Goal: Transaction & Acquisition: Purchase product/service

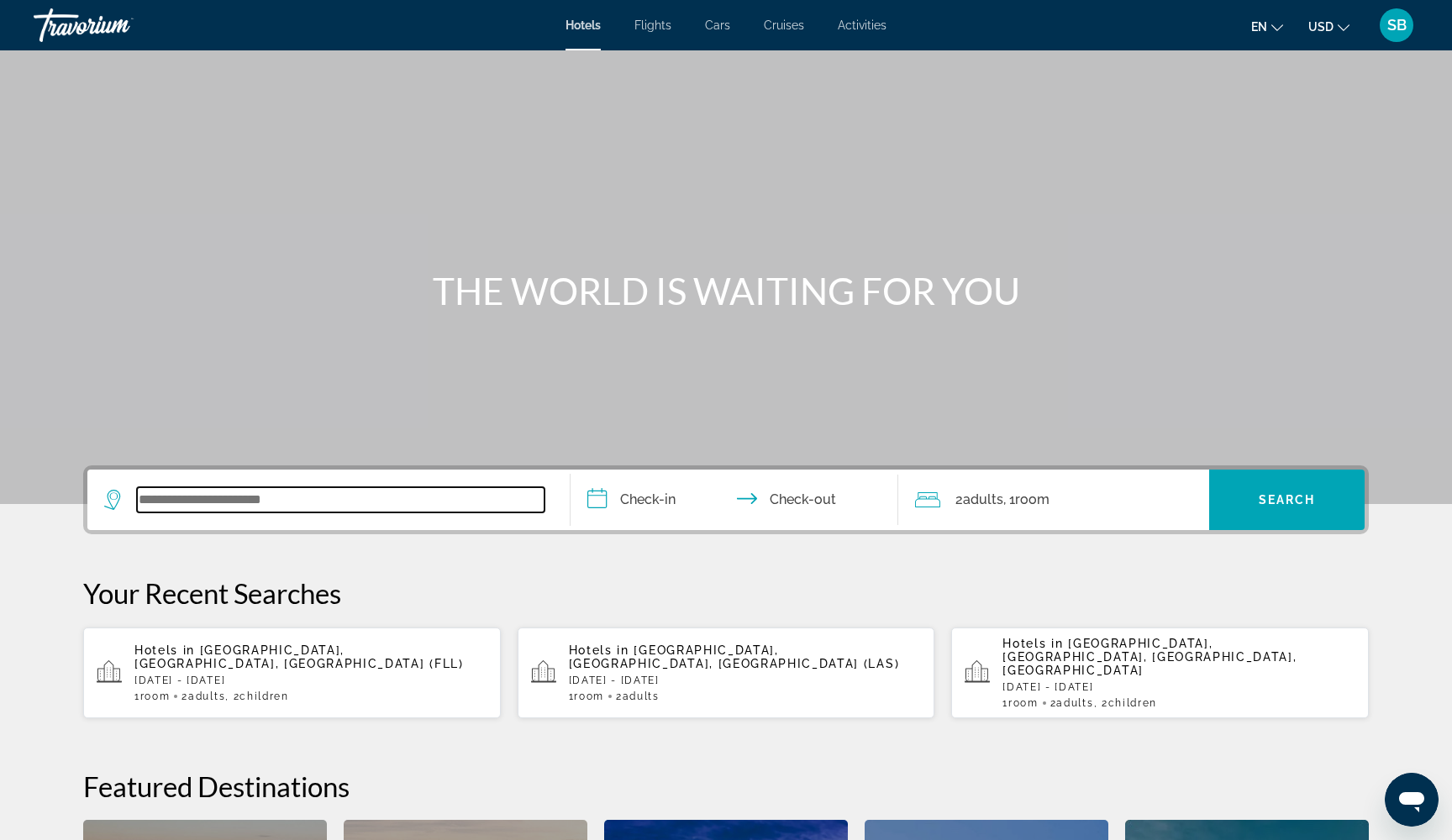
click at [267, 499] on input "Search widget" at bounding box center [341, 500] width 408 height 25
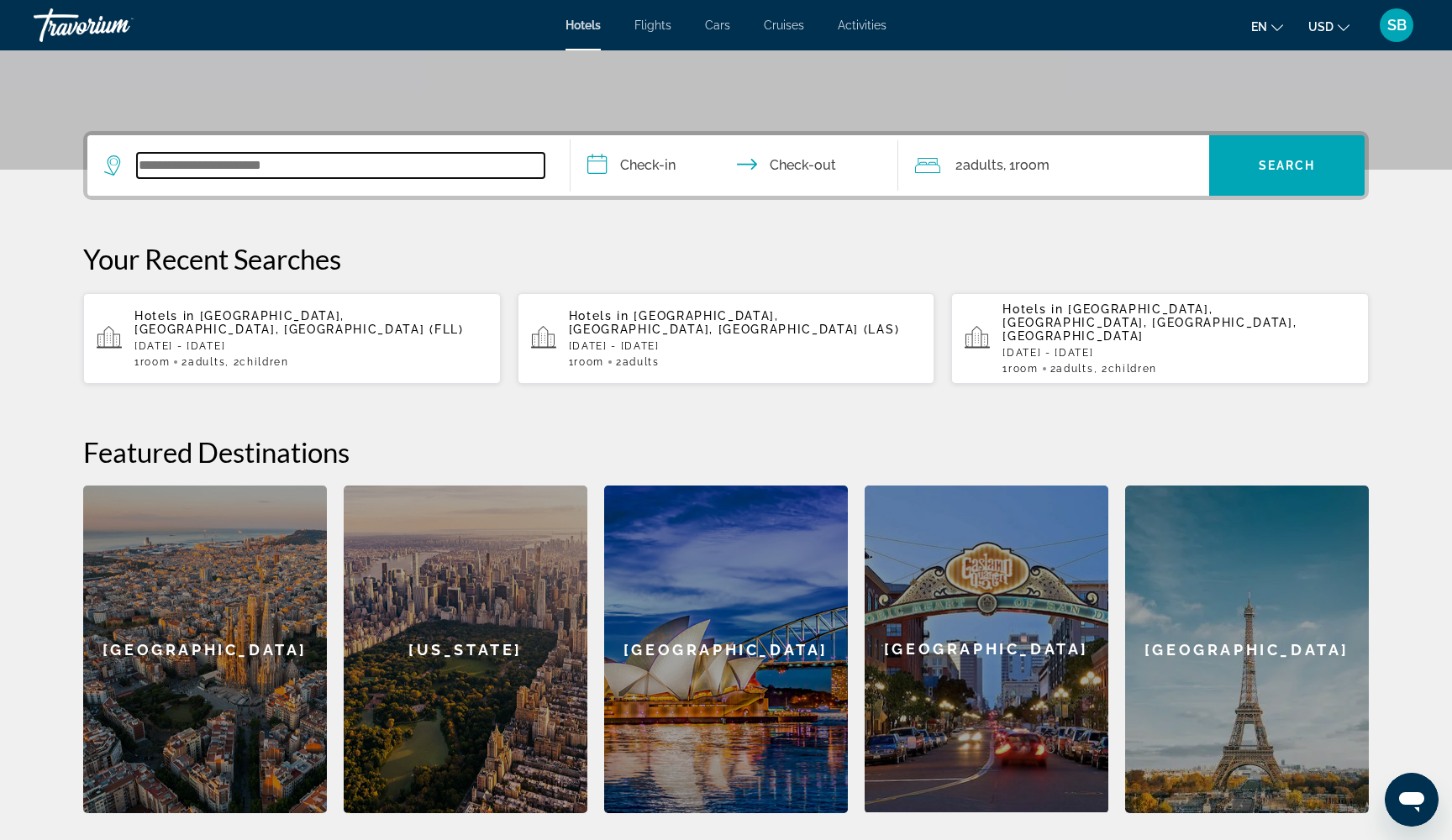
scroll to position [411, 0]
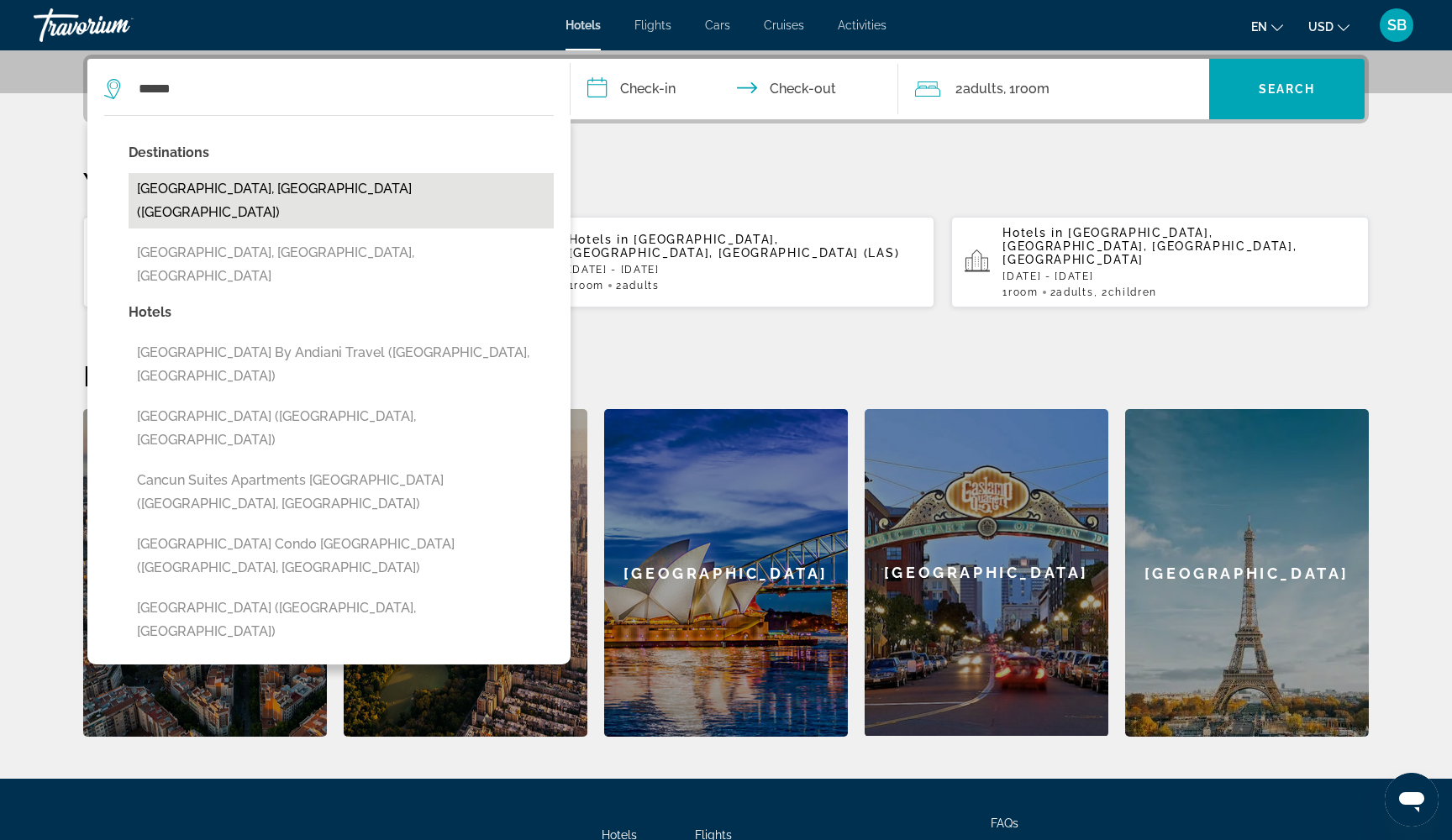
click at [231, 187] on button "Cancun, Mexico (CUN)" at bounding box center [341, 201] width 426 height 56
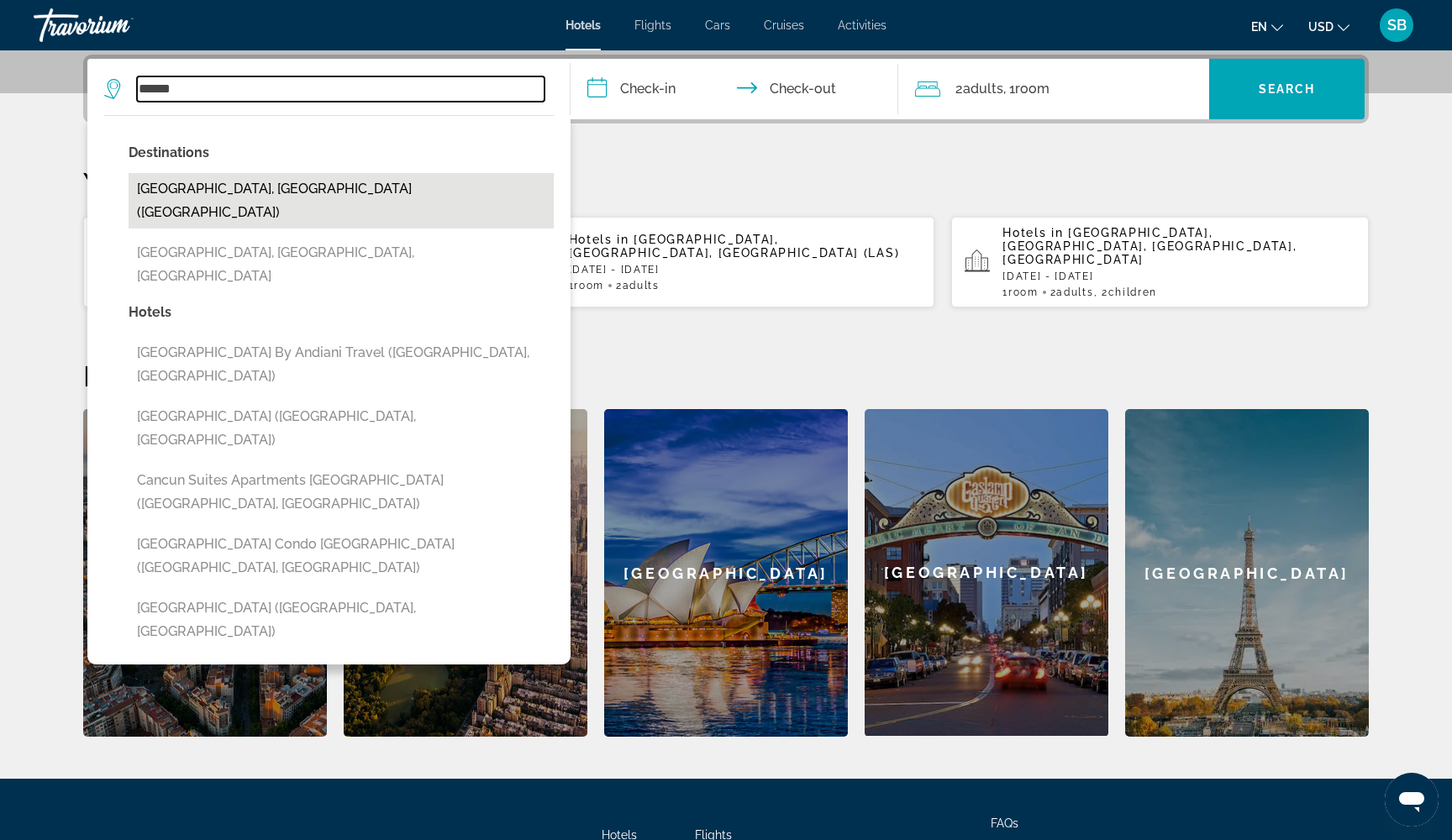
type input "**********"
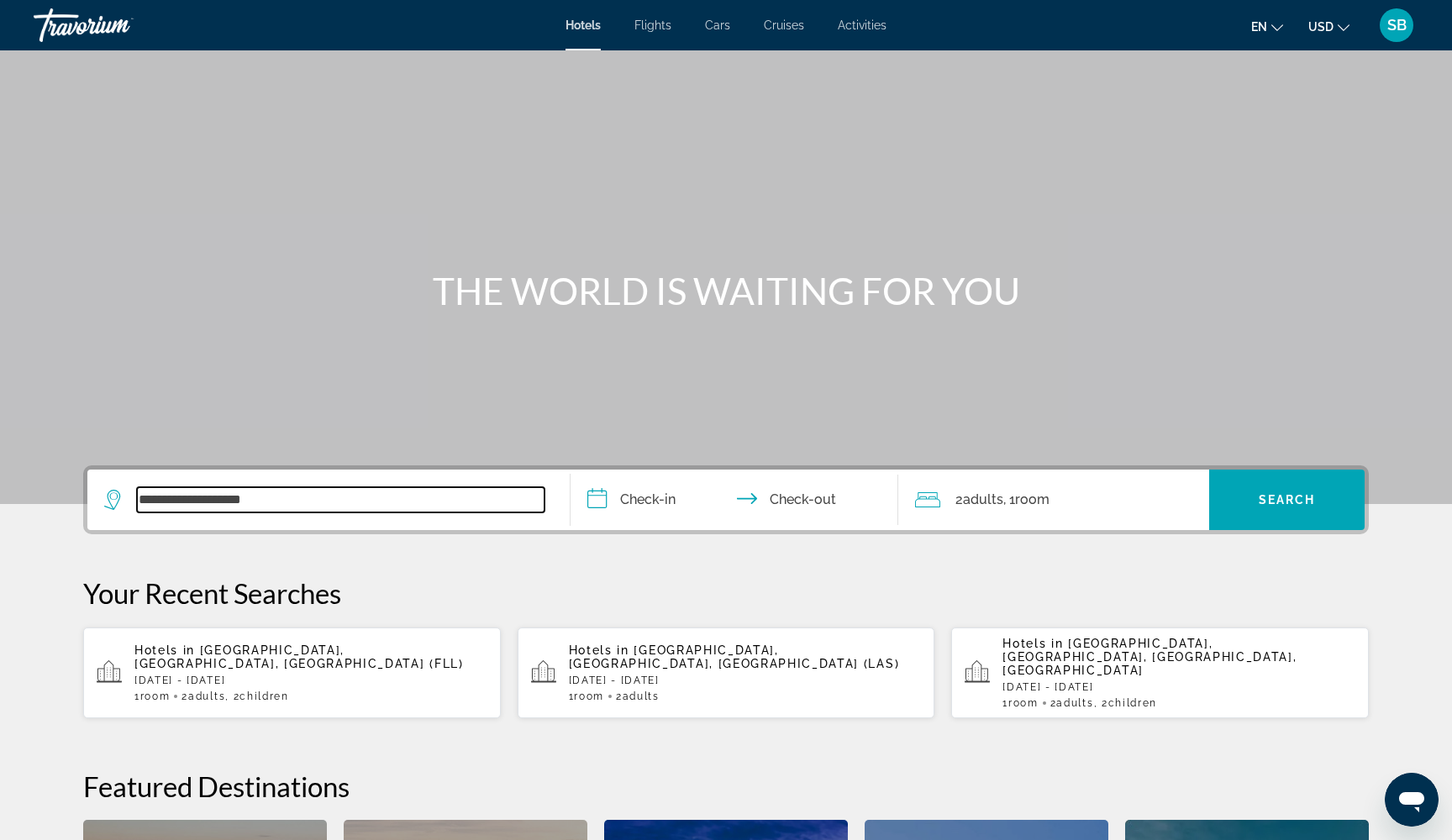
scroll to position [0, 0]
click at [645, 498] on input "**********" at bounding box center [737, 502] width 334 height 66
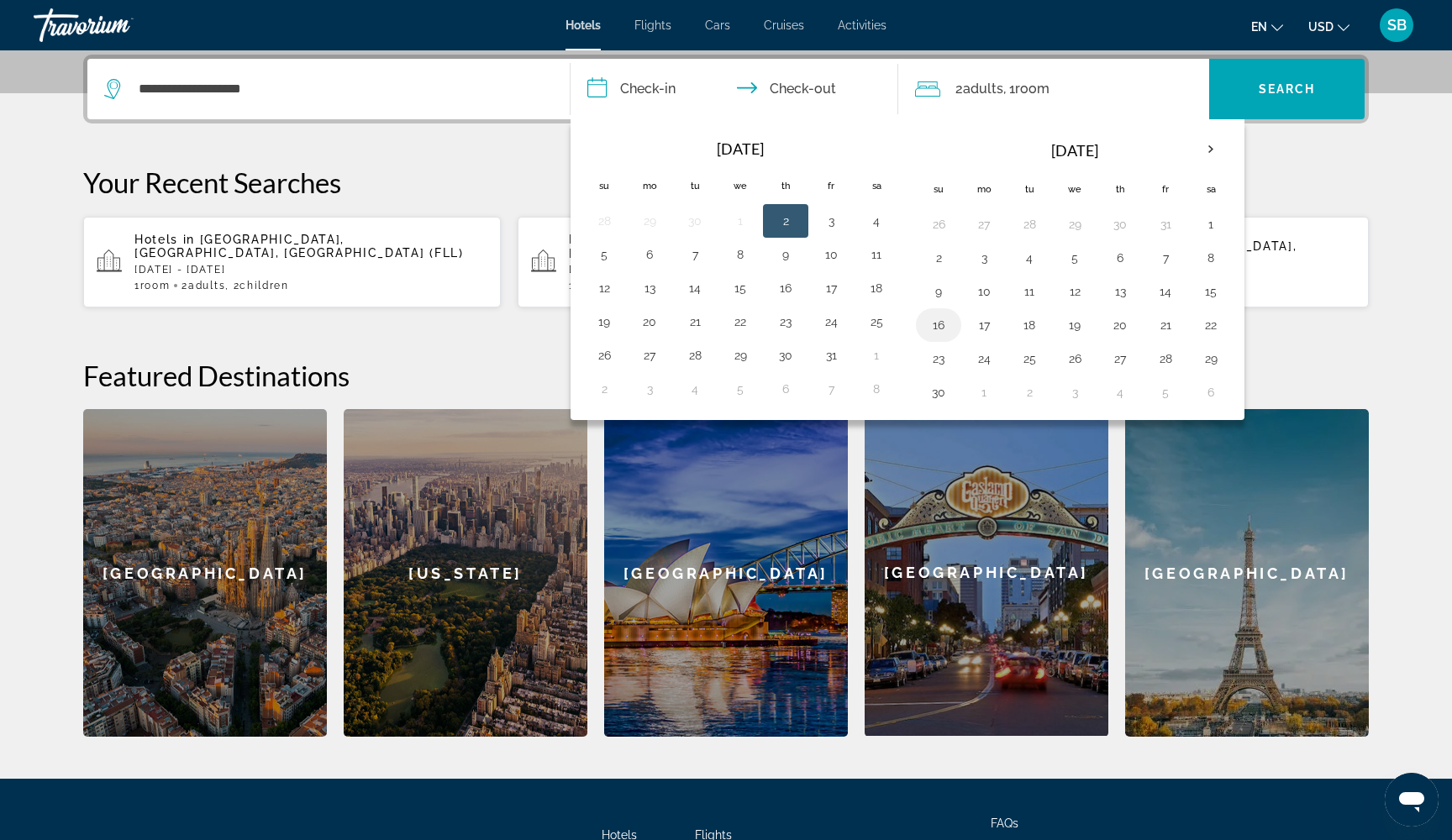
click at [939, 325] on button "16" at bounding box center [937, 325] width 26 height 24
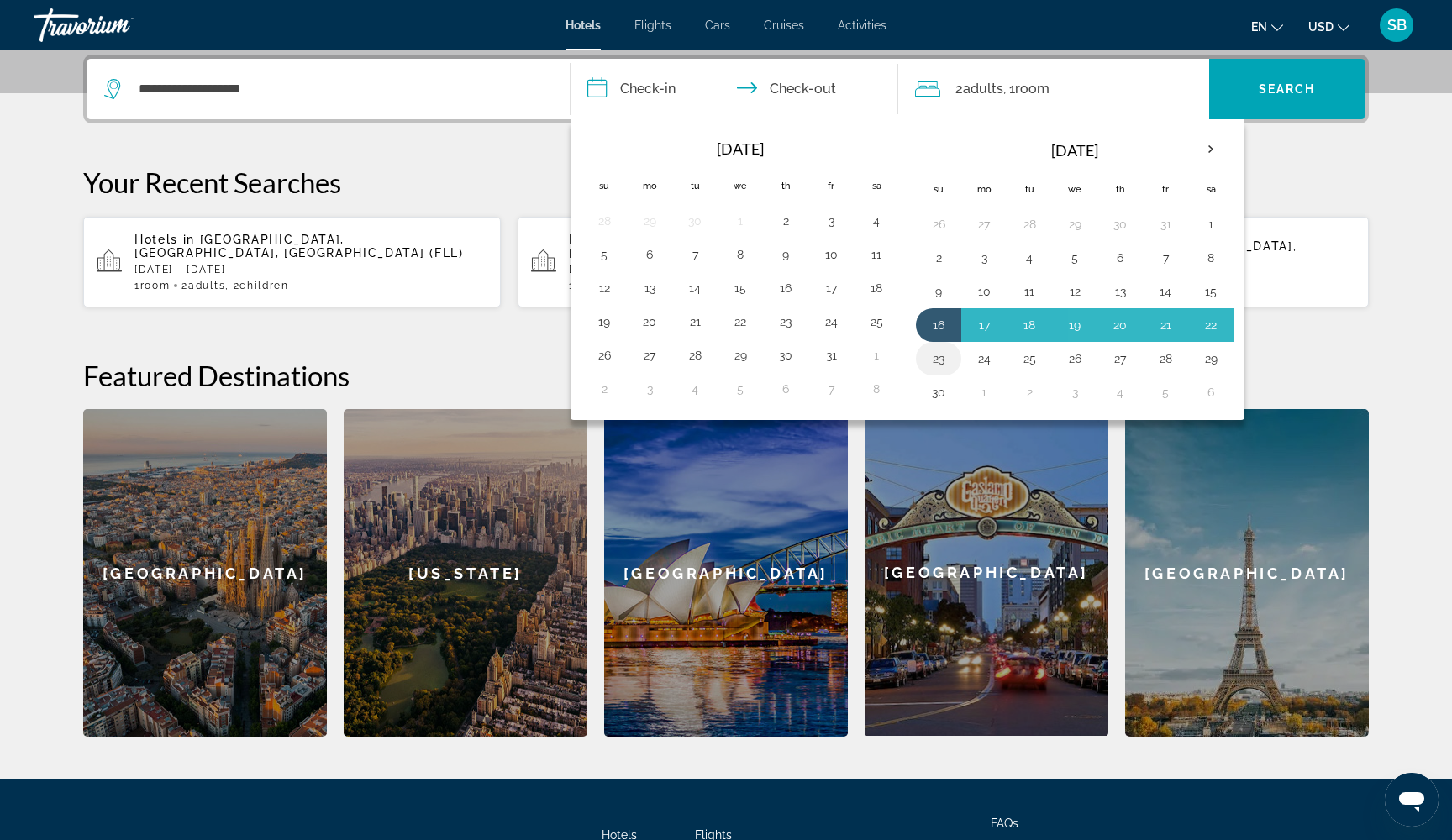
click at [939, 356] on button "23" at bounding box center [937, 359] width 26 height 24
type input "**********"
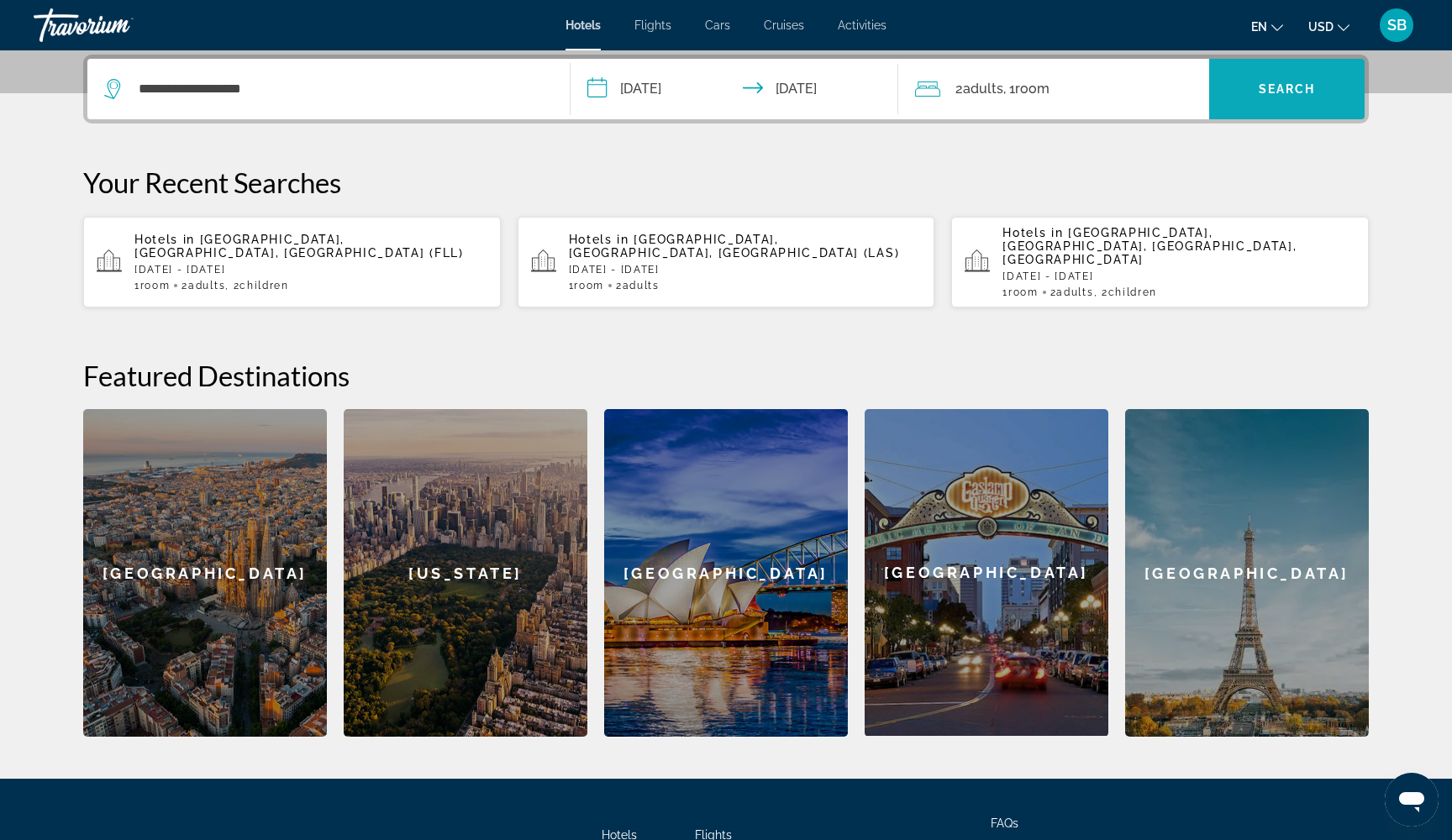
click at [1271, 84] on span "Search" at bounding box center [1287, 89] width 57 height 14
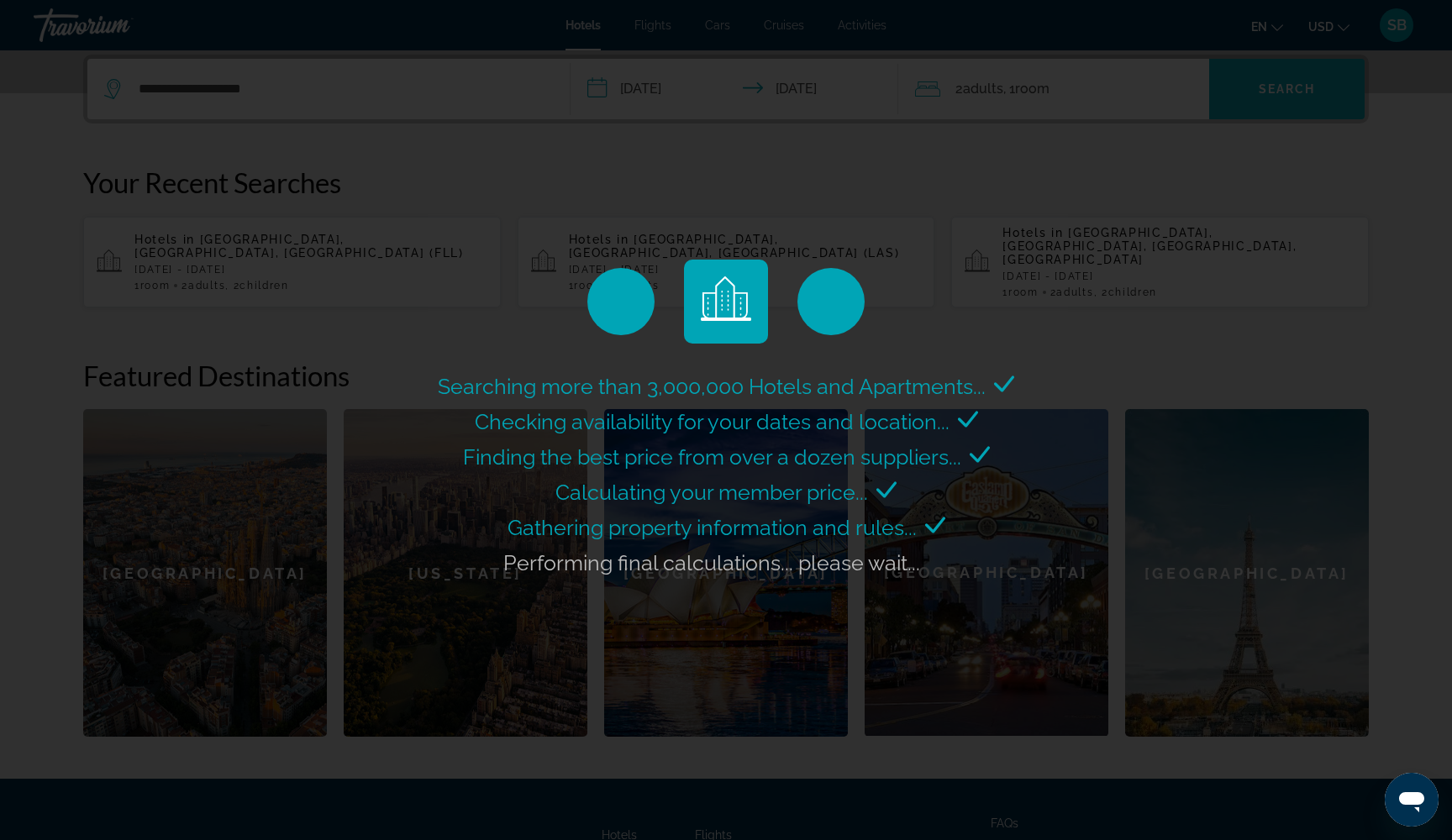
scroll to position [0, 0]
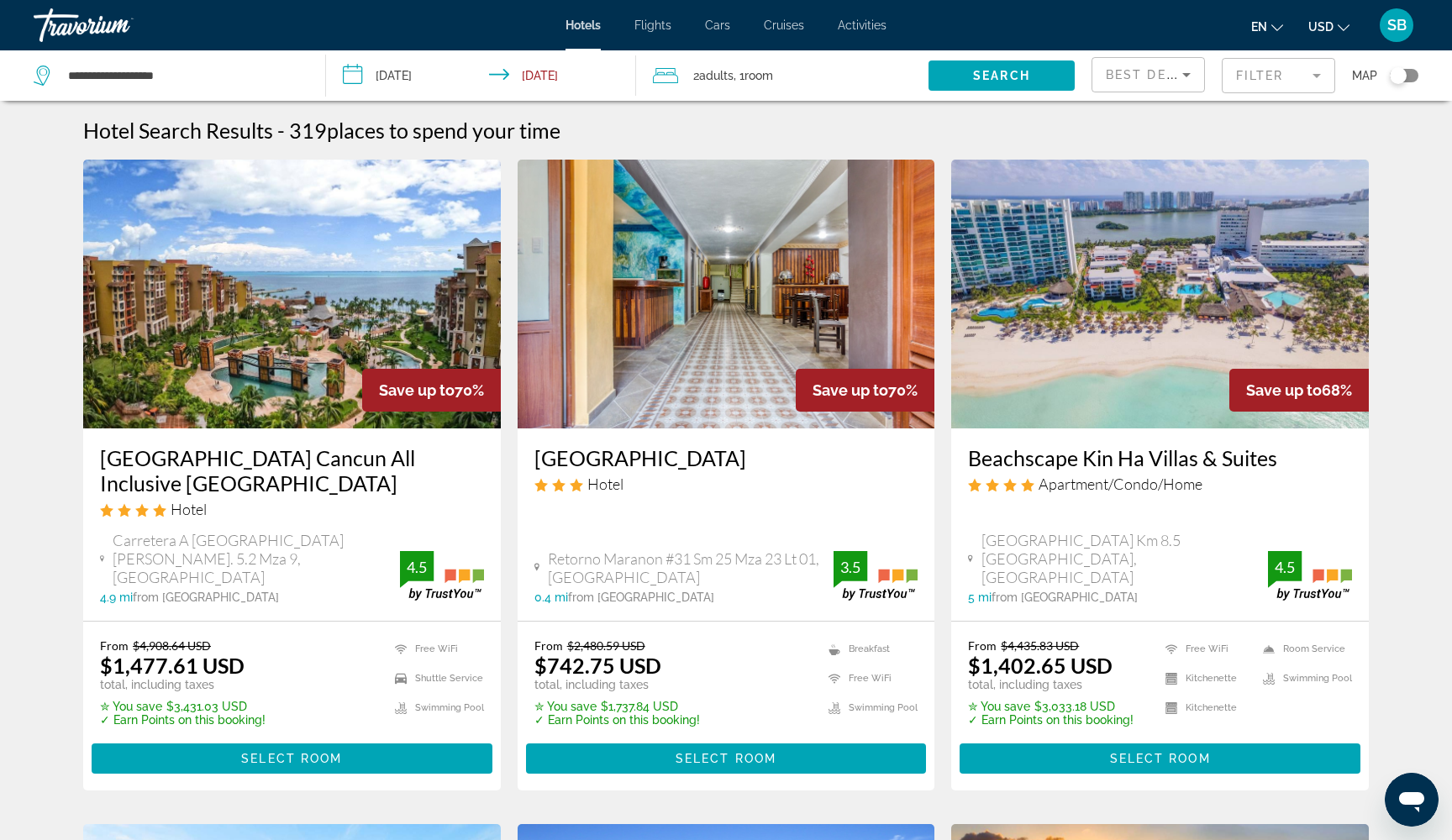
click at [1260, 74] on mat-form-field "Filter" at bounding box center [1278, 75] width 114 height 35
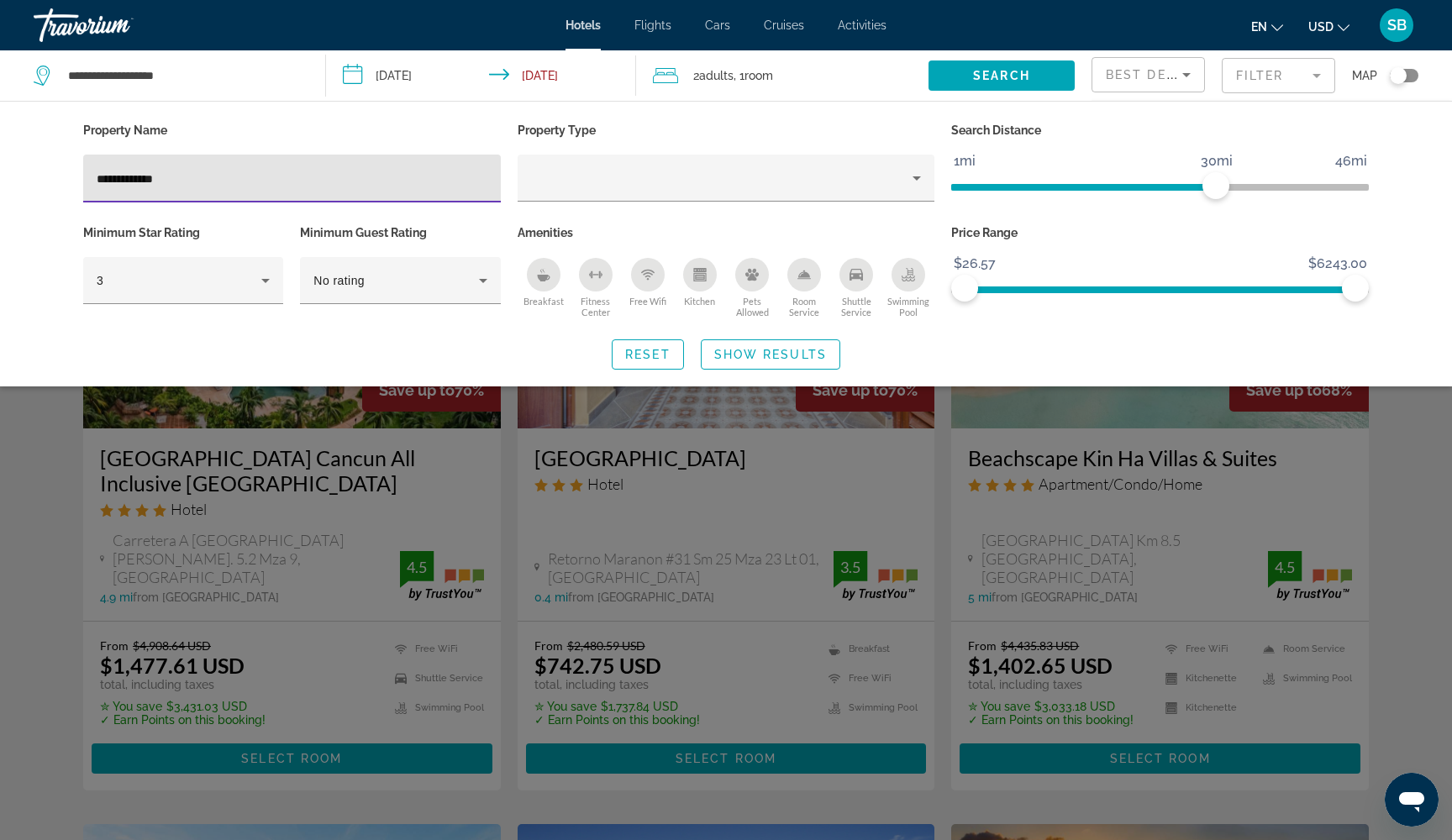
type input "**********"
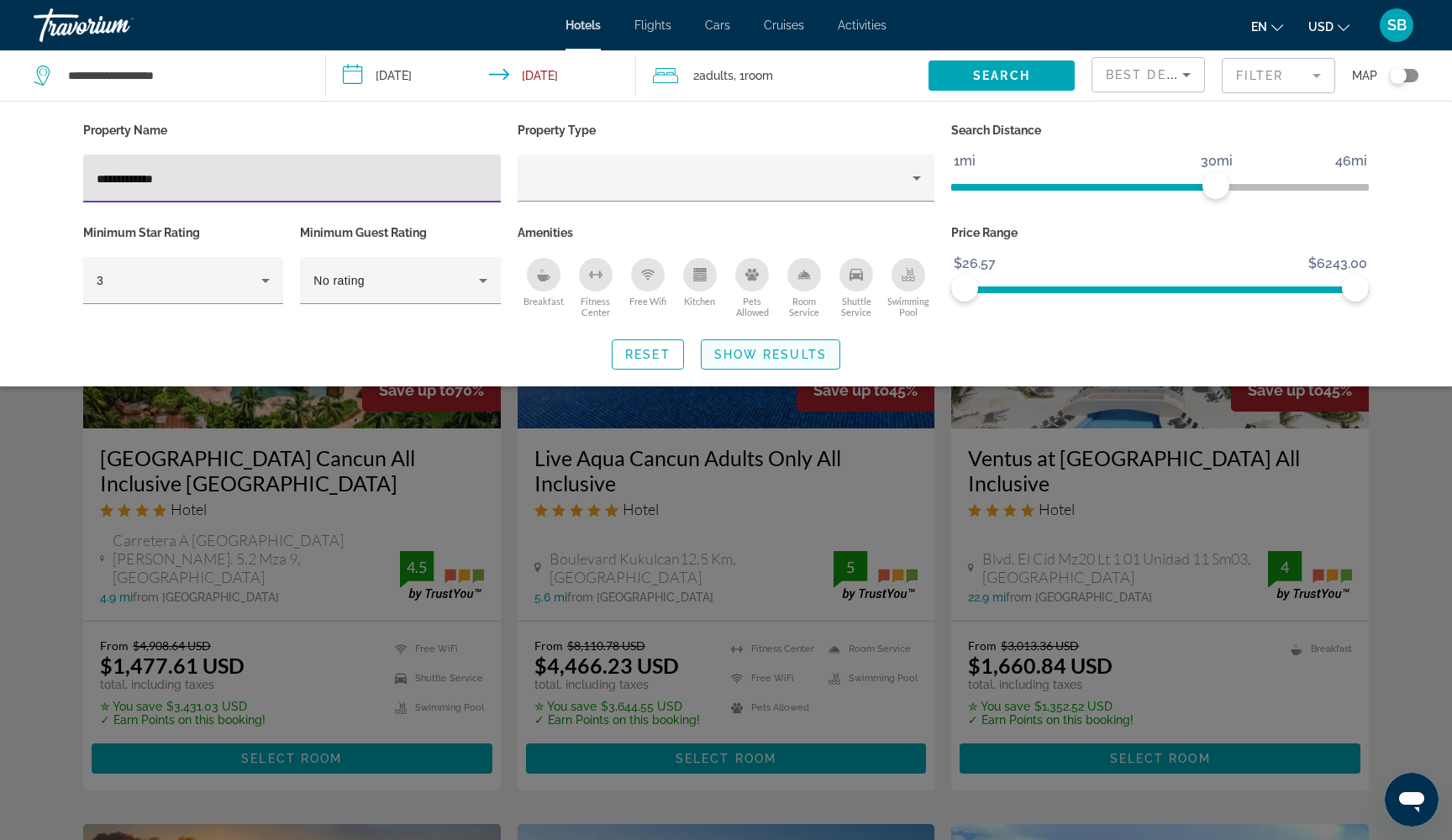
click at [806, 351] on span "Show Results" at bounding box center [770, 355] width 113 height 14
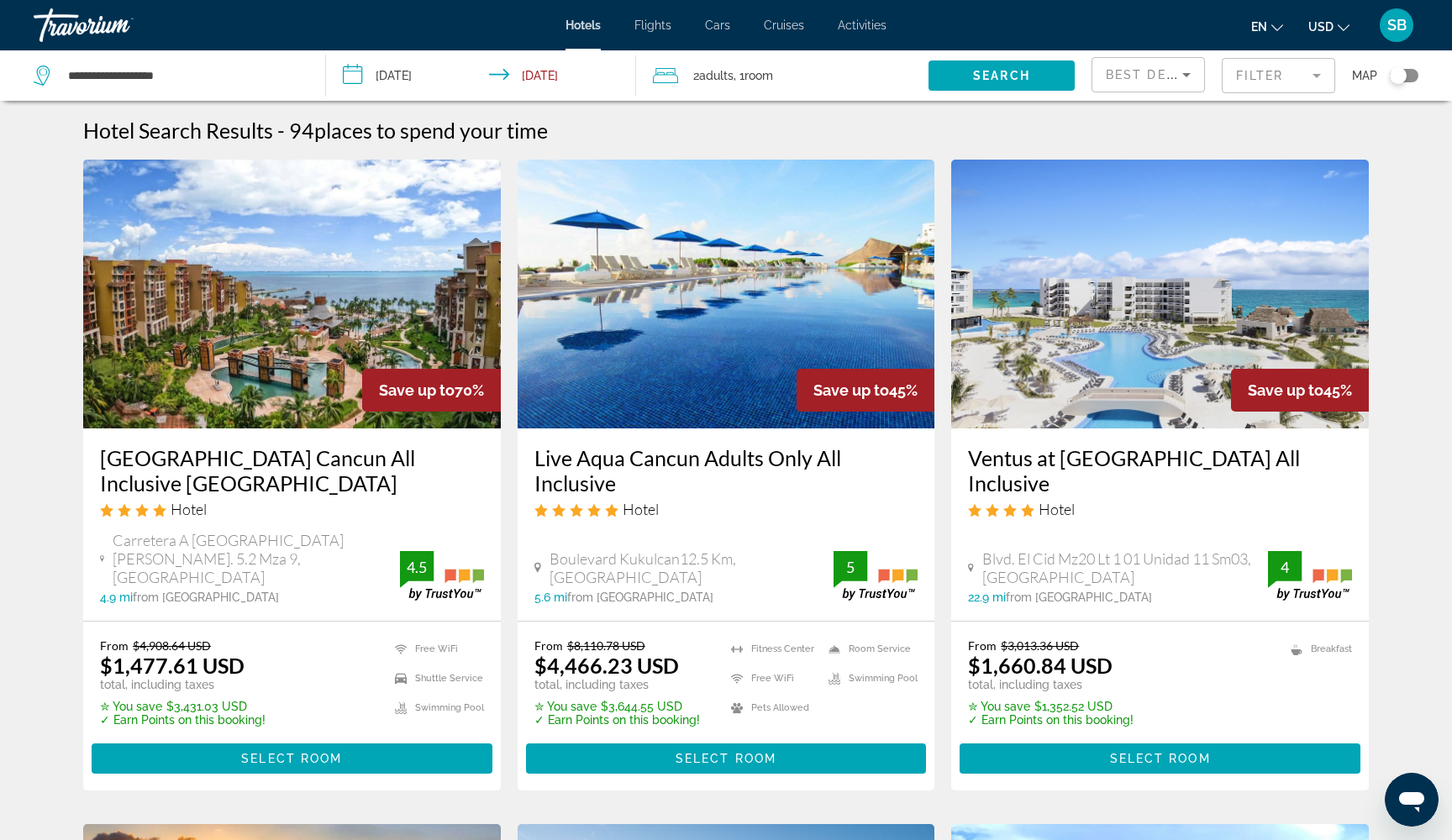
click at [1265, 79] on mat-form-field "Filter" at bounding box center [1278, 75] width 114 height 35
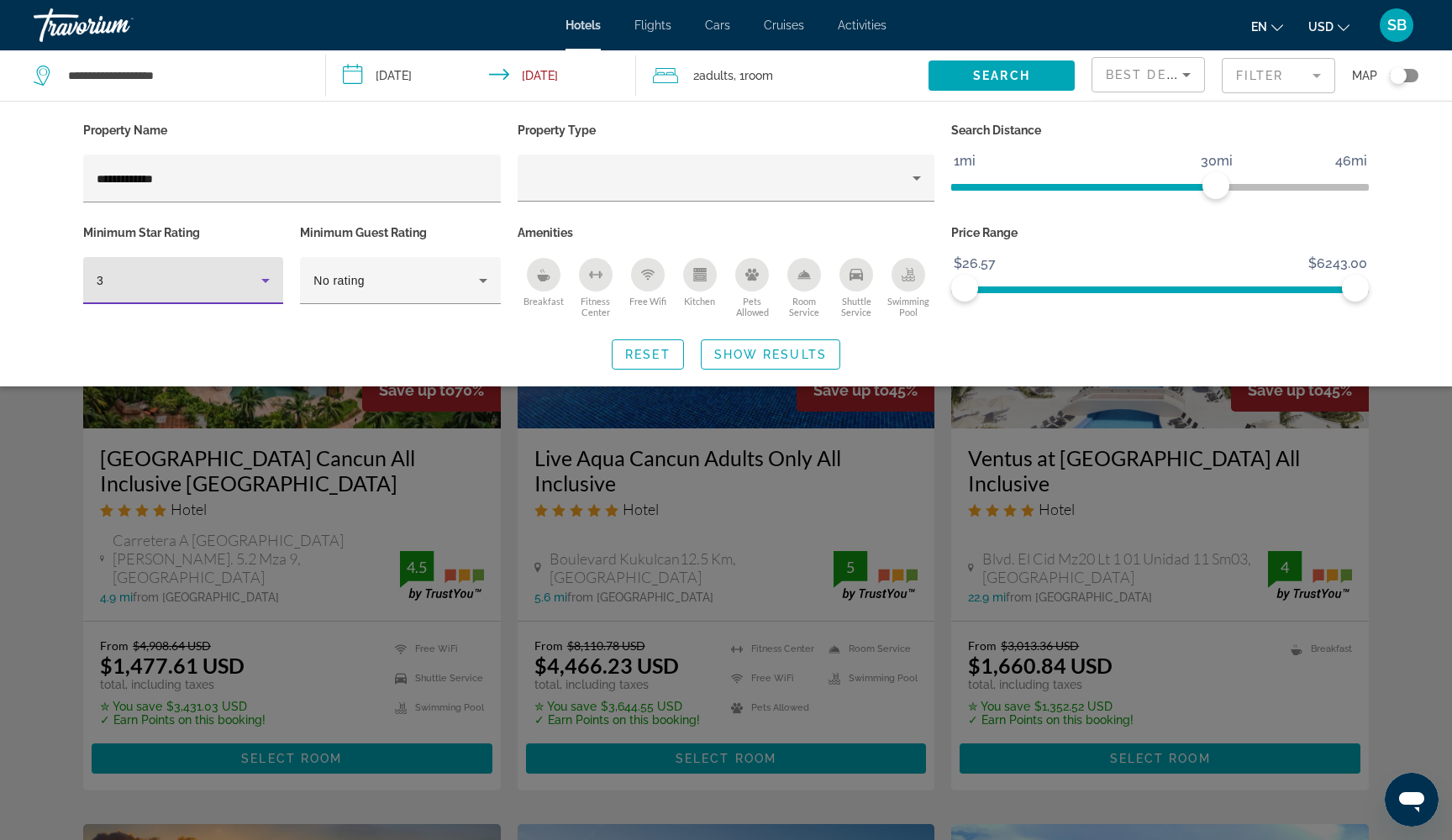
click at [209, 280] on div "3" at bounding box center [179, 280] width 165 height 21
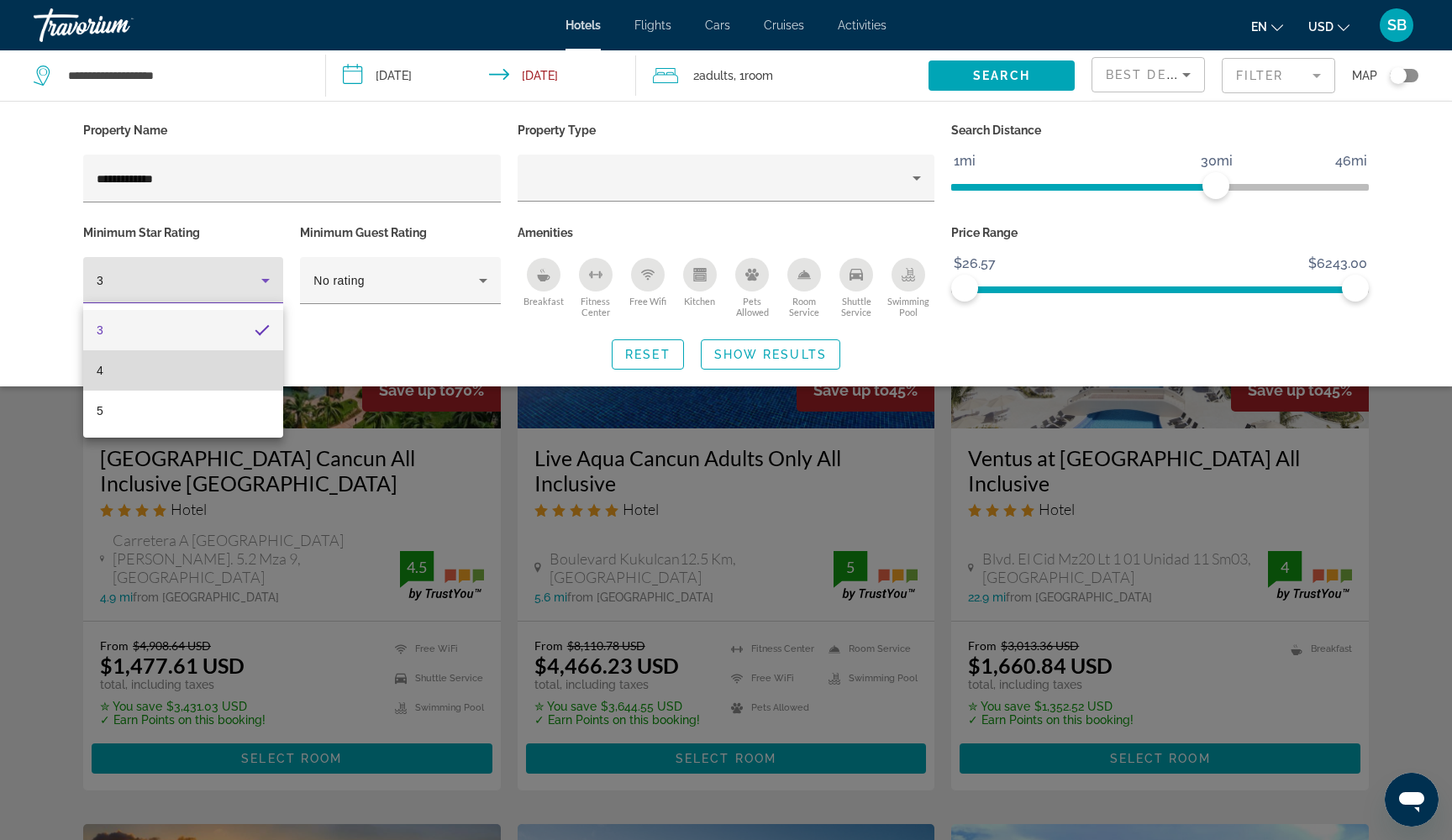
click at [197, 374] on mat-option "4" at bounding box center [183, 370] width 200 height 40
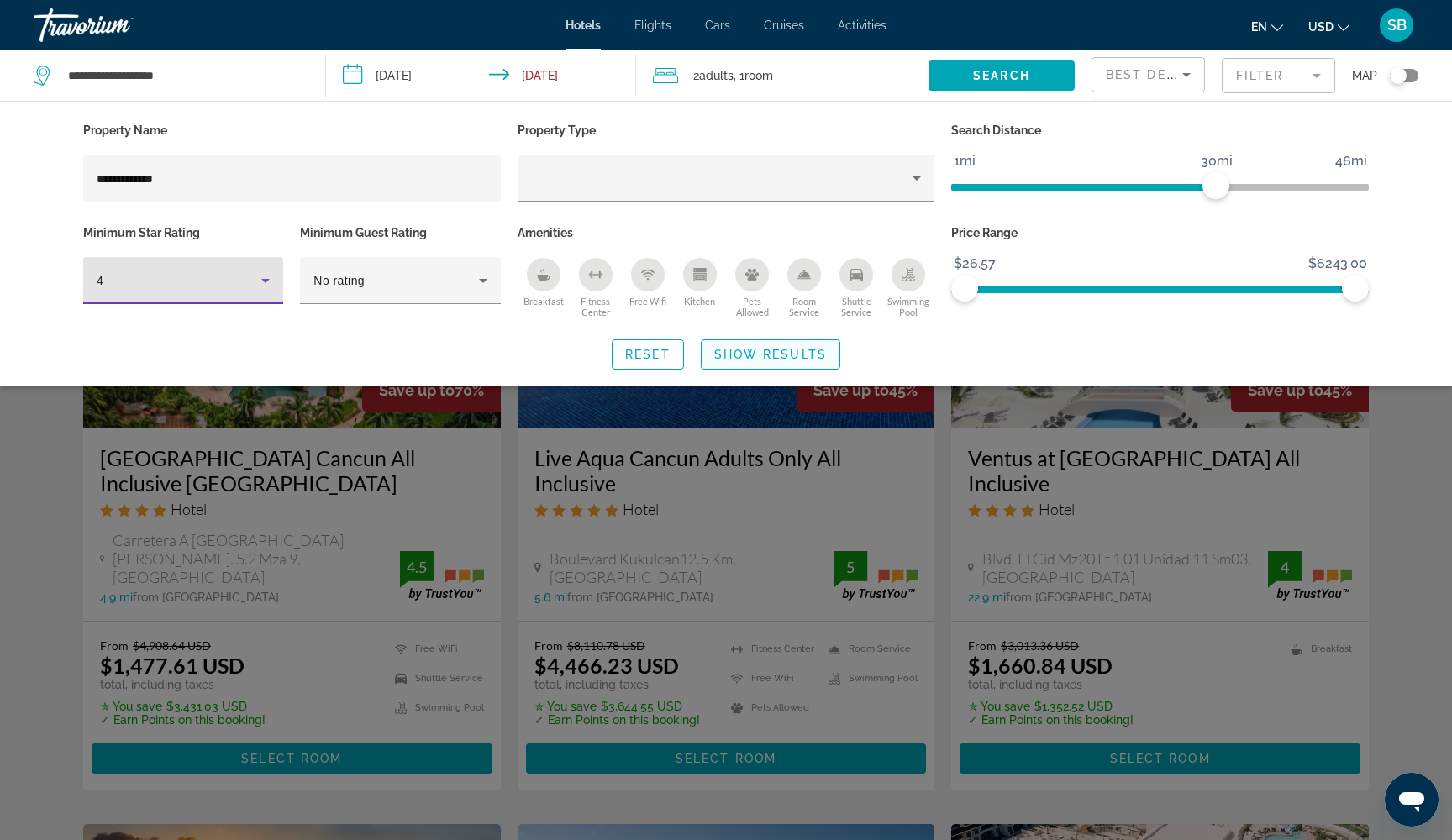
click at [762, 365] on span "Search widget" at bounding box center [770, 354] width 138 height 40
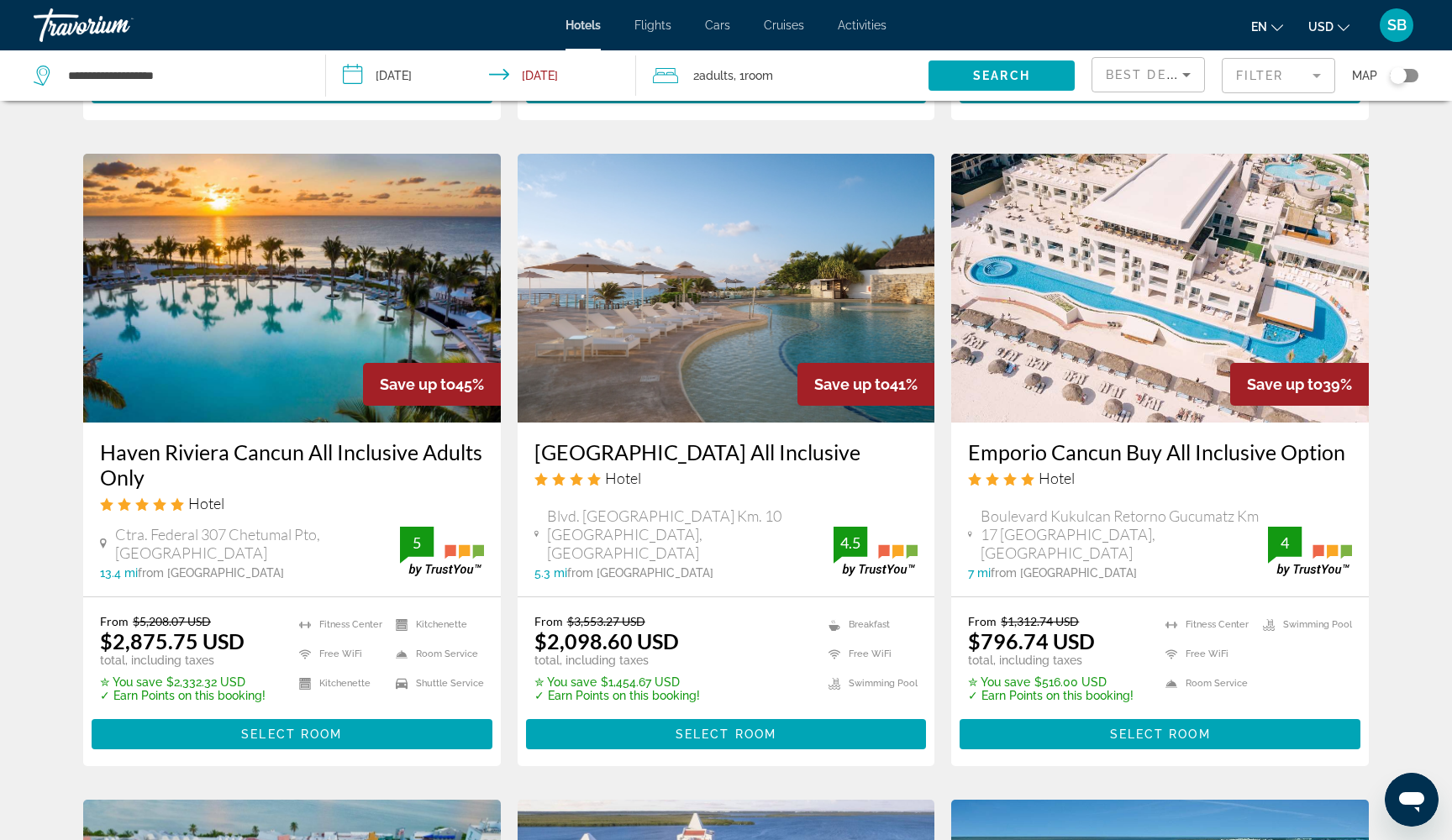
scroll to position [668, 0]
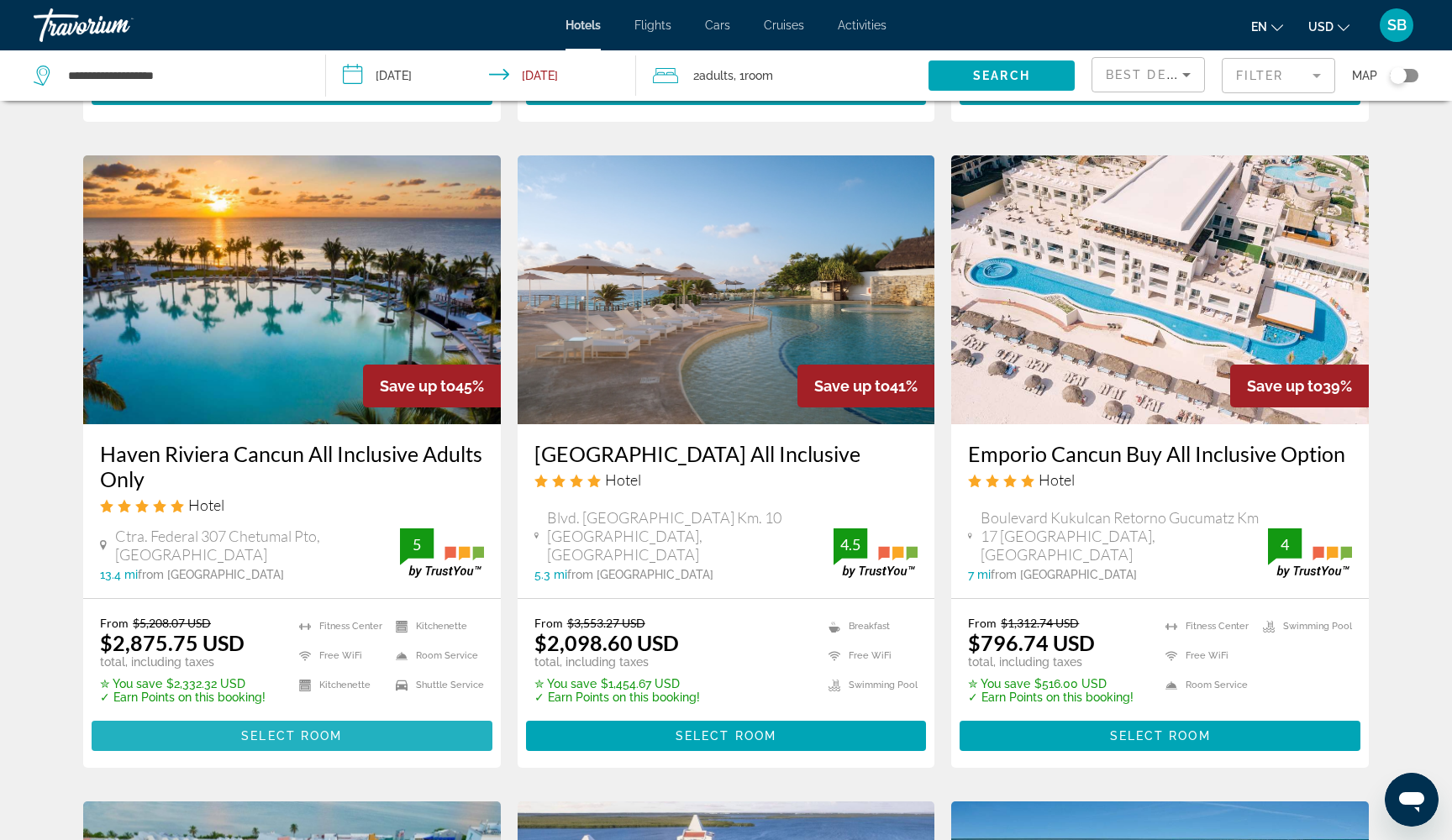
click at [387, 717] on span "Main content" at bounding box center [291, 735] width 401 height 40
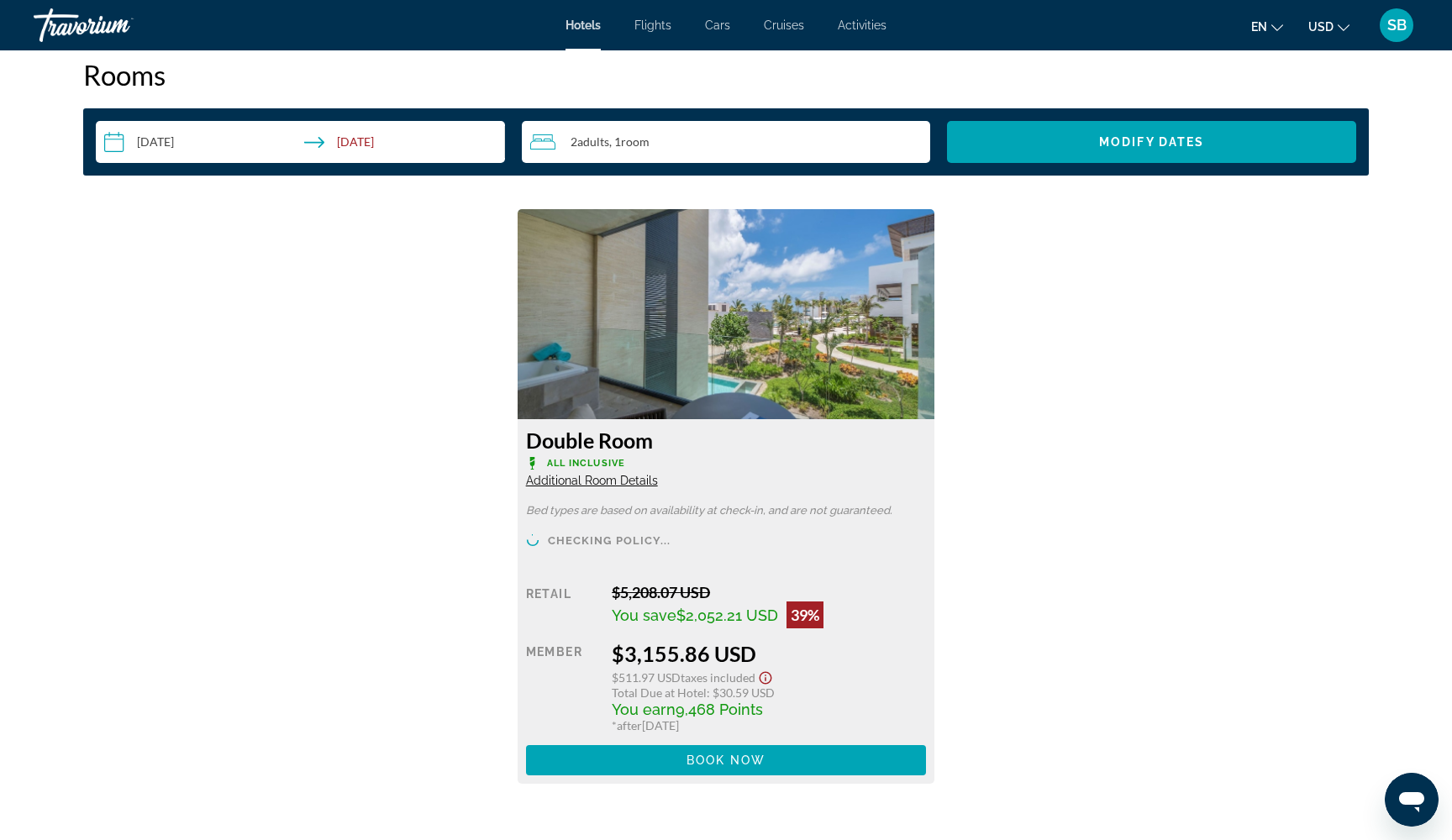
scroll to position [2158, 0]
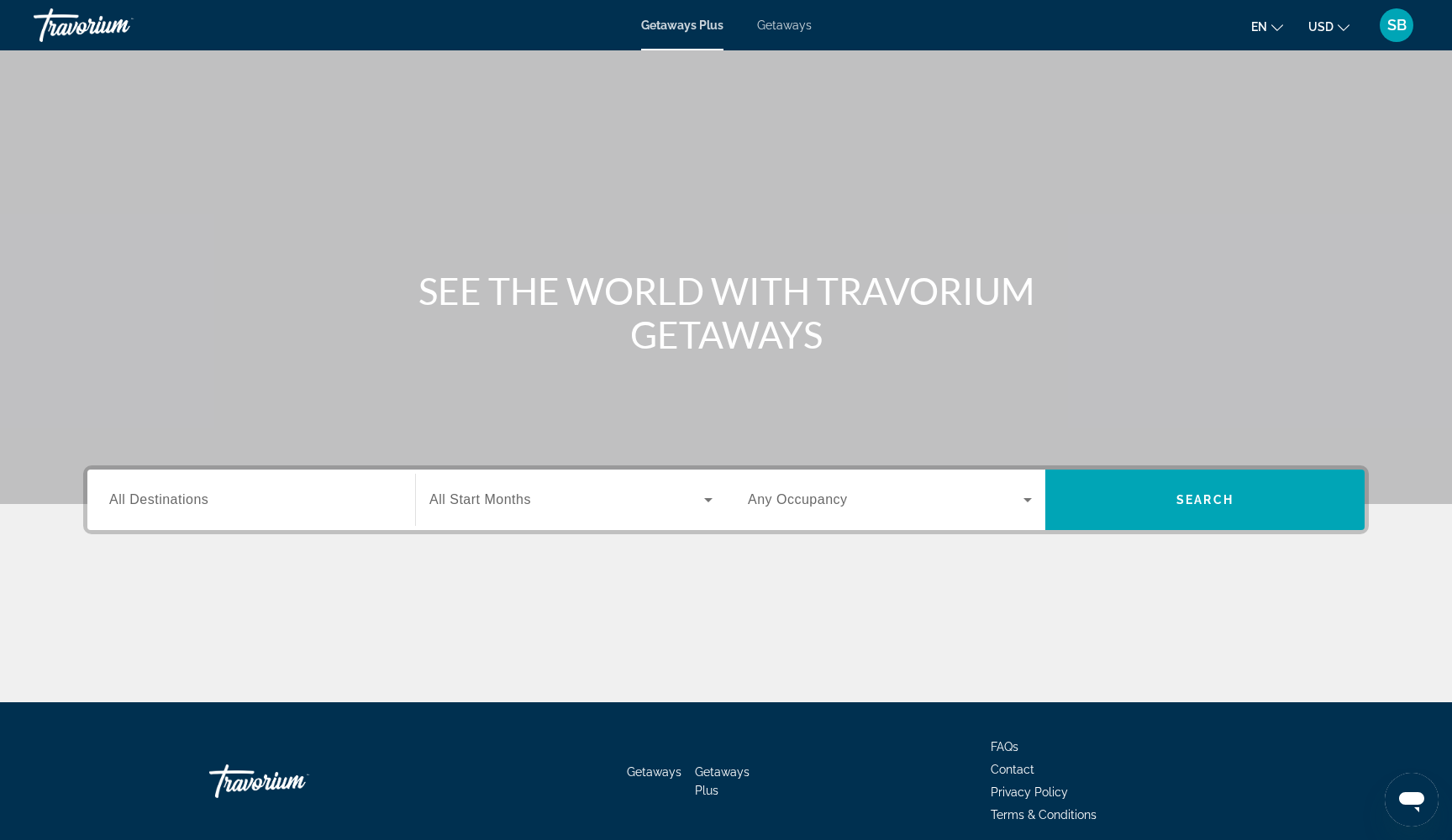
click at [787, 27] on span "Getaways" at bounding box center [784, 25] width 55 height 14
click at [302, 511] on div "Search widget" at bounding box center [251, 500] width 284 height 48
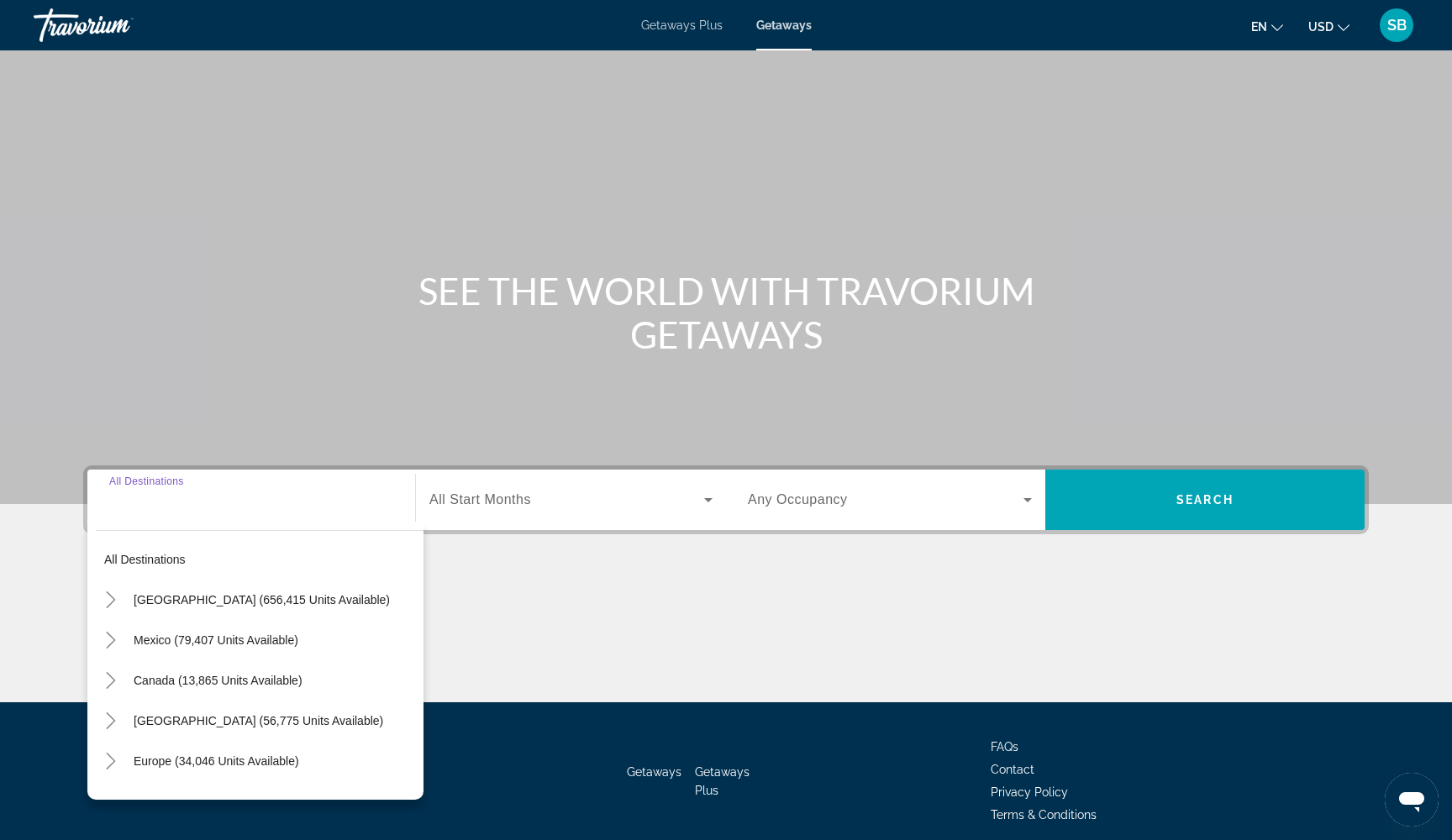
scroll to position [68, 0]
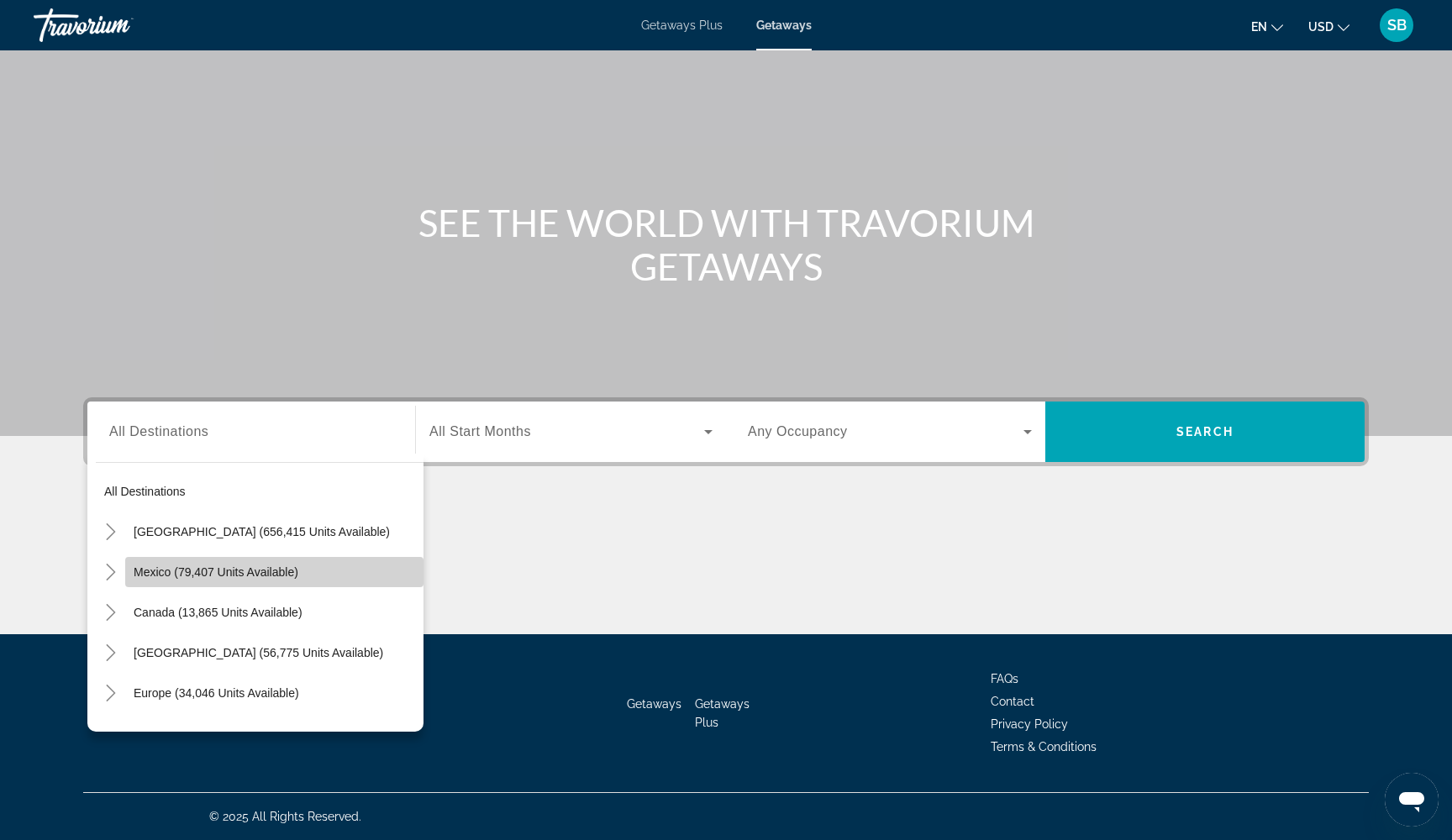
click at [169, 574] on span "Mexico (79,407 units available)" at bounding box center [216, 572] width 165 height 14
type input "**********"
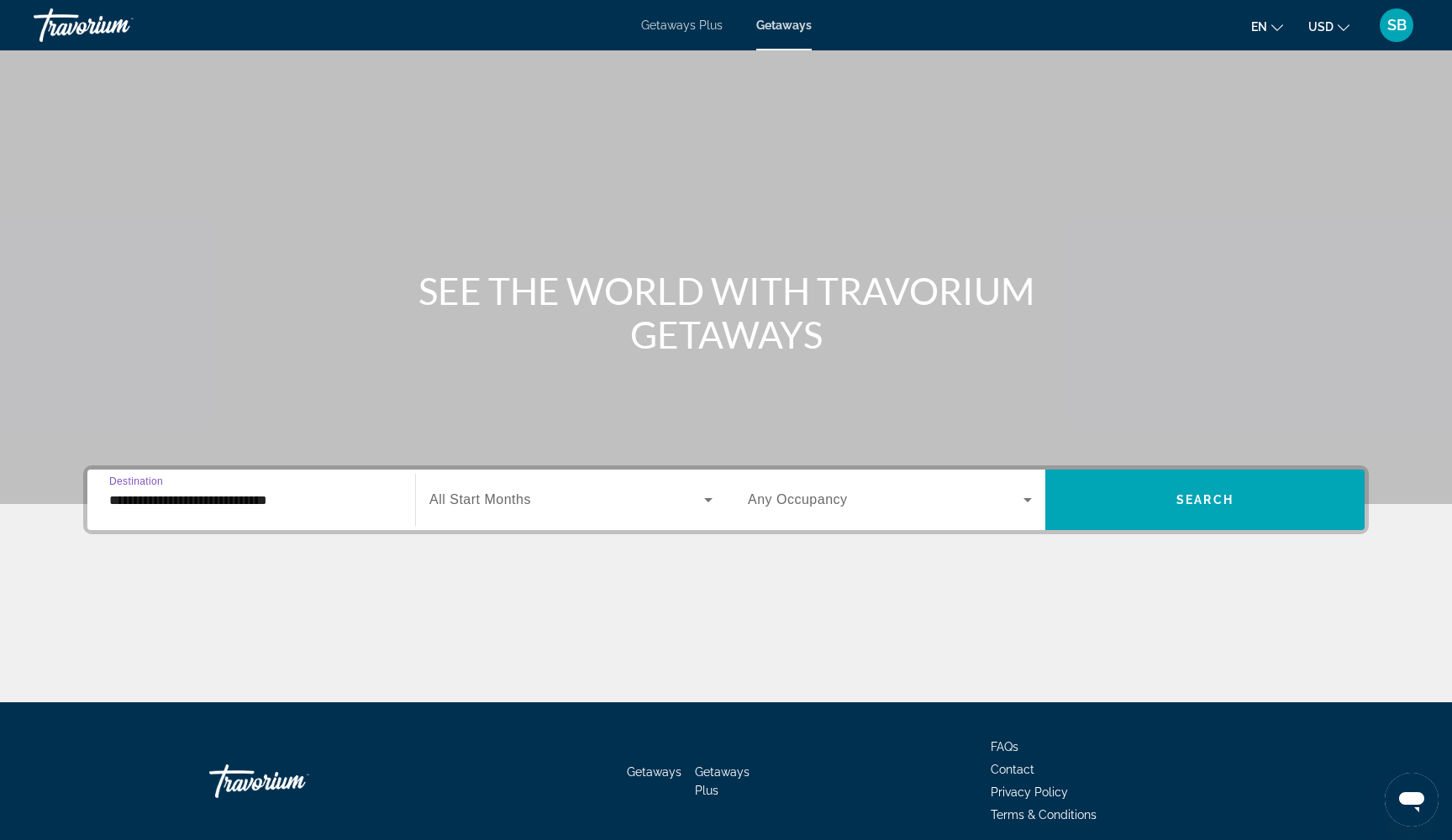
scroll to position [0, 0]
click at [520, 513] on div "Search widget" at bounding box center [571, 500] width 283 height 47
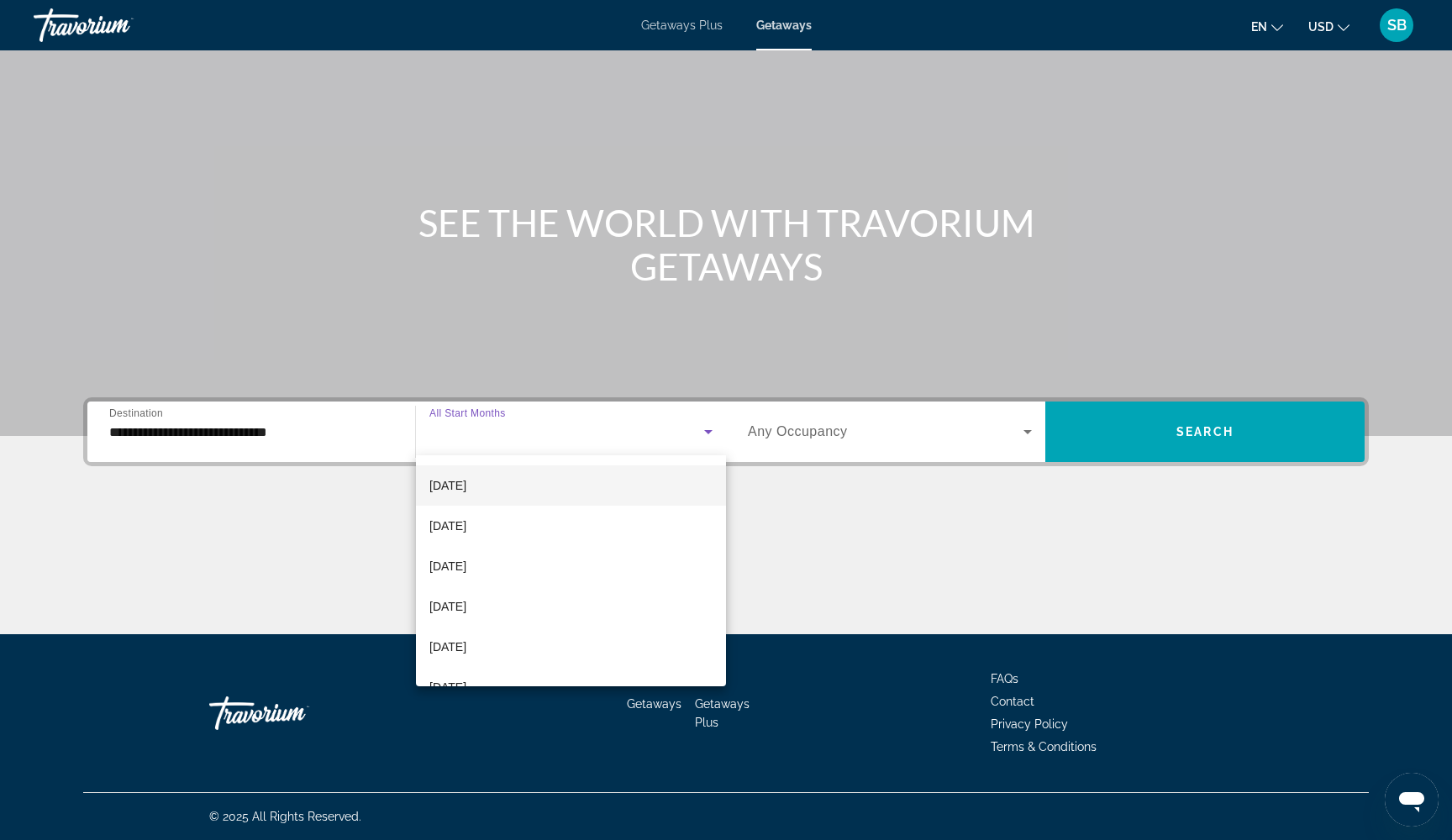
scroll to position [290, 0]
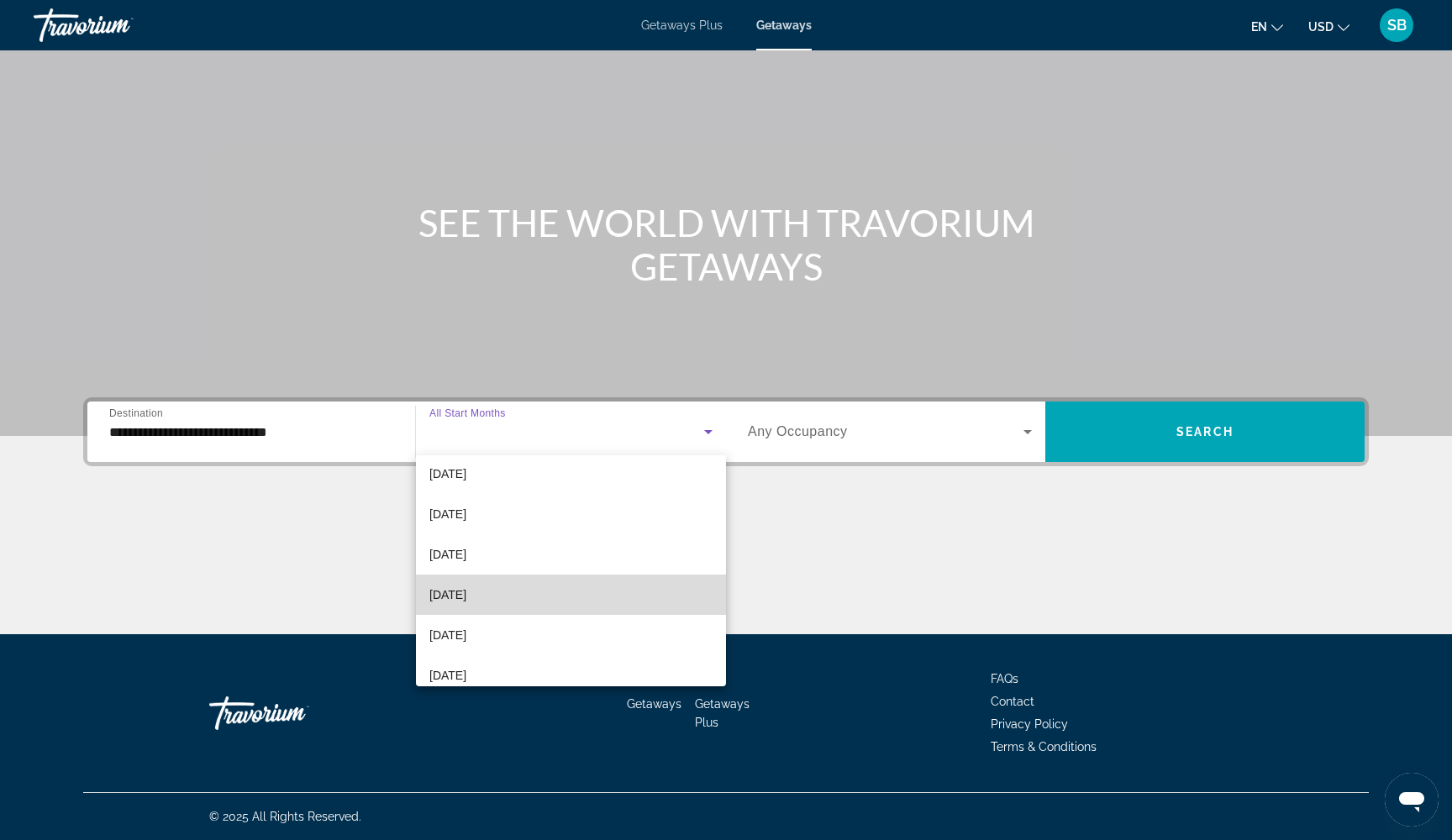
click at [543, 589] on mat-option "[DATE]" at bounding box center [571, 594] width 310 height 40
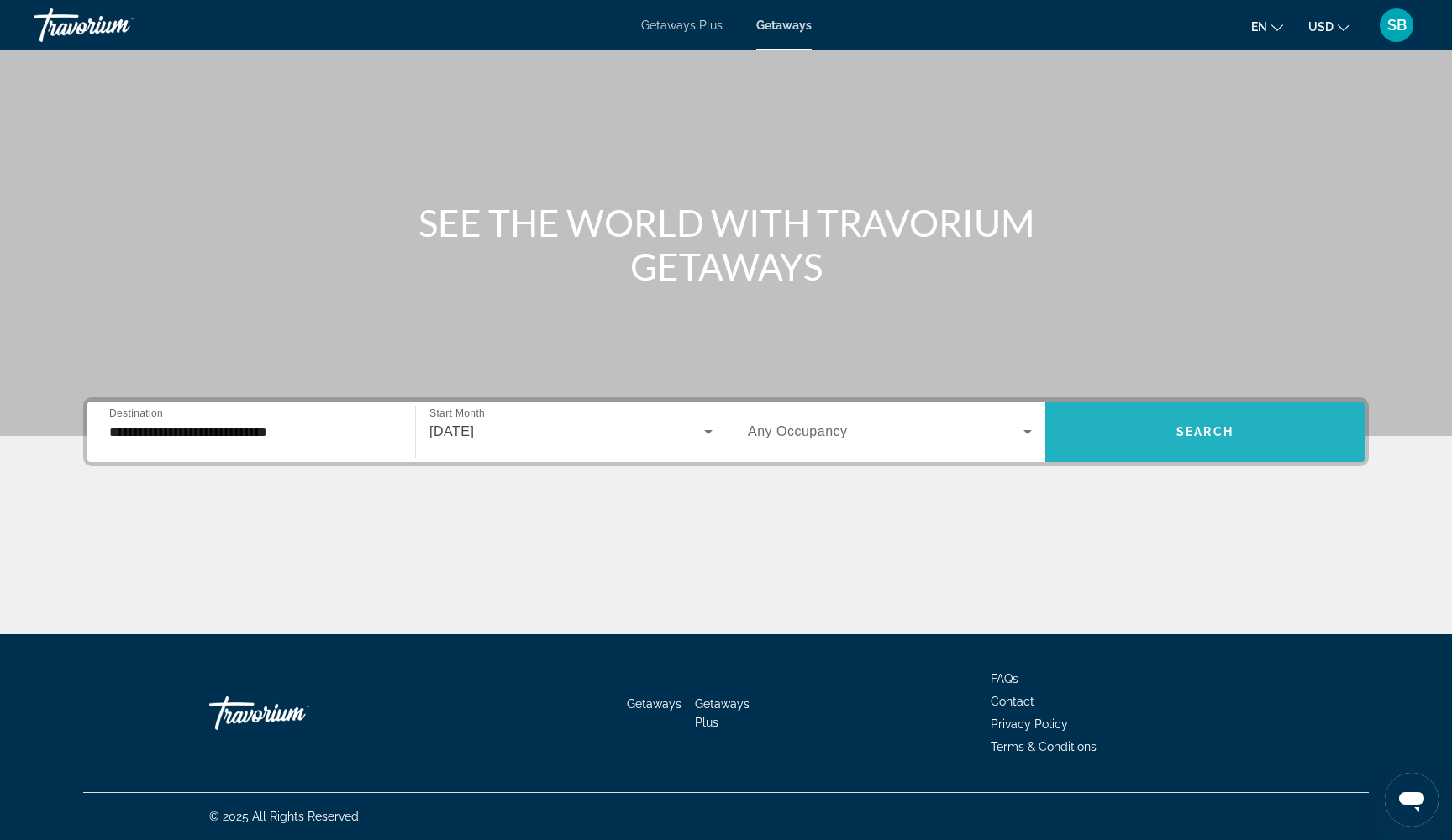
click at [1204, 434] on span "Search" at bounding box center [1205, 432] width 57 height 14
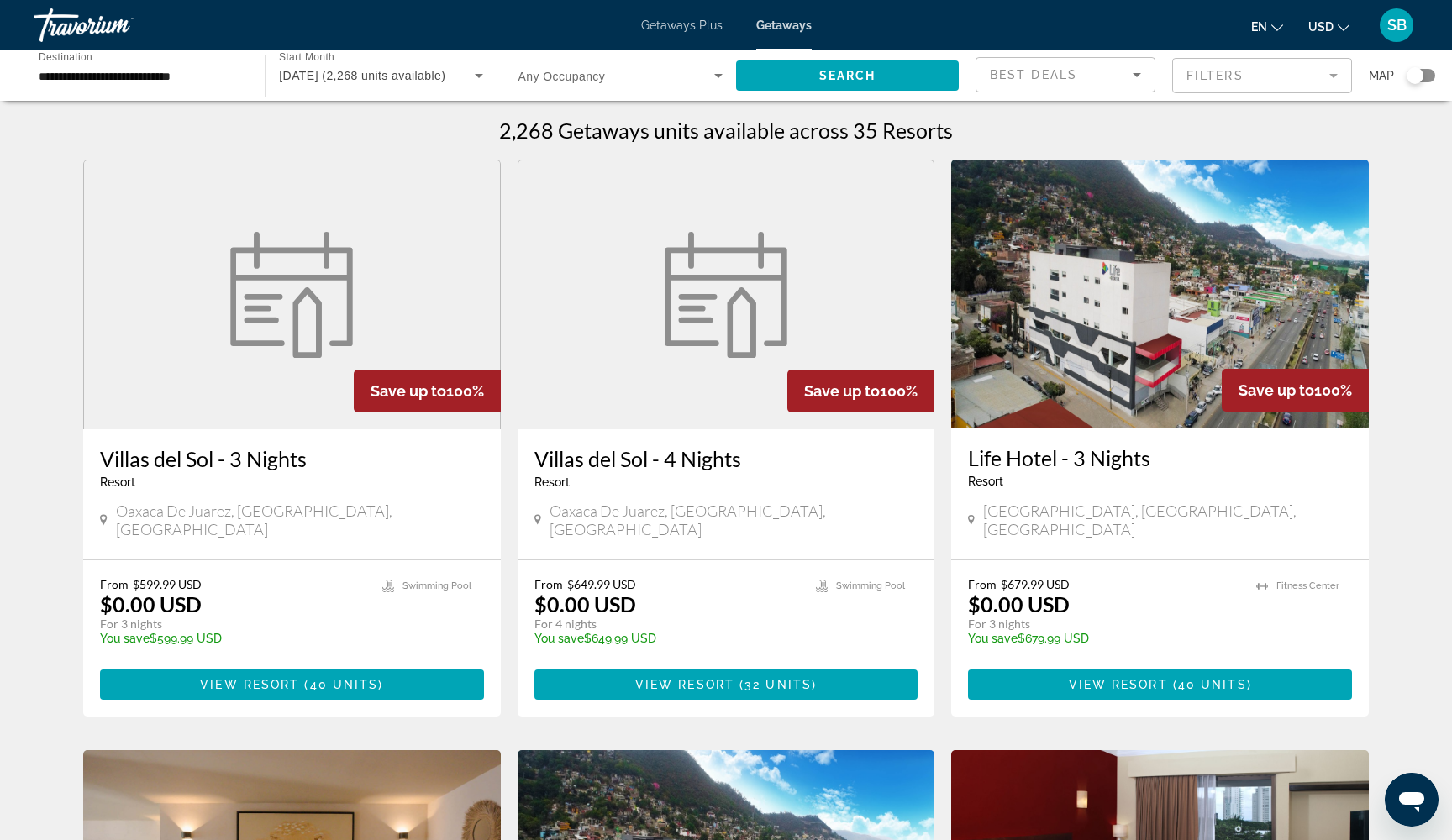
click at [1234, 74] on mat-form-field "Filters" at bounding box center [1261, 75] width 179 height 35
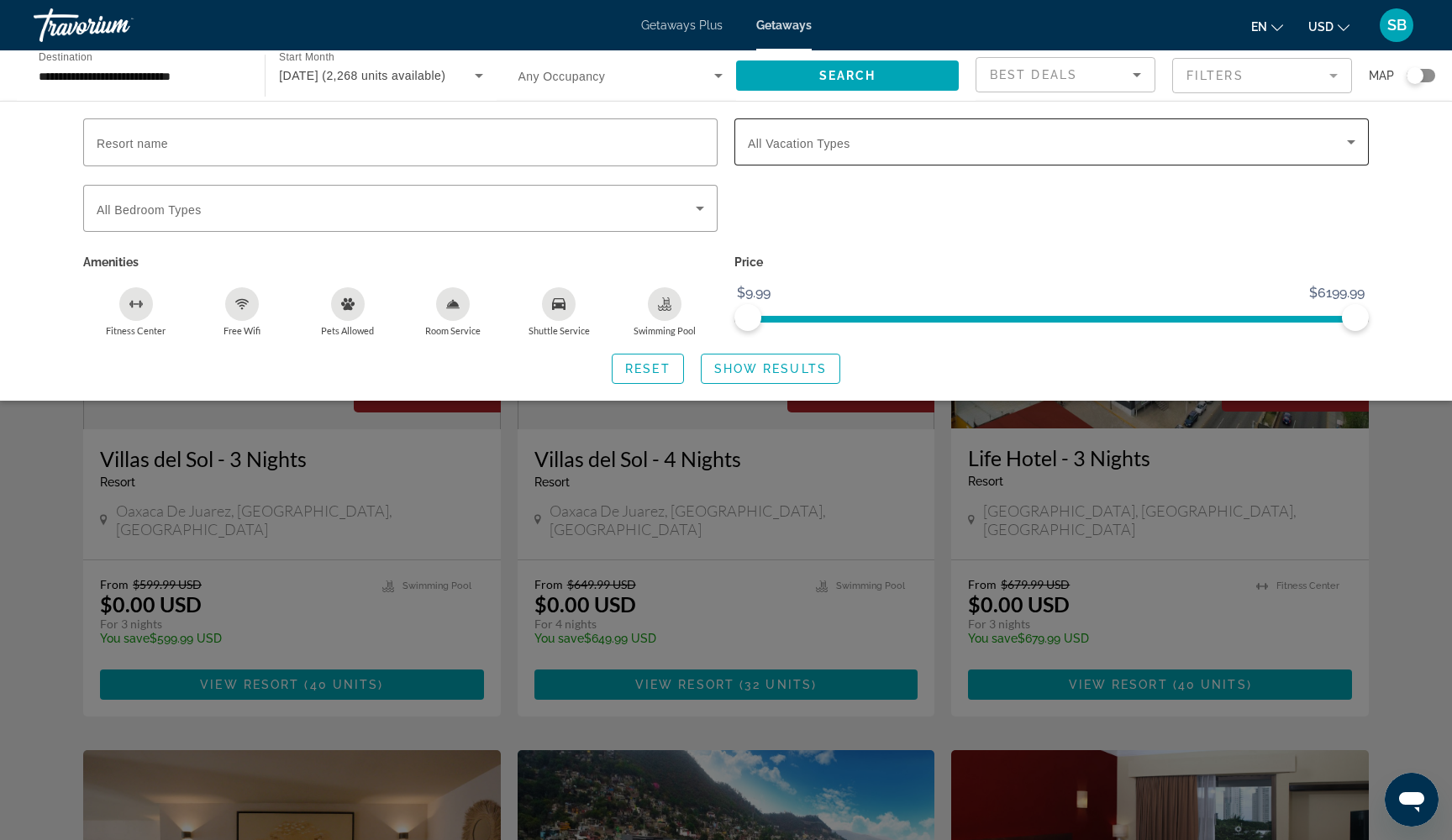
click at [915, 150] on span "Search widget" at bounding box center [1047, 142] width 599 height 21
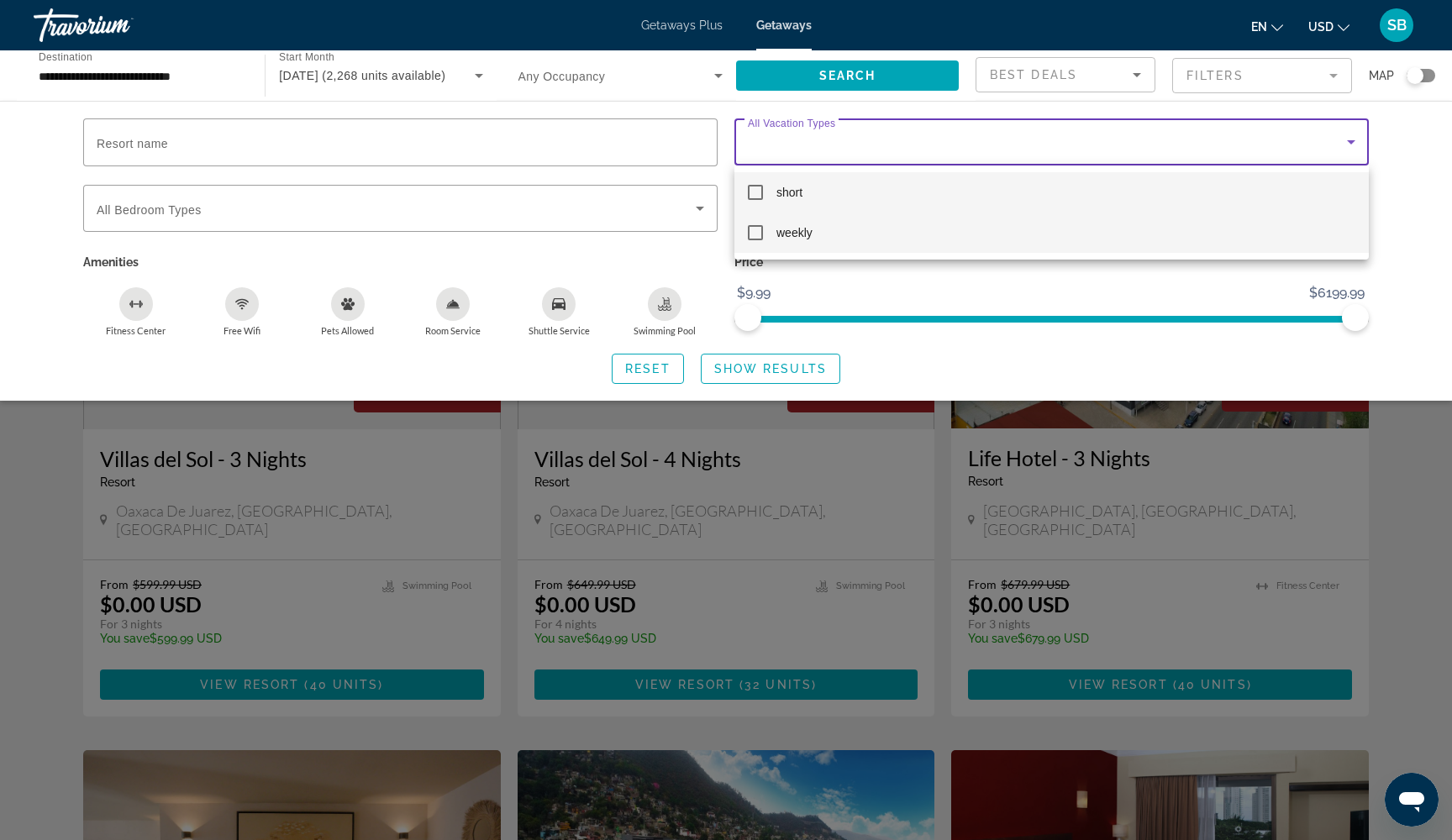
click at [757, 233] on mat-pseudo-checkbox at bounding box center [755, 232] width 15 height 15
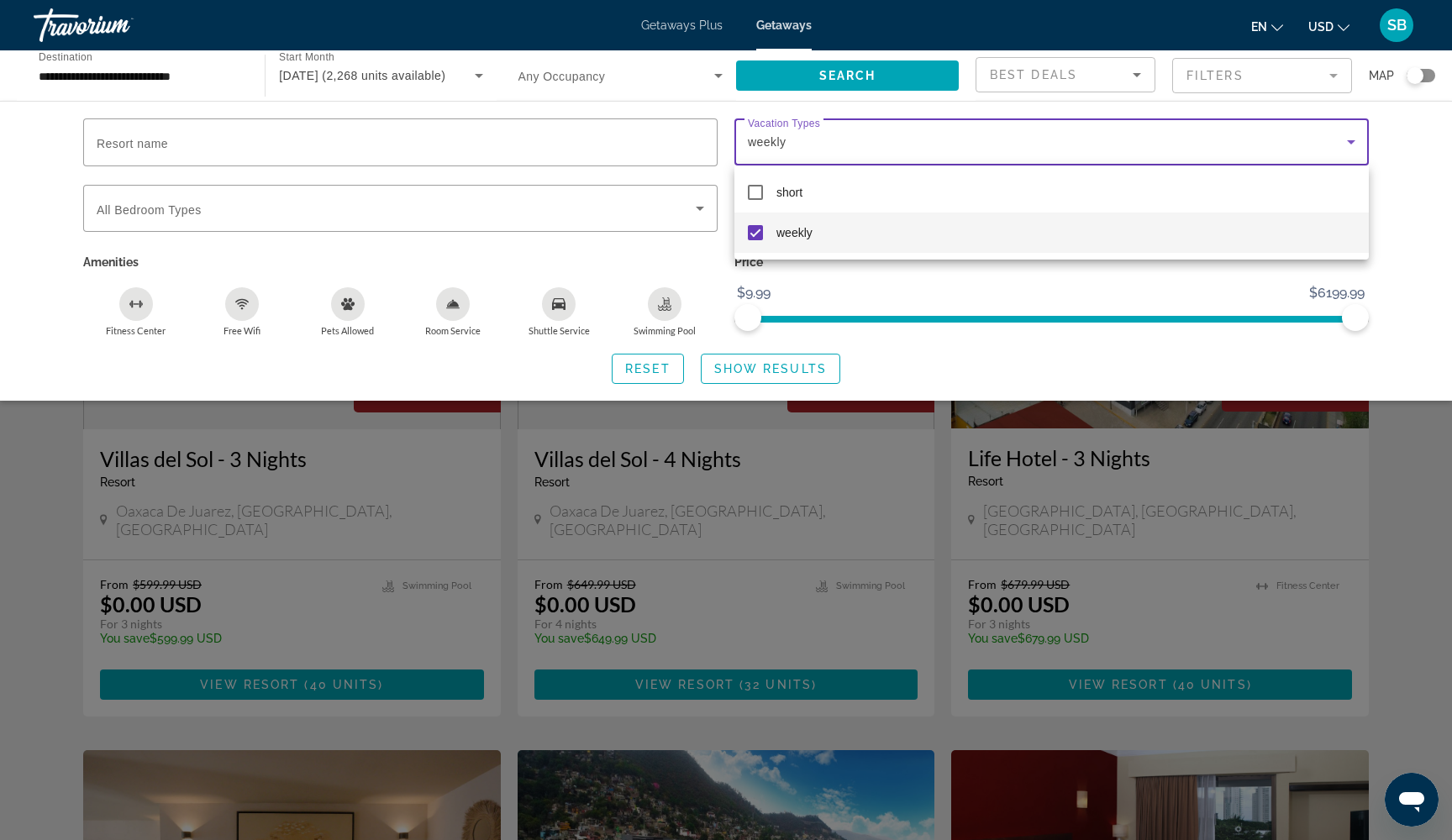
click at [737, 372] on div at bounding box center [726, 420] width 1452 height 840
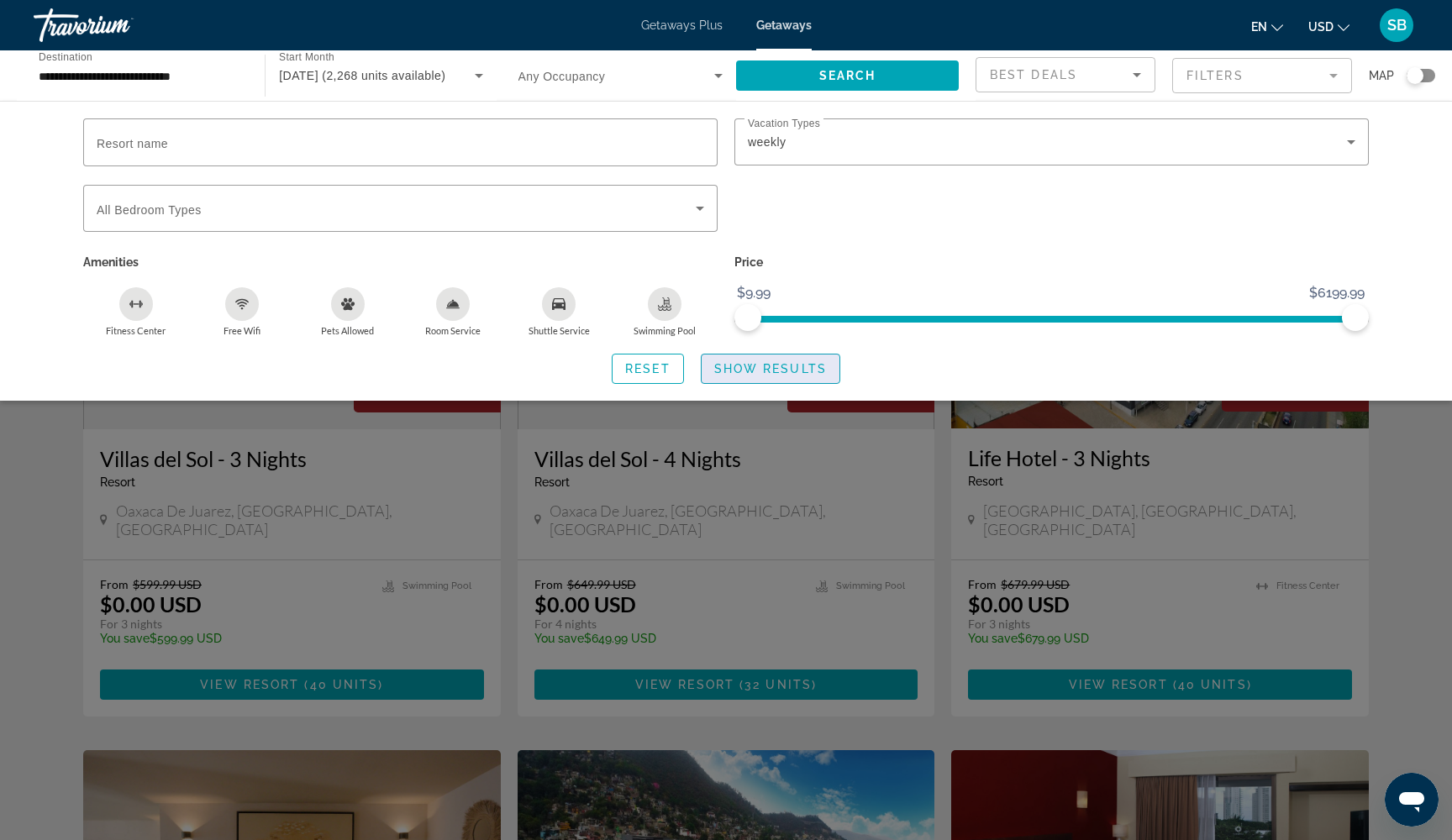
click at [726, 369] on span "Show Results" at bounding box center [770, 369] width 113 height 14
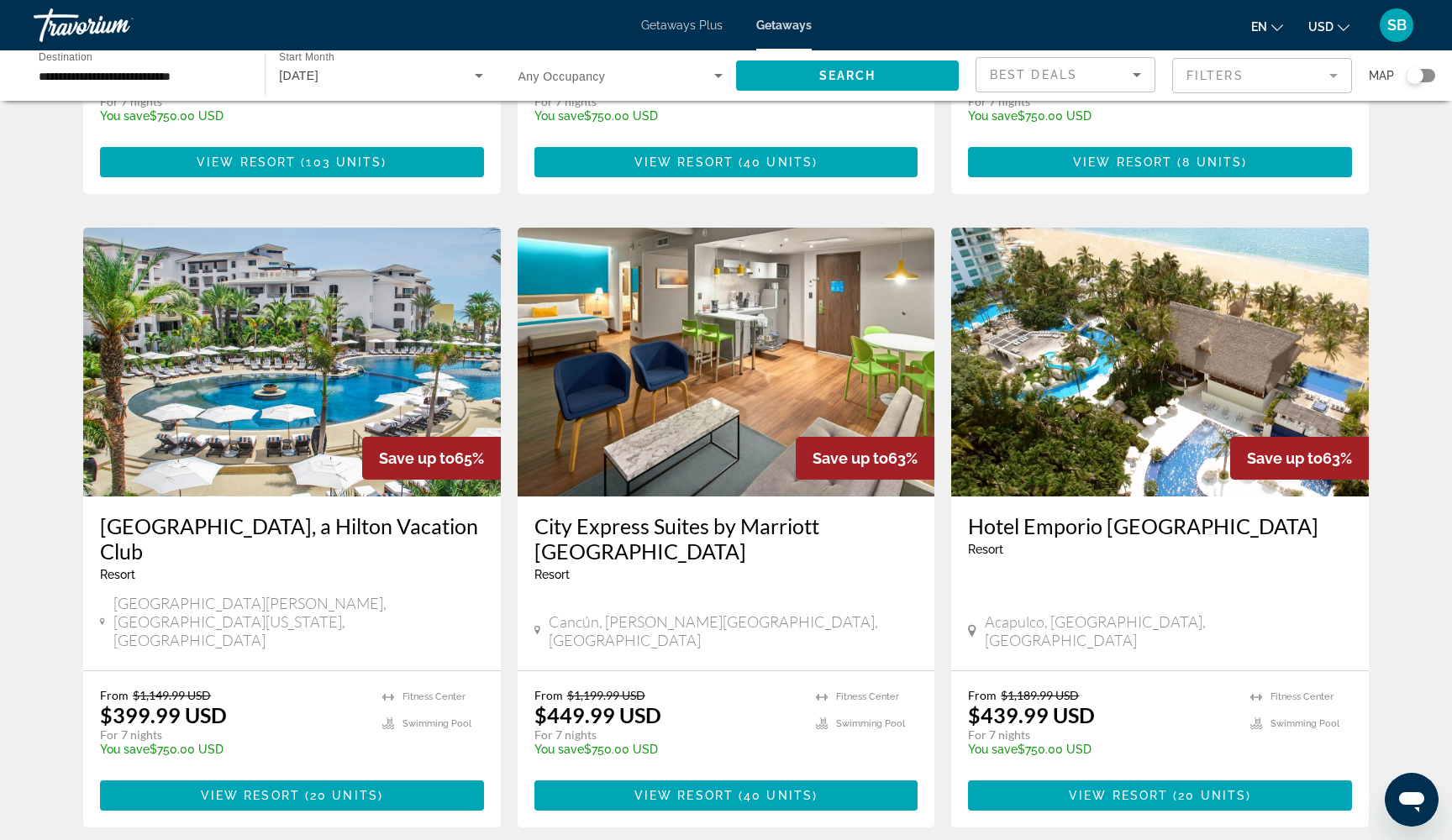
scroll to position [1710, 0]
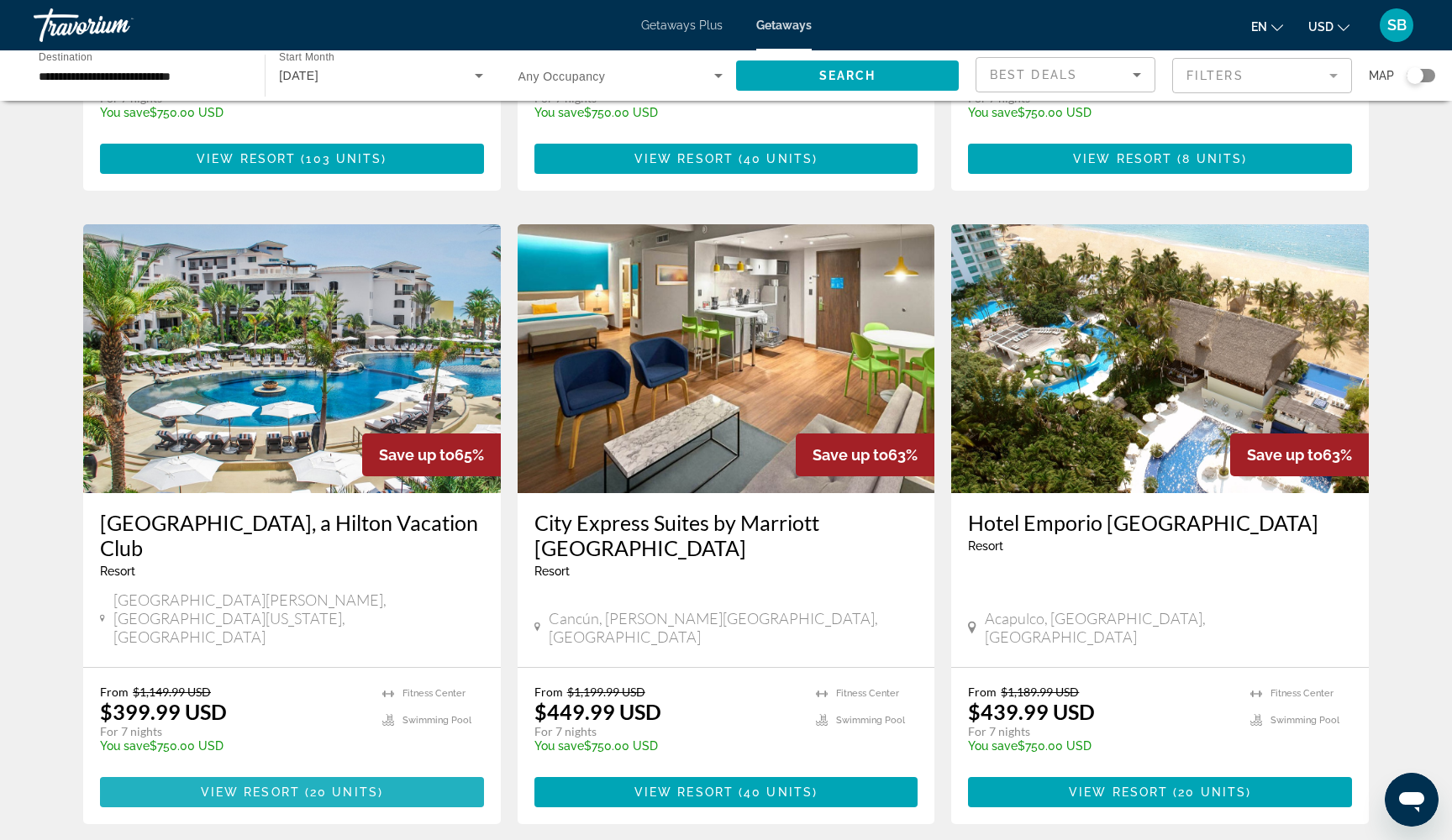
click at [397, 771] on span "Main content" at bounding box center [292, 791] width 384 height 40
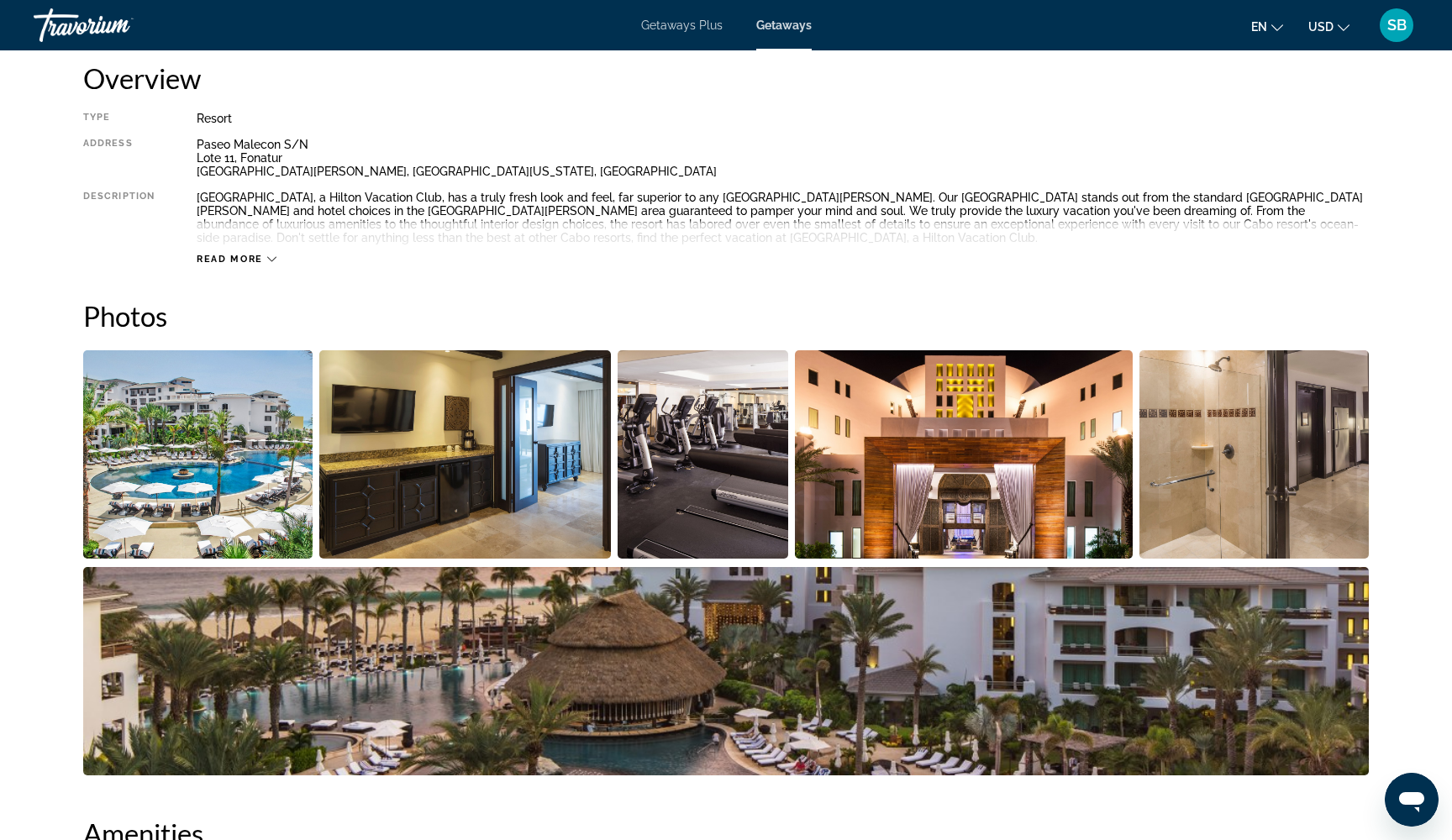
scroll to position [579, 0]
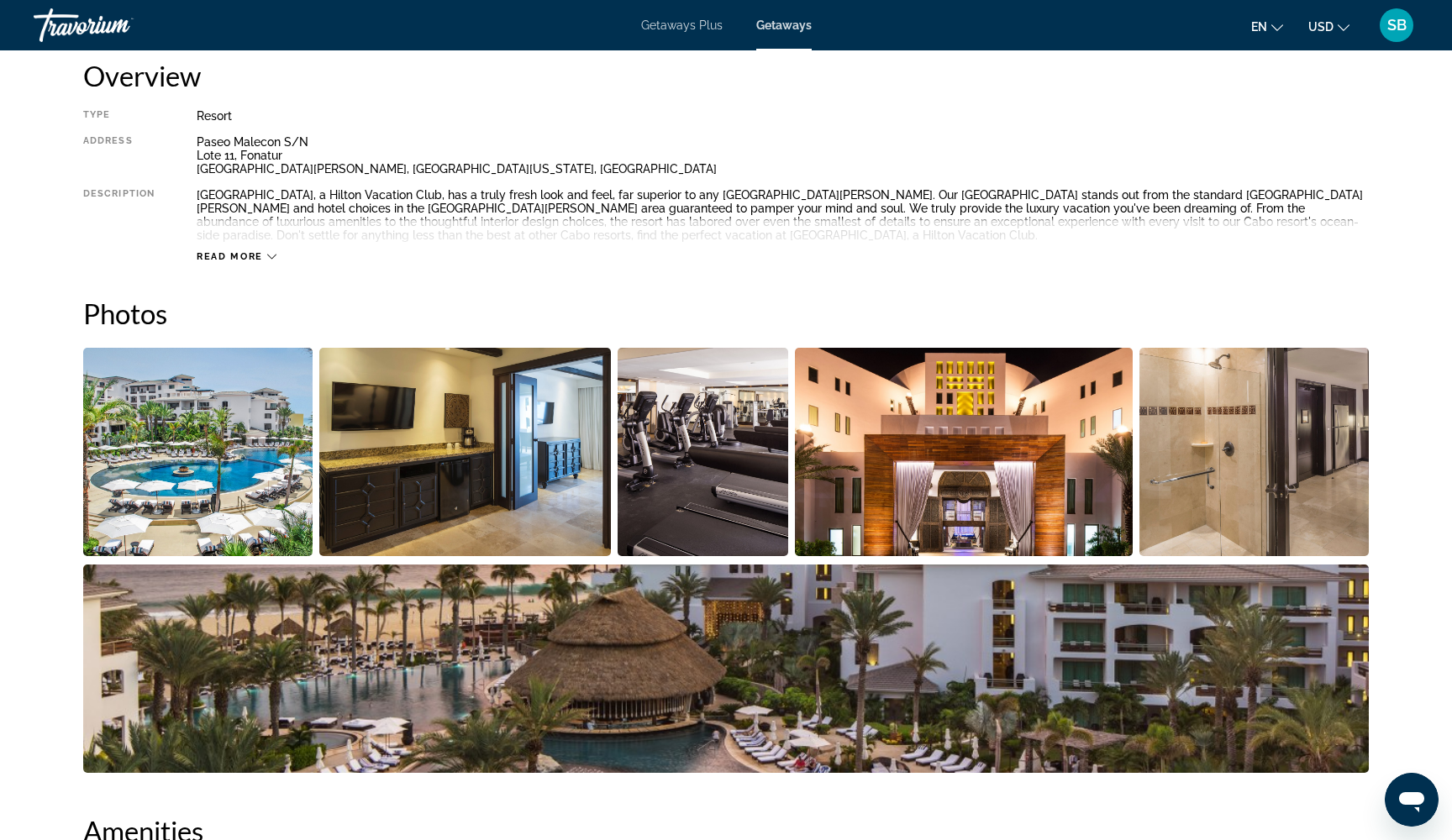
click at [213, 458] on img "Open full-screen image slider" at bounding box center [198, 452] width 229 height 208
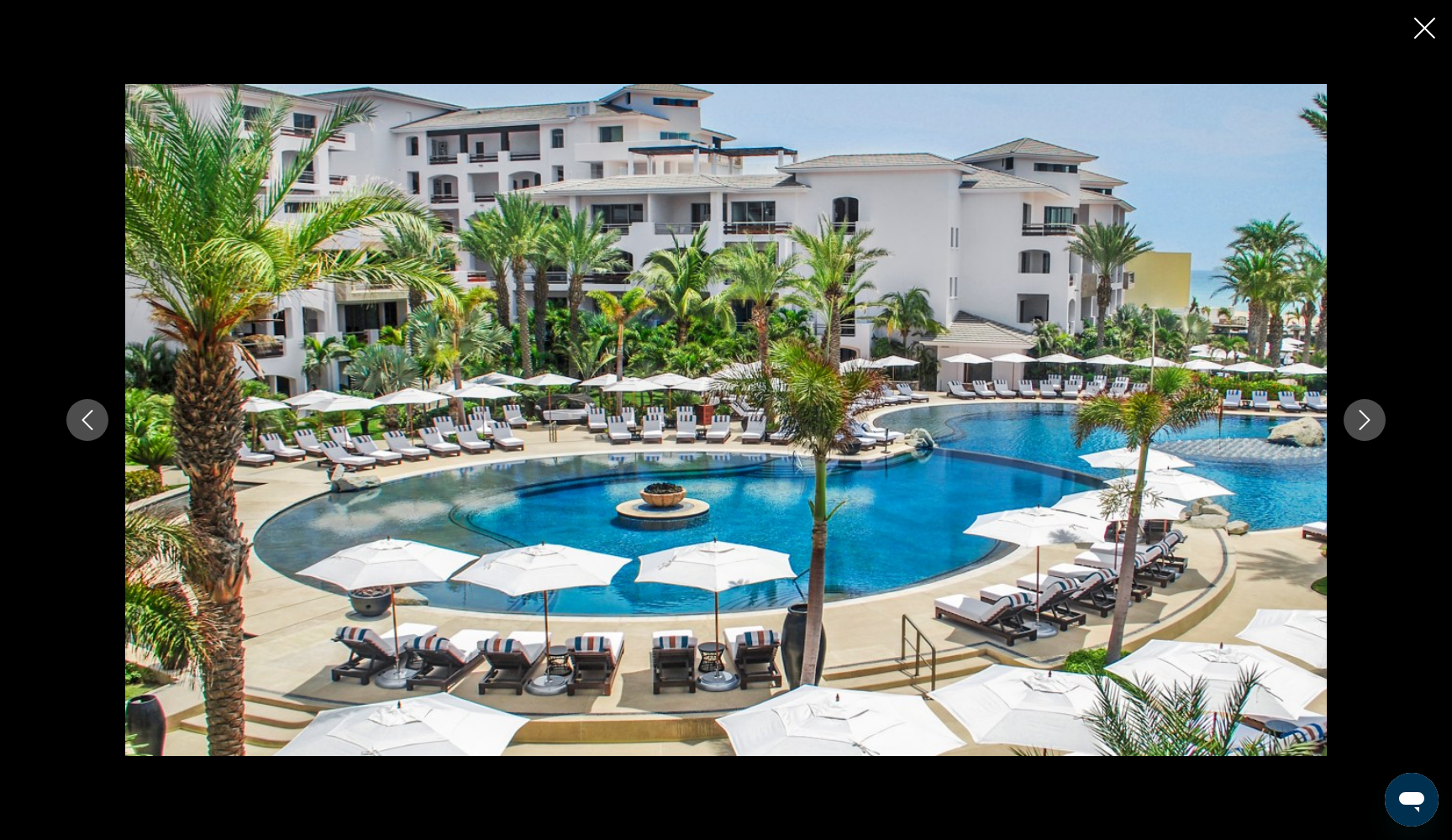
click at [1368, 420] on icon "Next image" at bounding box center [1364, 420] width 11 height 21
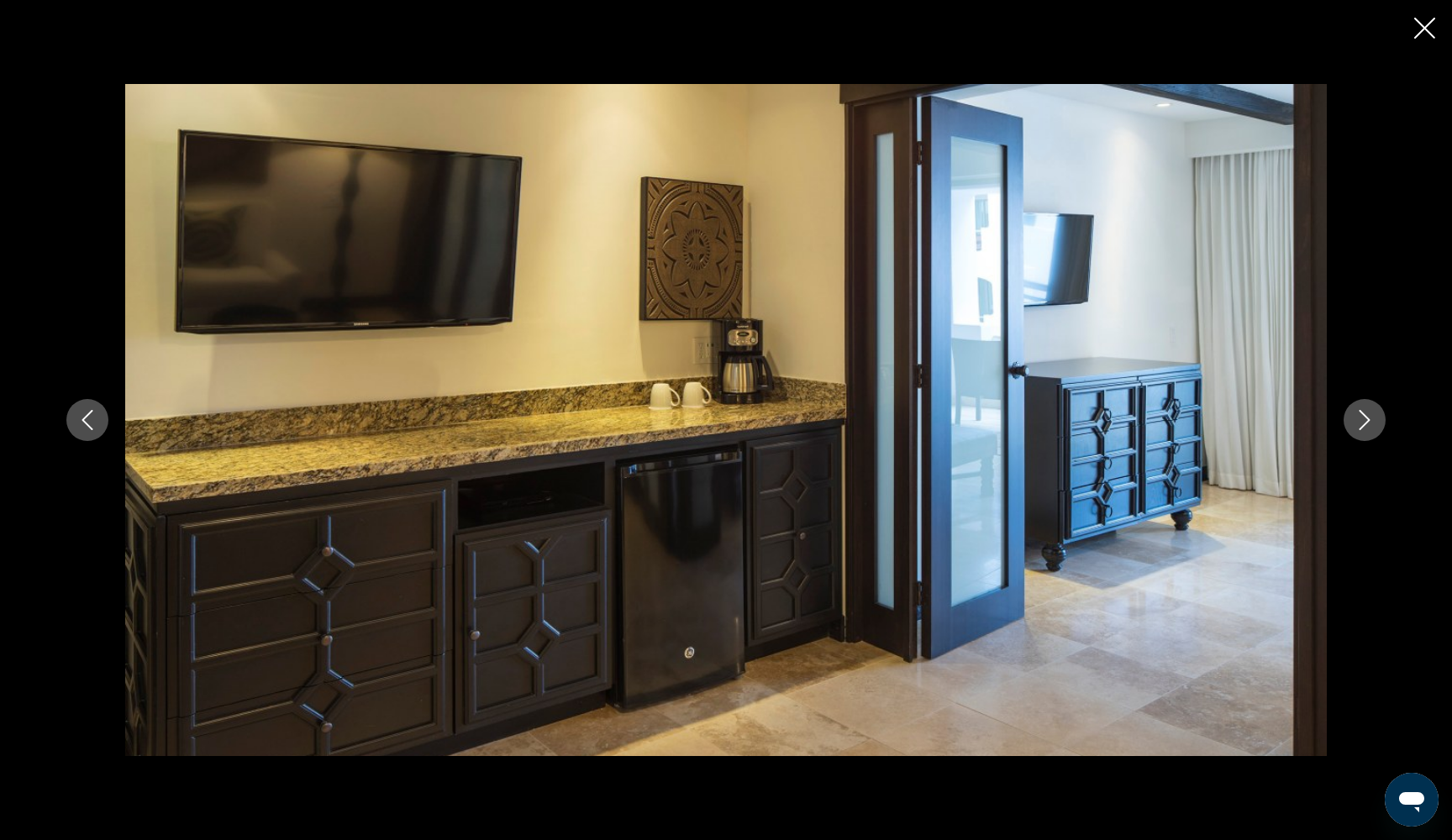
click at [1368, 420] on icon "Next image" at bounding box center [1364, 420] width 11 height 21
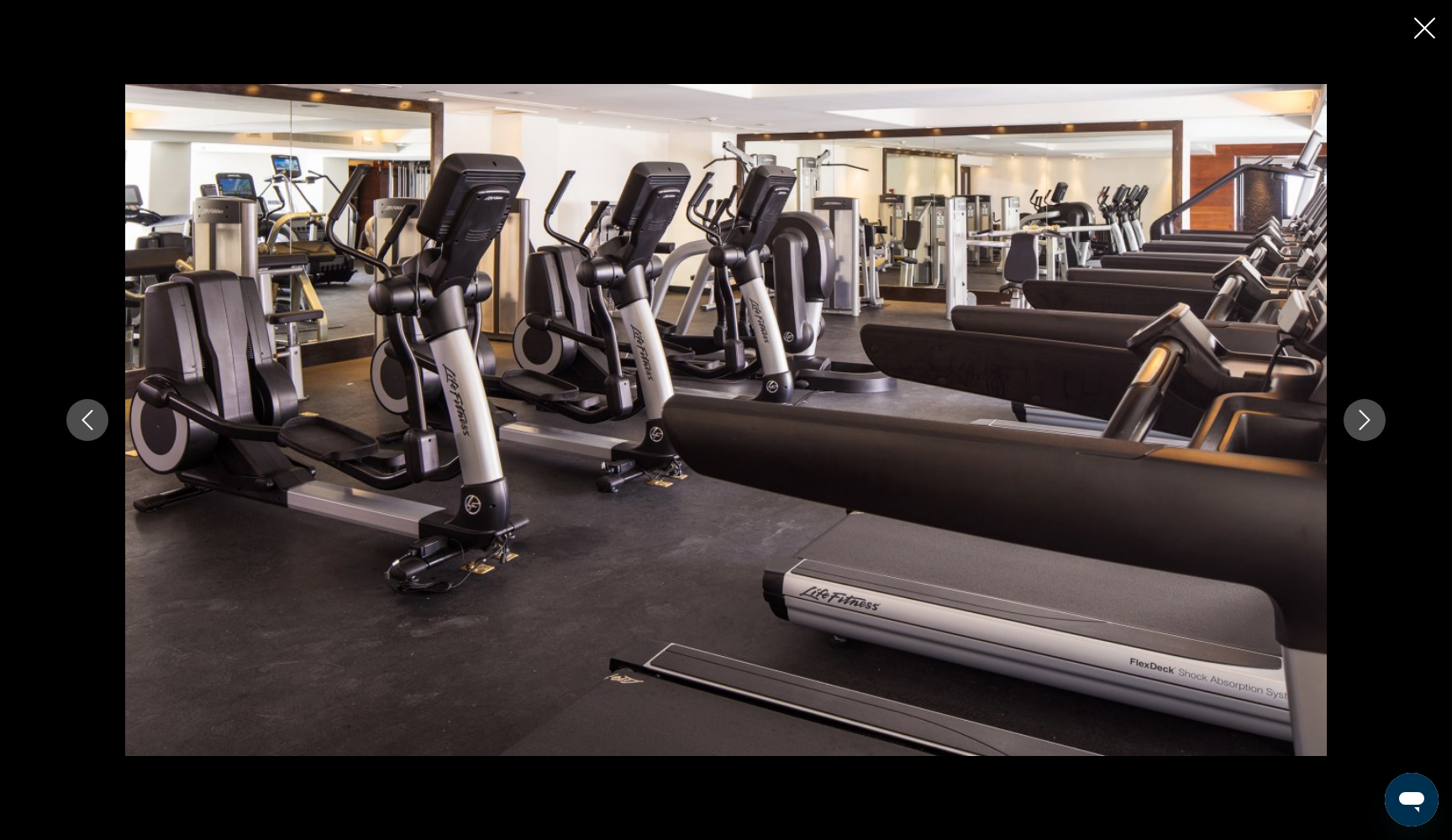
click at [1368, 420] on icon "Next image" at bounding box center [1364, 420] width 11 height 21
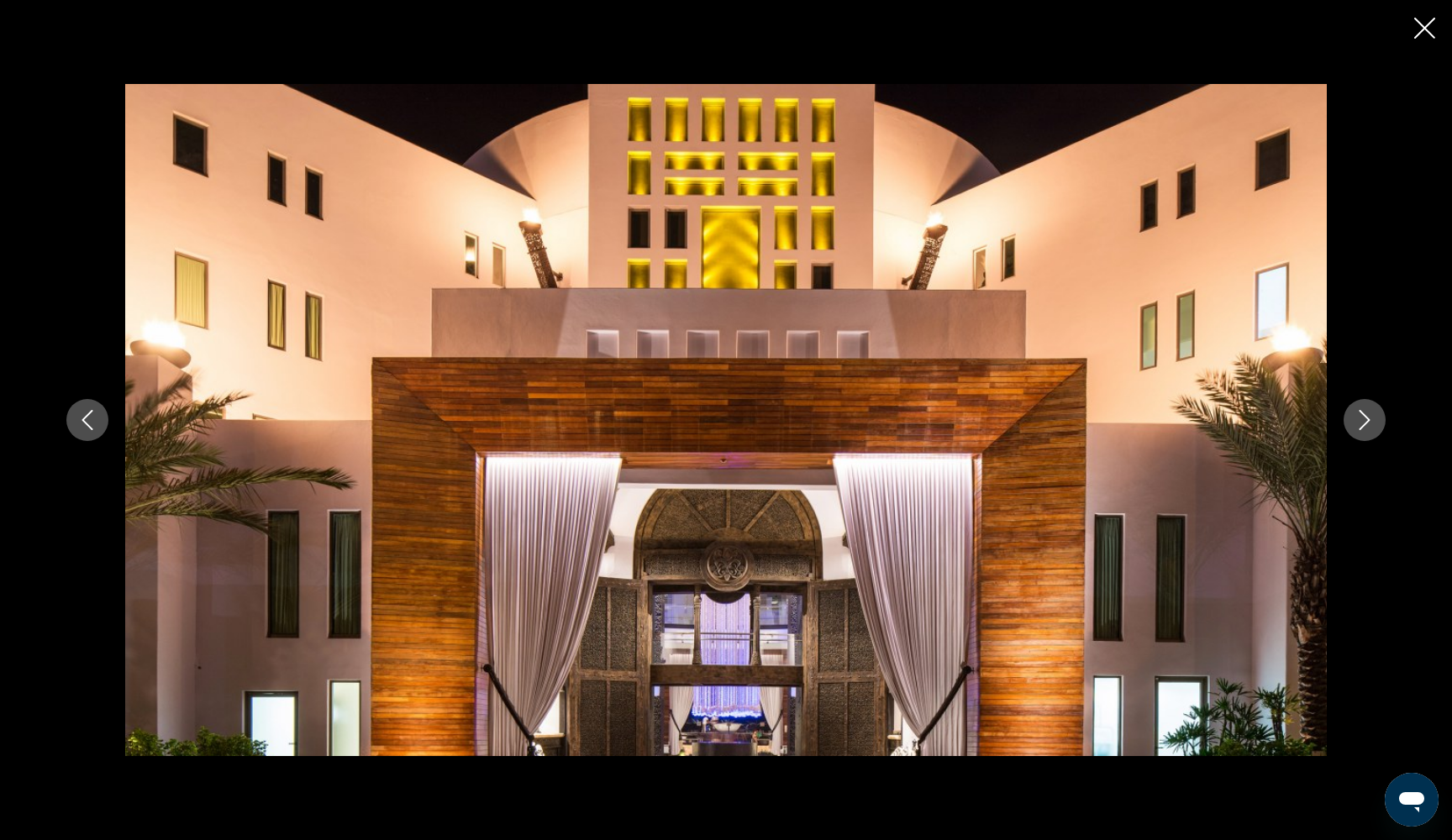
click at [1368, 420] on icon "Next image" at bounding box center [1364, 420] width 11 height 21
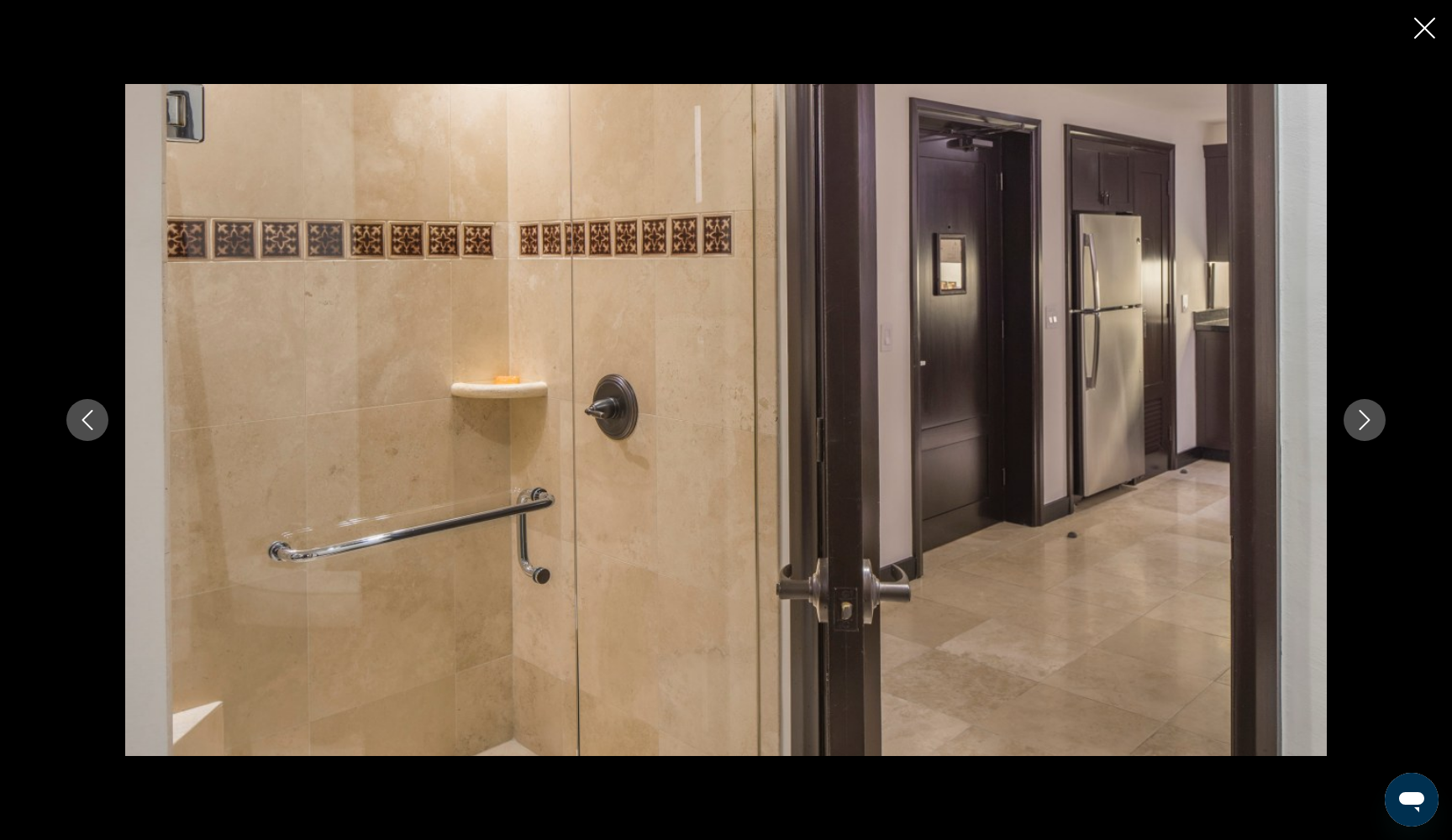
click at [1368, 420] on icon "Next image" at bounding box center [1364, 420] width 11 height 21
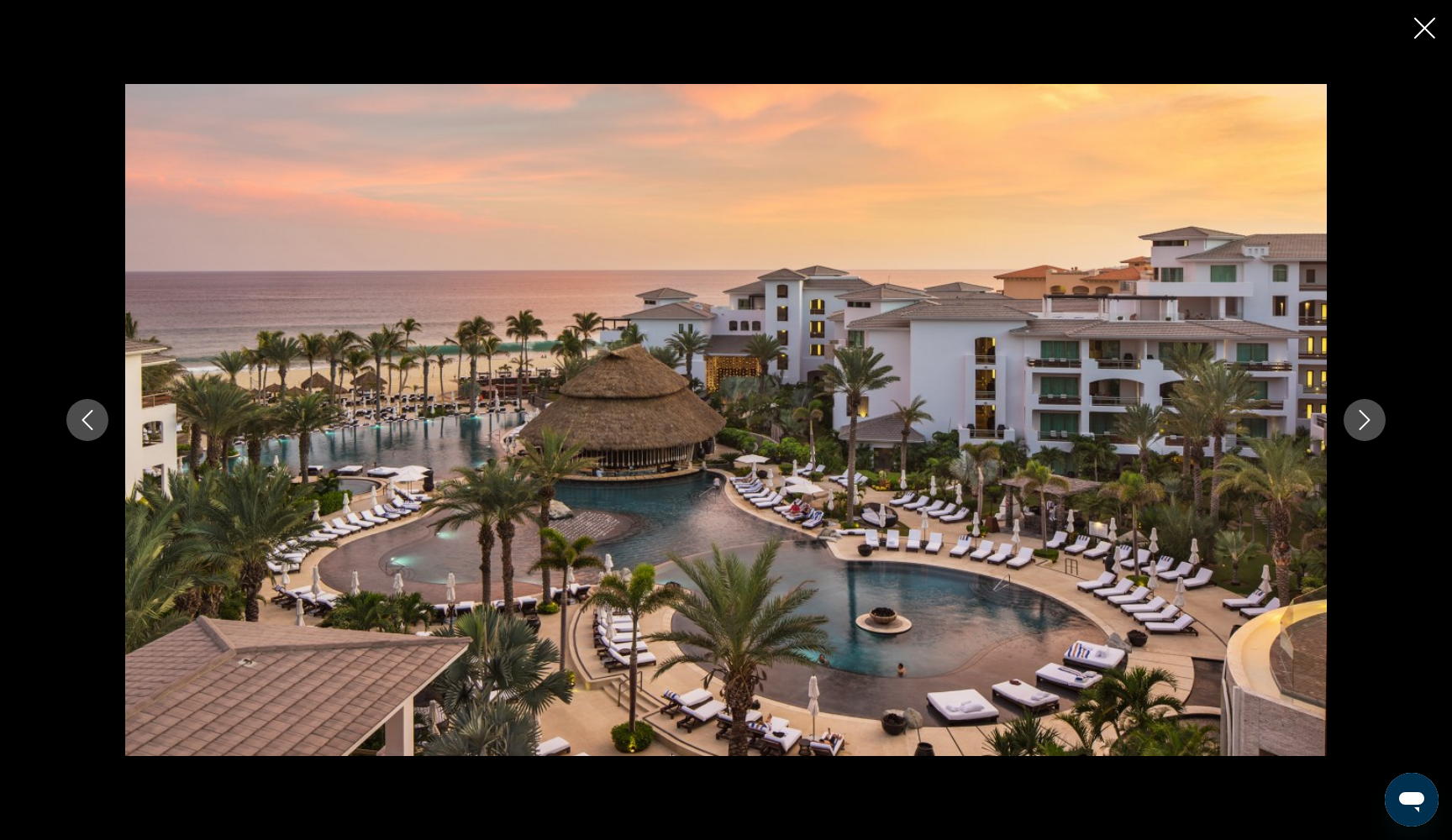
click at [1367, 415] on icon "Next image" at bounding box center [1364, 420] width 21 height 21
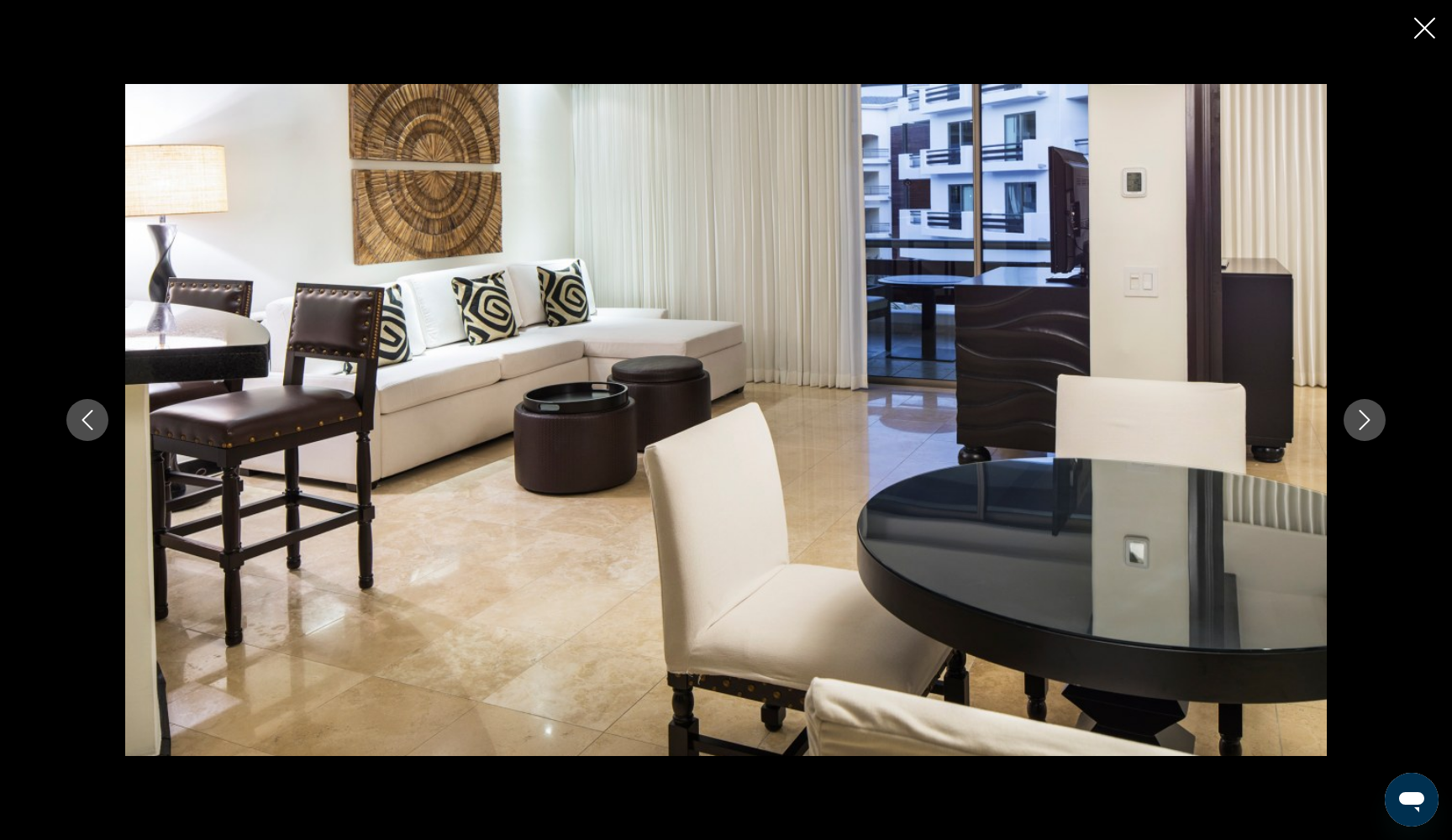
click at [1367, 415] on icon "Next image" at bounding box center [1364, 420] width 21 height 21
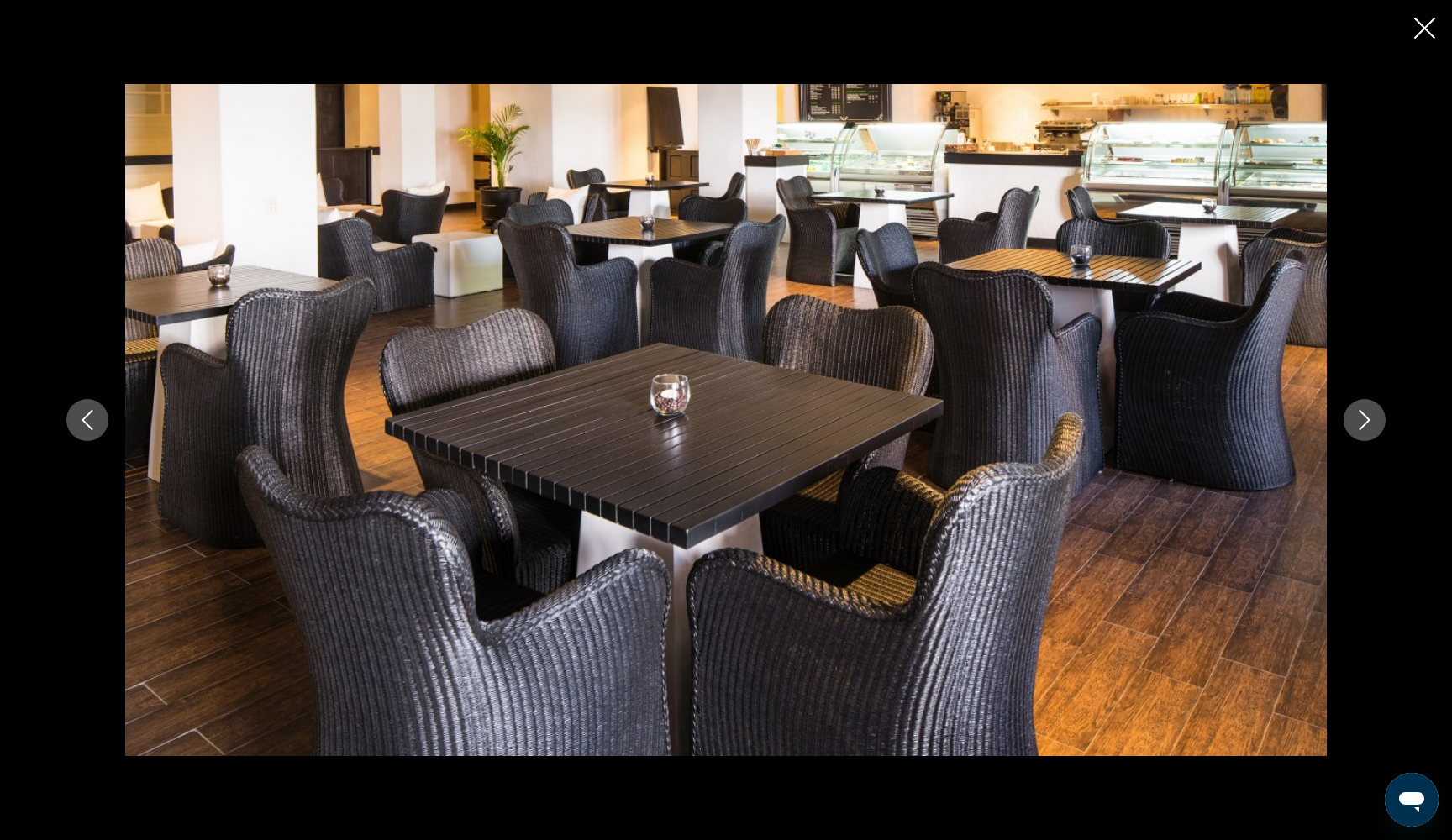
click at [1367, 415] on icon "Next image" at bounding box center [1364, 420] width 21 height 21
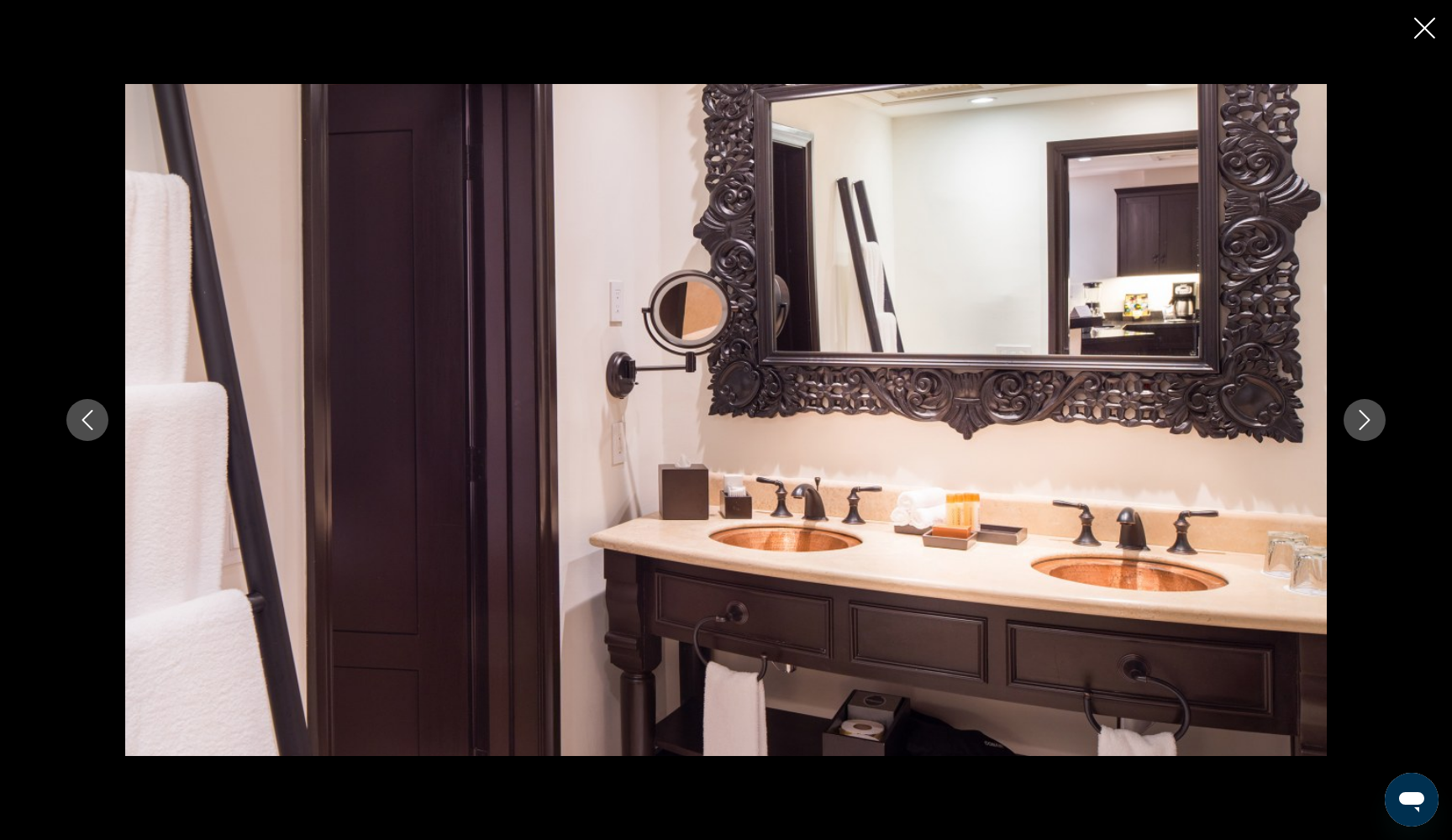
click at [1367, 415] on icon "Next image" at bounding box center [1364, 420] width 21 height 21
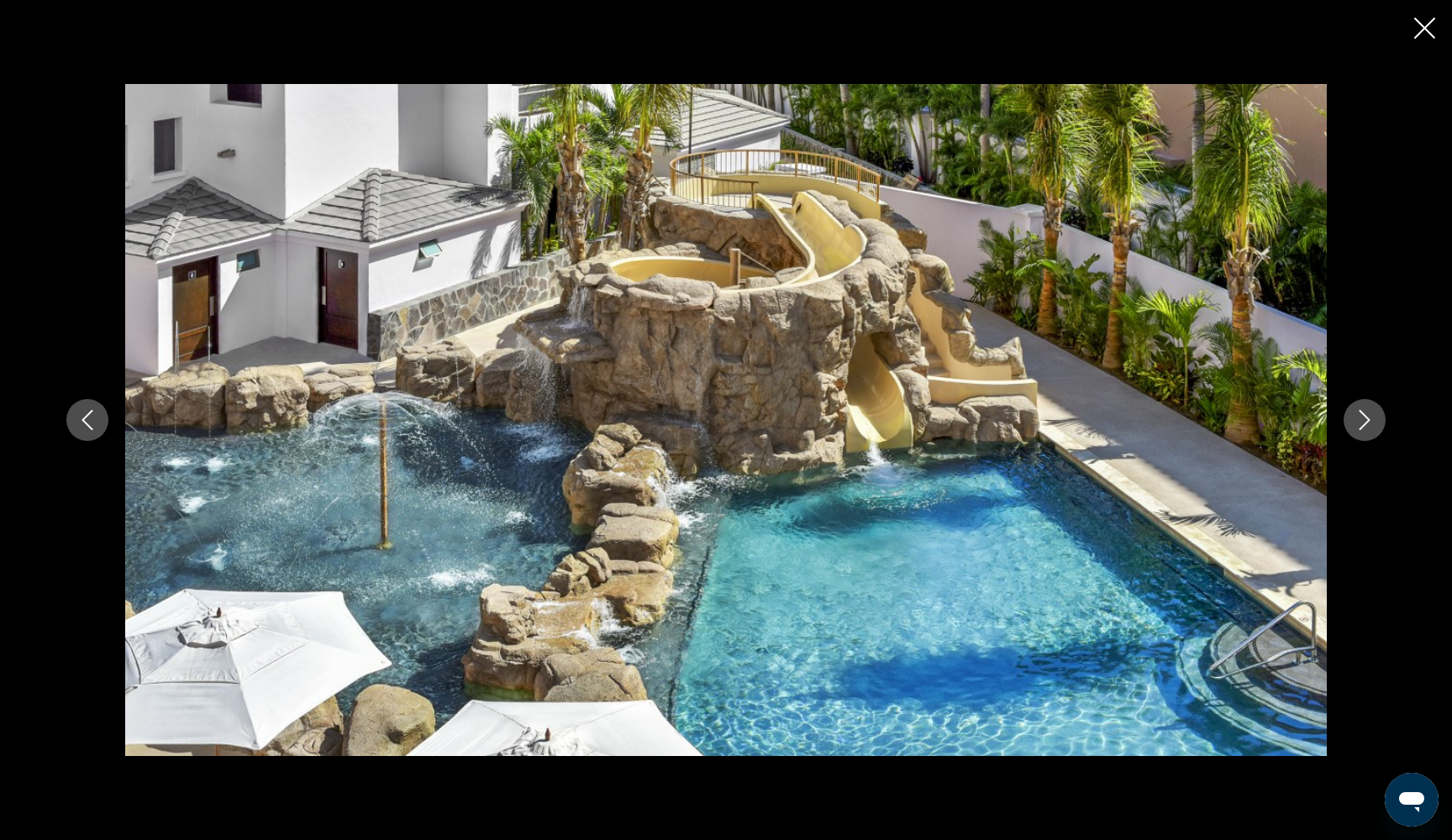
click at [1427, 25] on icon "Close slideshow" at bounding box center [1424, 27] width 21 height 21
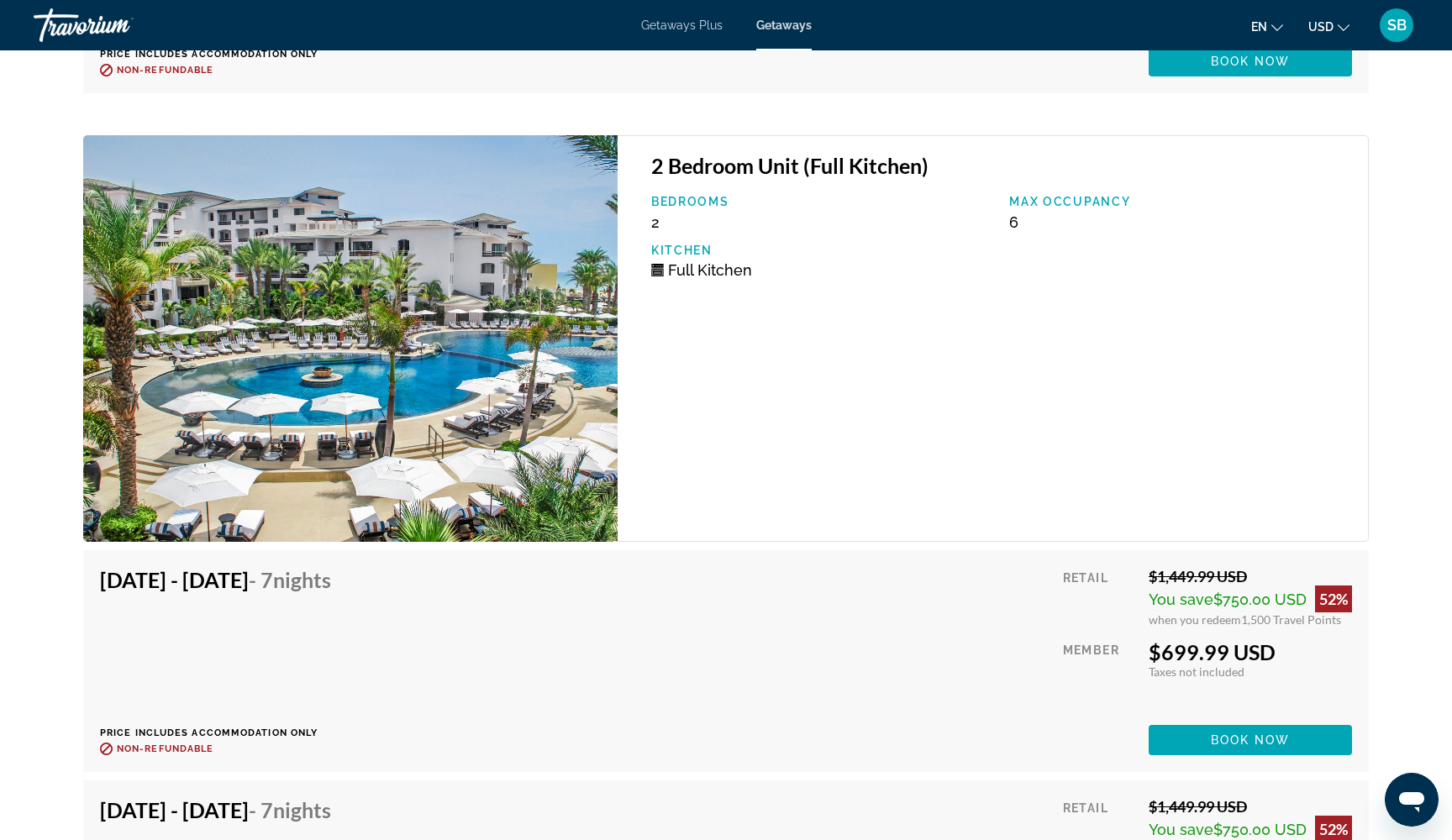
scroll to position [4134, 0]
click at [1208, 748] on span "Main content" at bounding box center [1249, 740] width 203 height 40
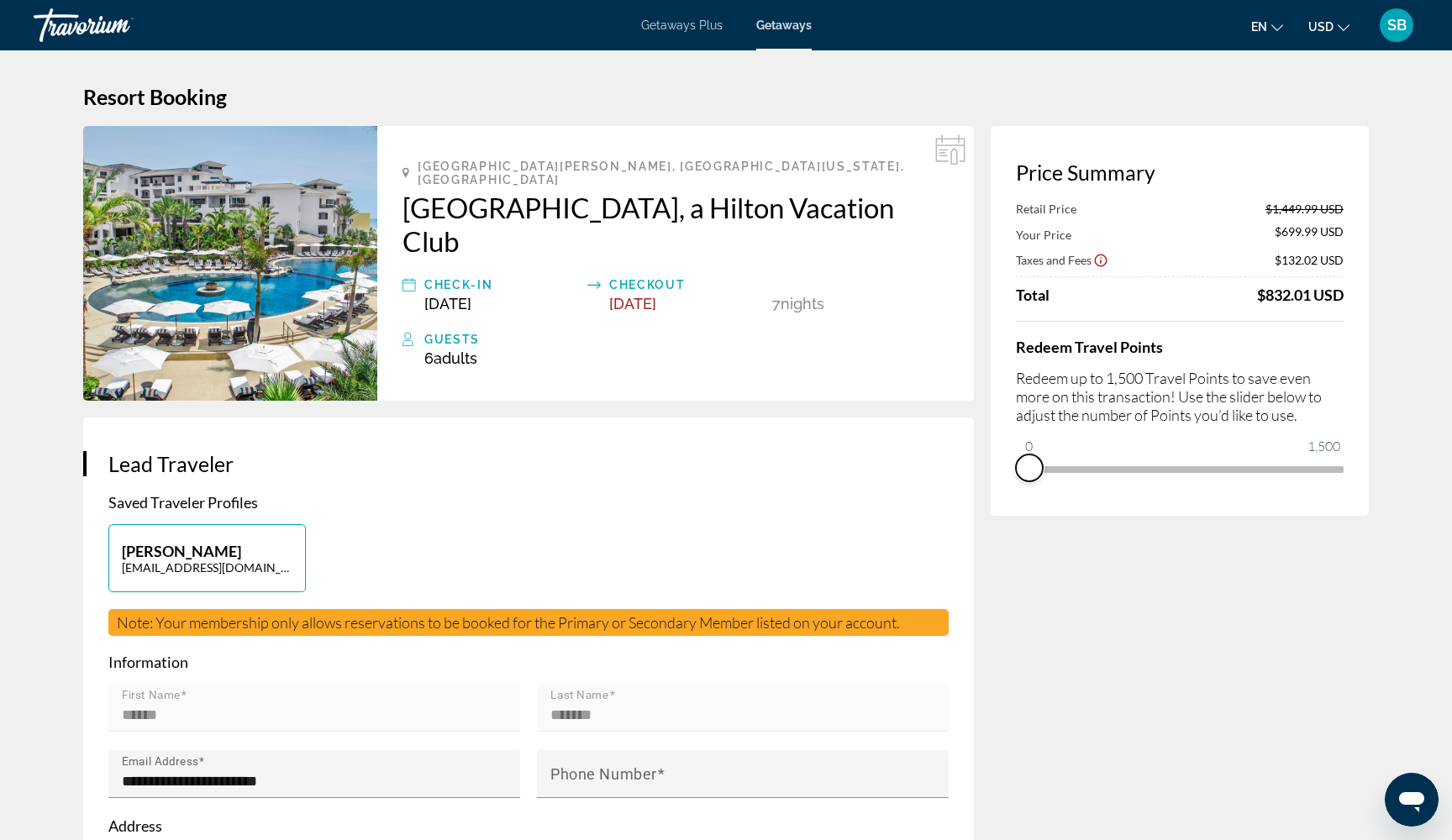
drag, startPoint x: 708, startPoint y: 25, endPoint x: 1012, endPoint y: 512, distance: 574.1
click at [1012, 512] on div "Price Summary Retail Price $1,449.99 USD Your Price $699.99 USD Taxes and Fees …" at bounding box center [1179, 321] width 378 height 390
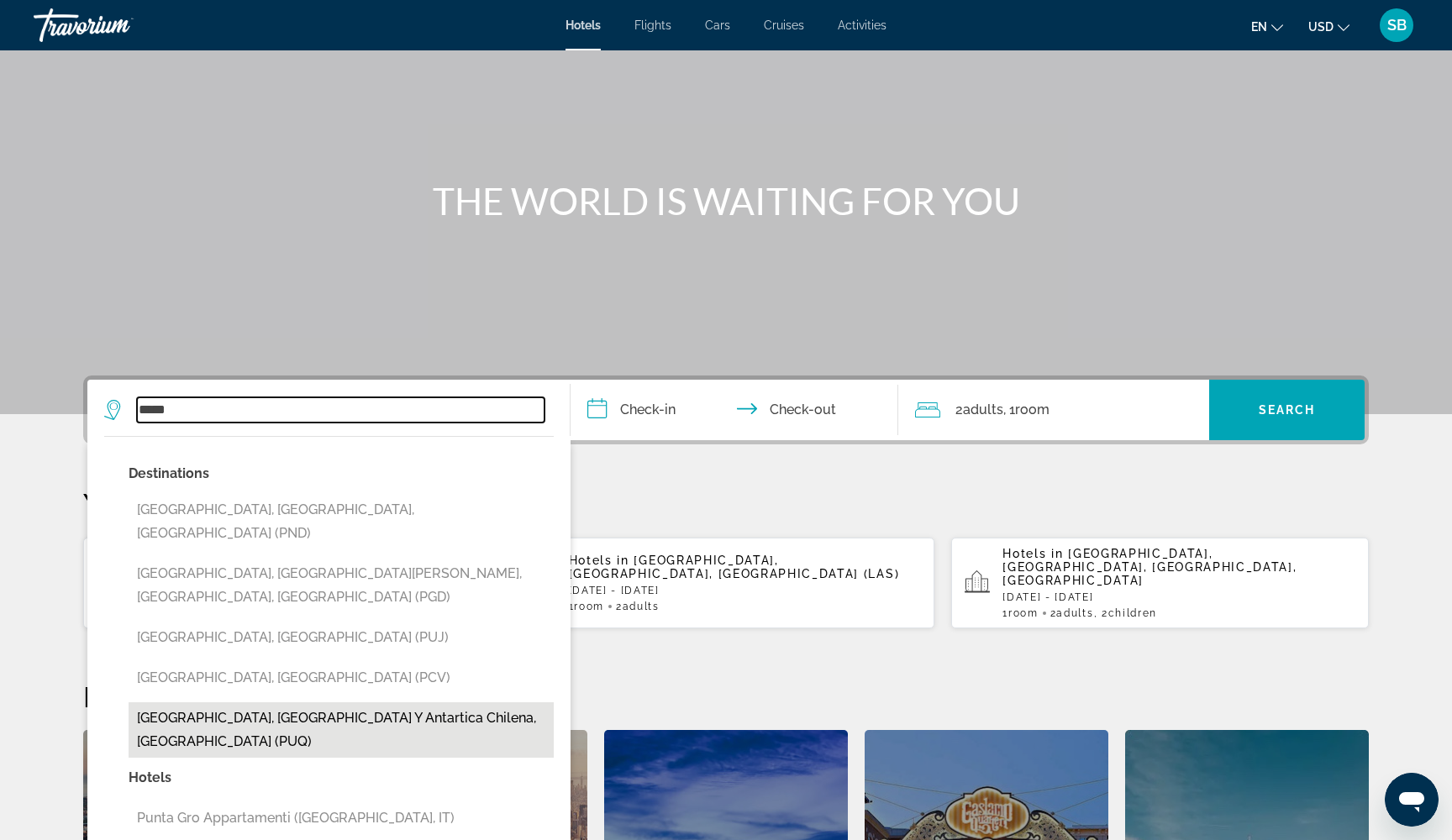
scroll to position [88, 0]
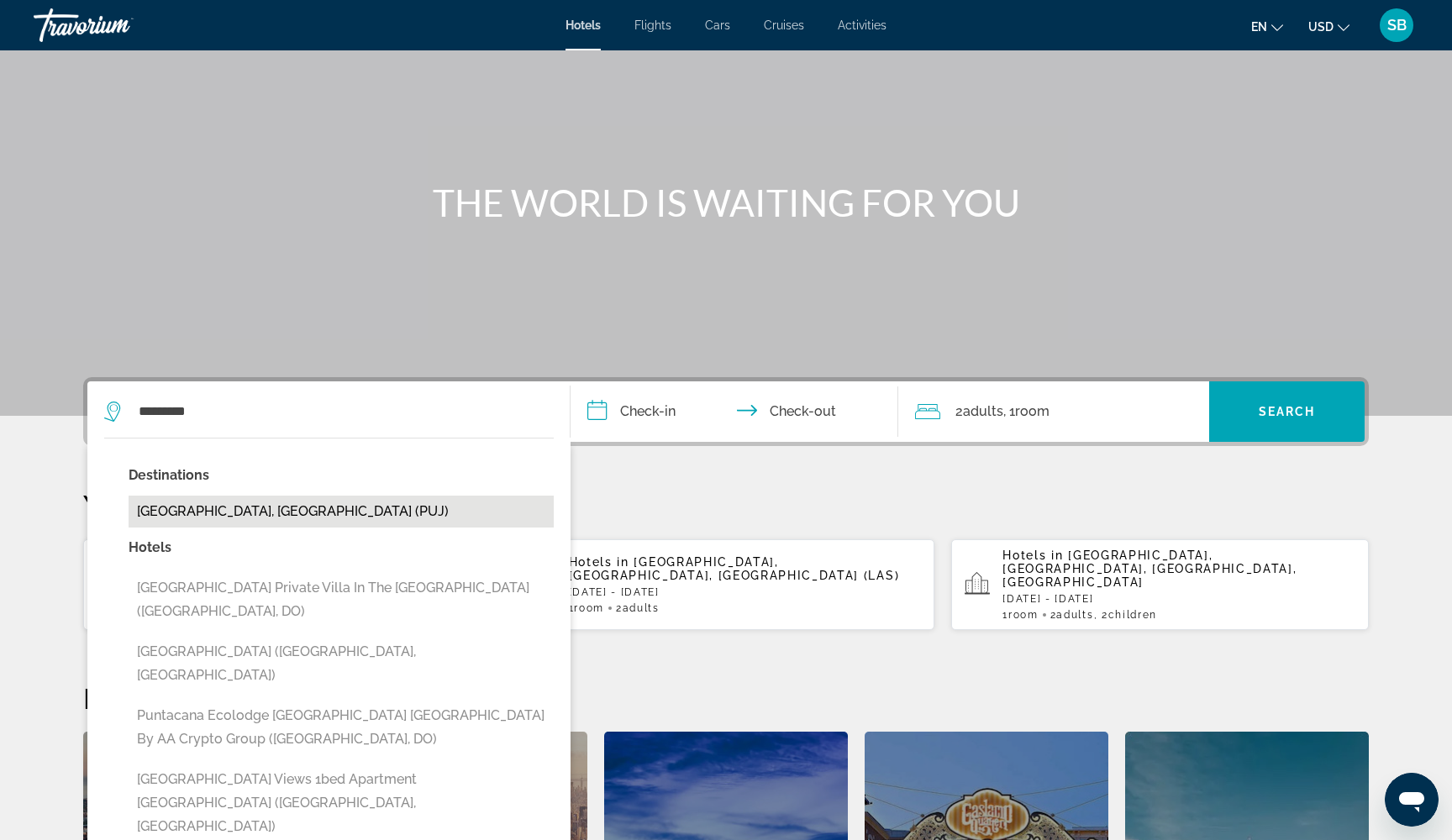
click at [232, 510] on button "Punta Cana, Dominican Republic (PUJ)" at bounding box center [341, 512] width 426 height 32
type input "**********"
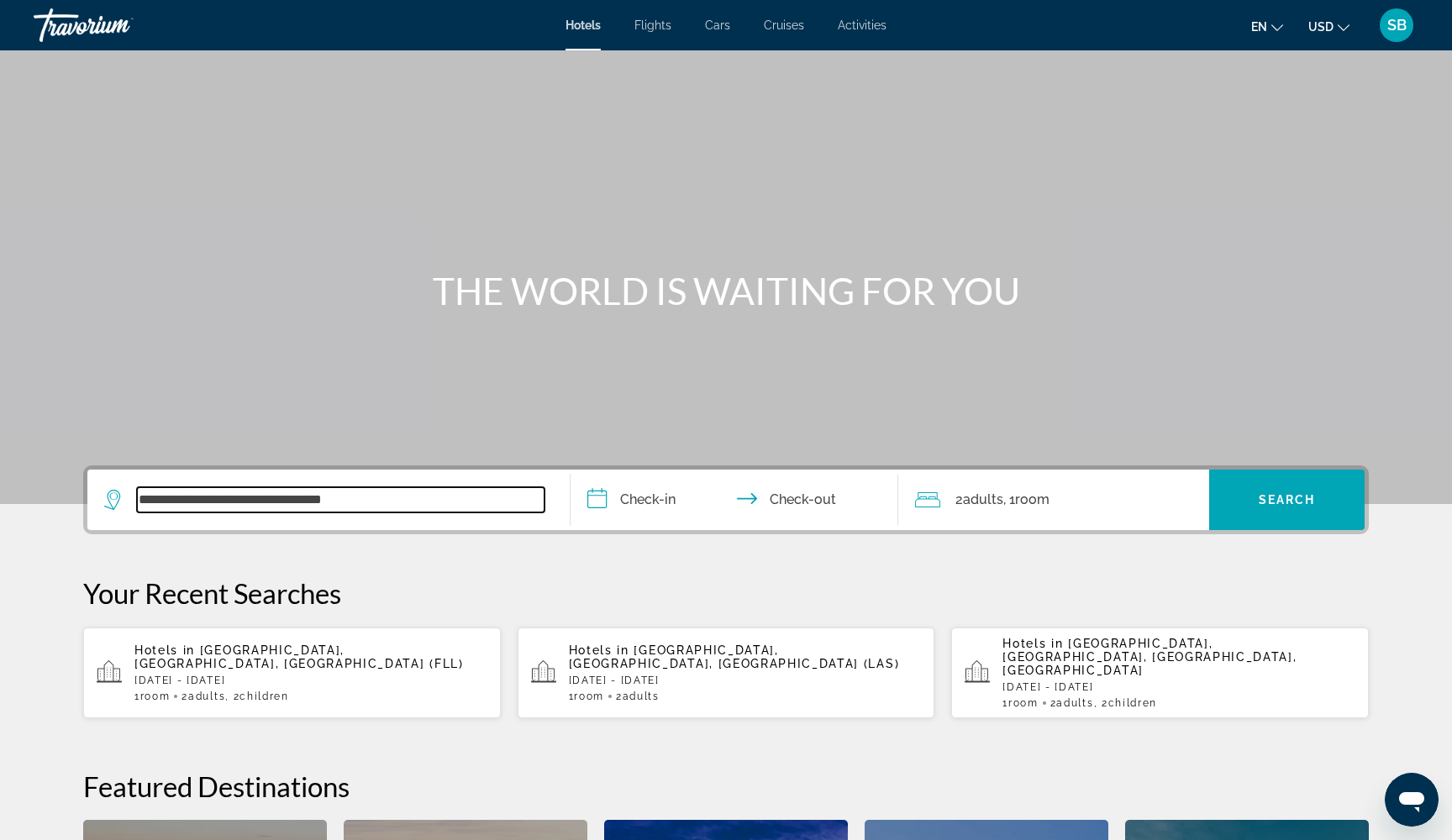
scroll to position [0, 0]
click at [614, 504] on input "**********" at bounding box center [737, 502] width 334 height 66
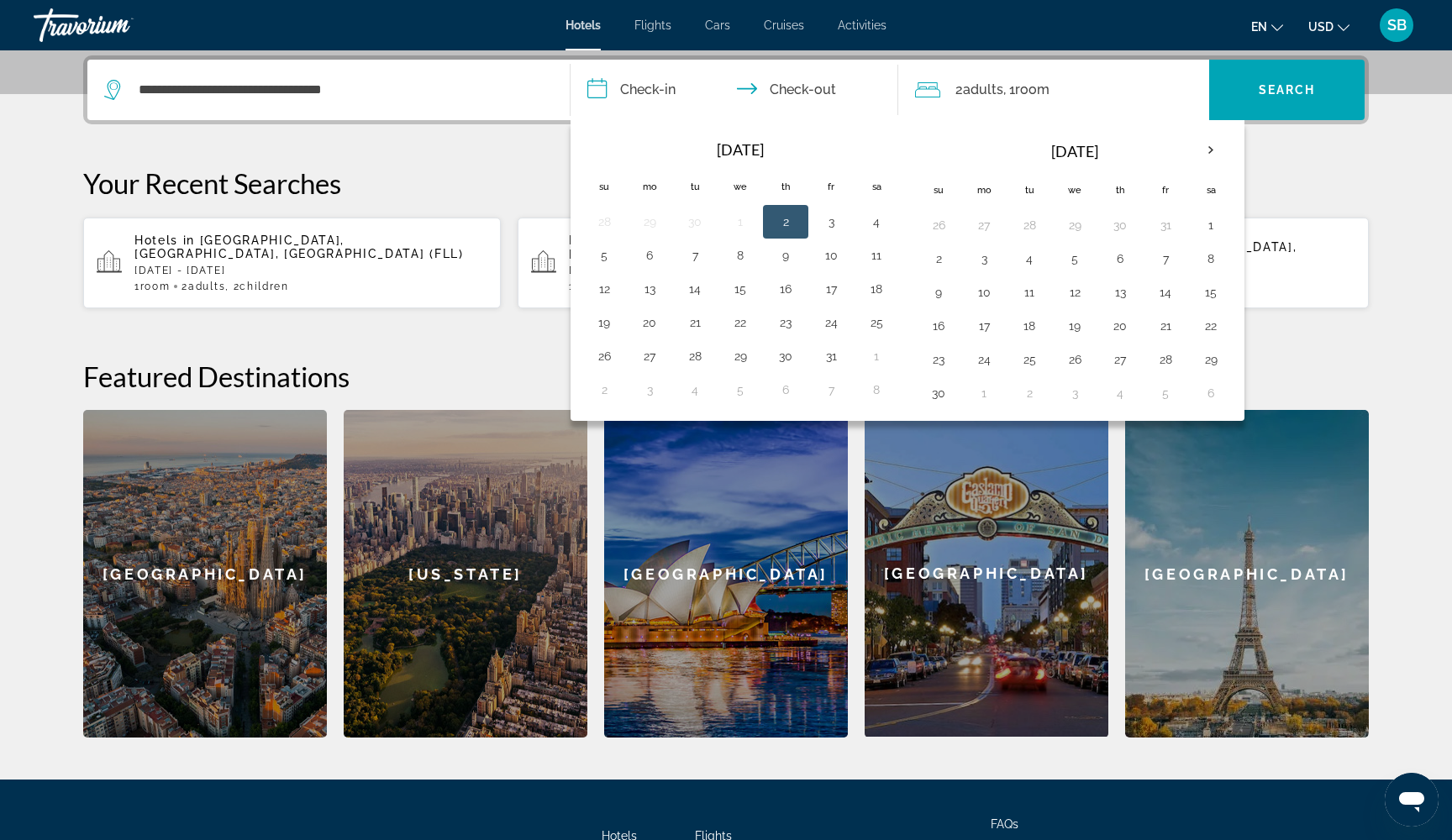
scroll to position [411, 0]
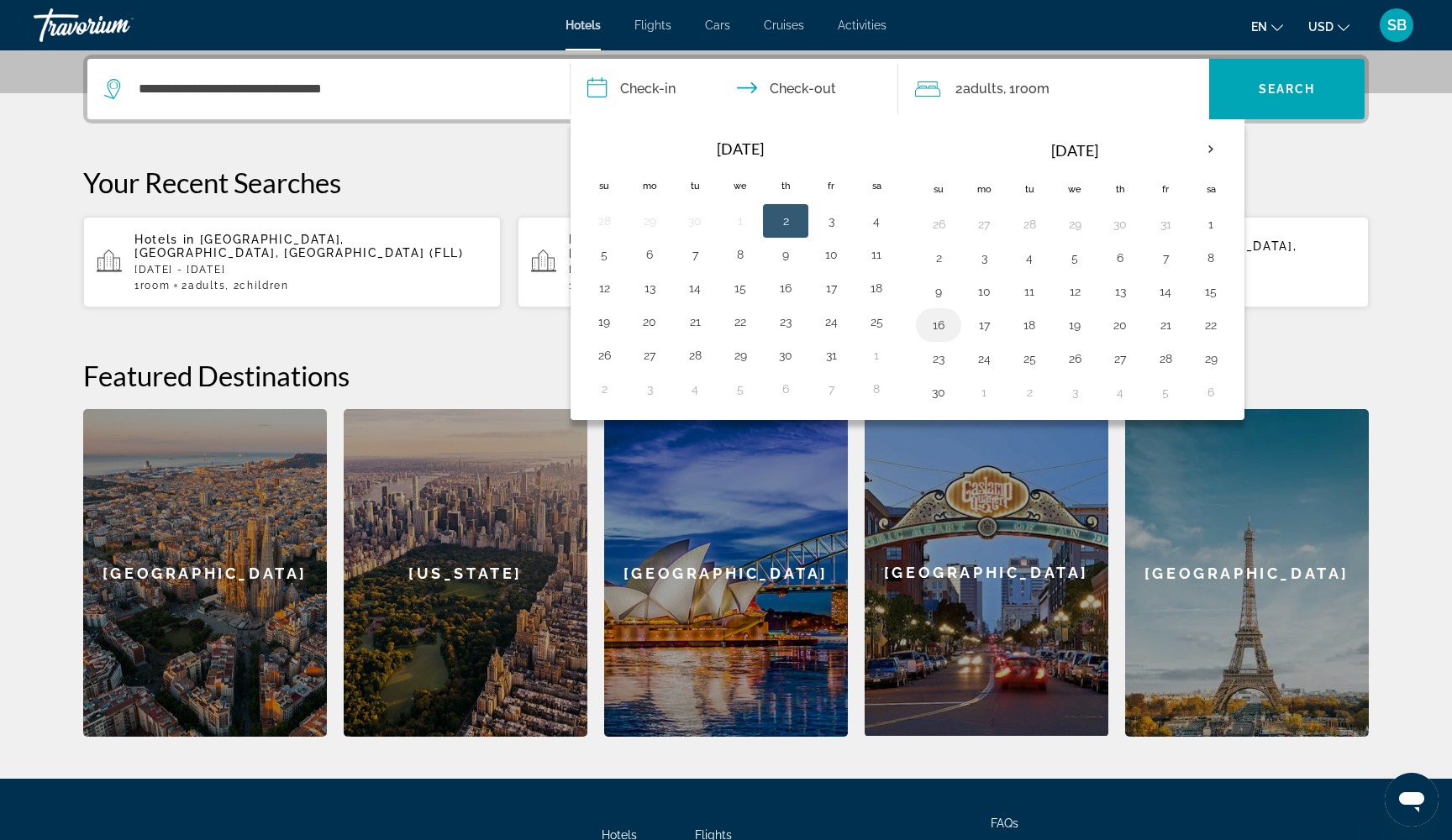
click at [940, 329] on button "16" at bounding box center [937, 325] width 26 height 24
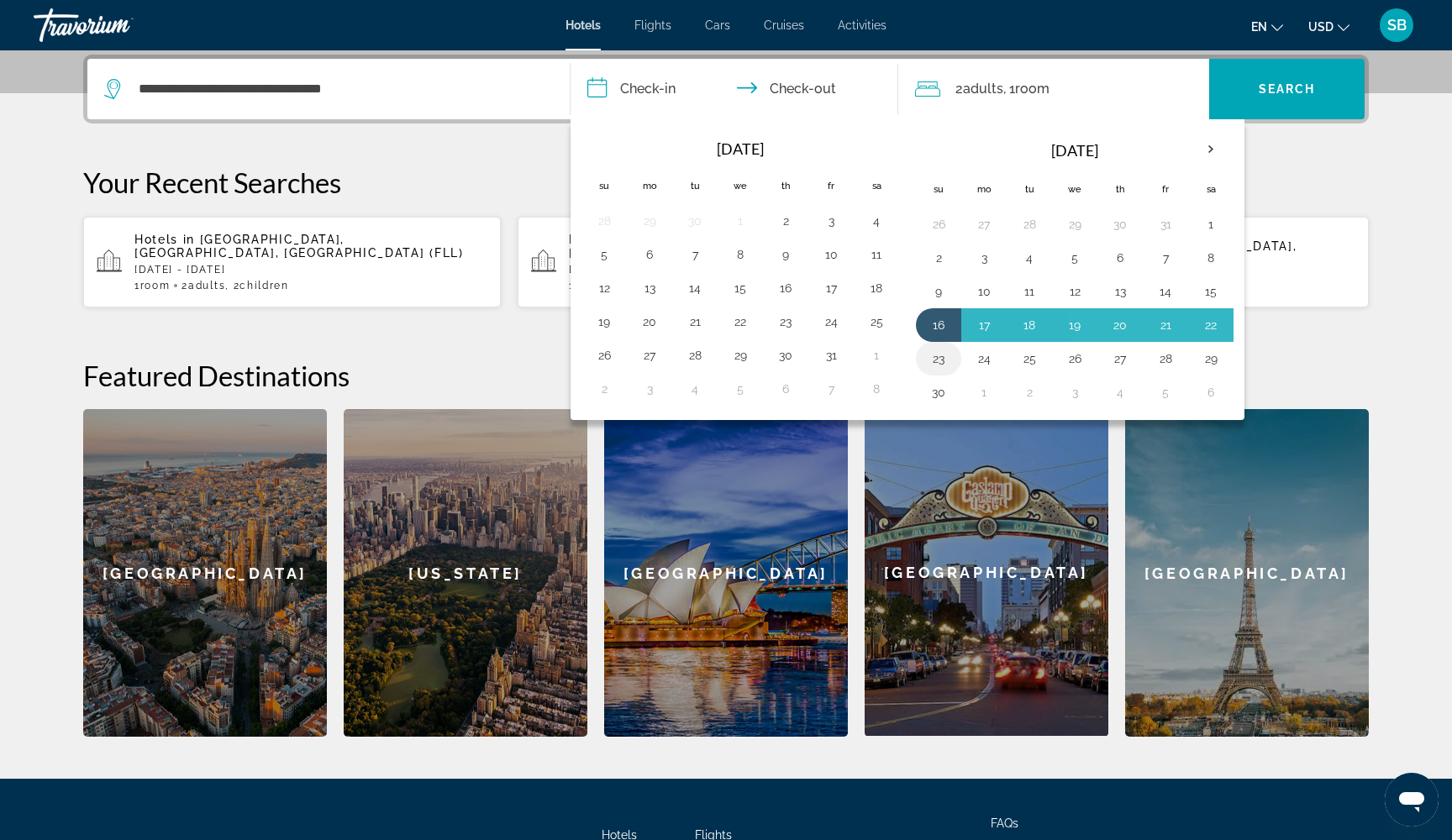
click at [940, 361] on button "23" at bounding box center [937, 359] width 26 height 24
type input "**********"
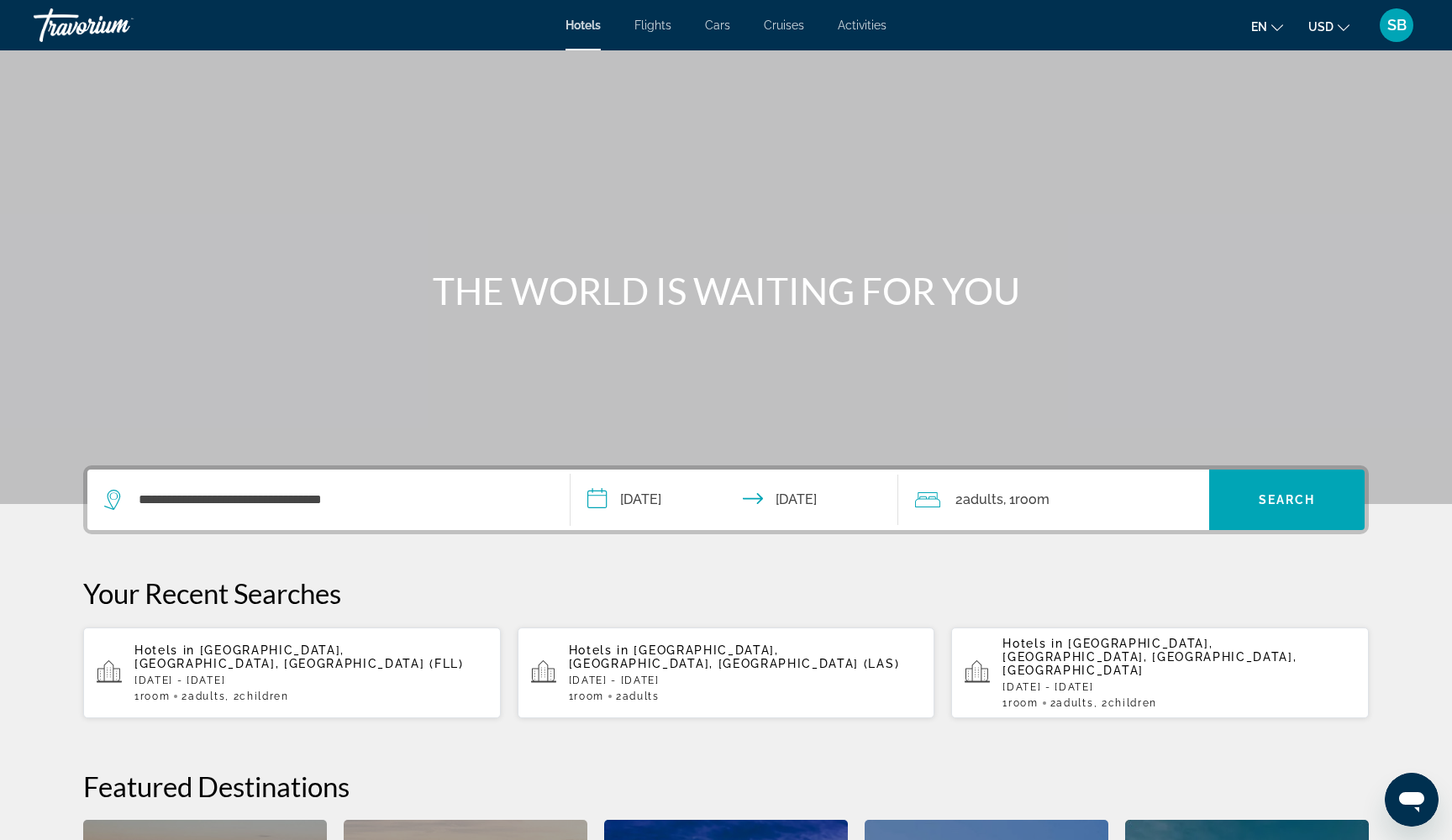
scroll to position [0, 0]
click at [1288, 507] on span "Search widget" at bounding box center [1286, 499] width 156 height 40
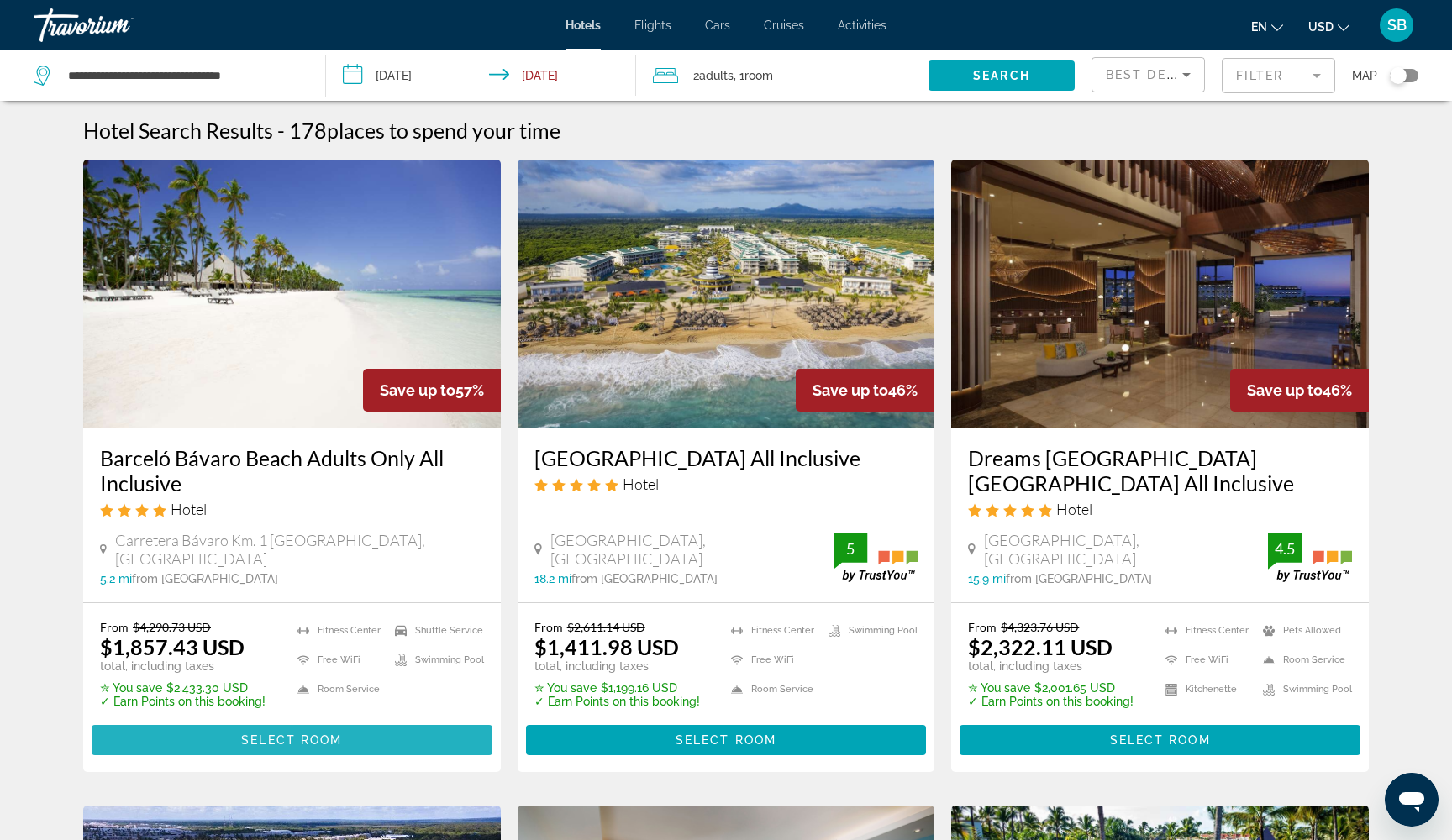
click at [245, 739] on span "Select Room" at bounding box center [291, 740] width 101 height 14
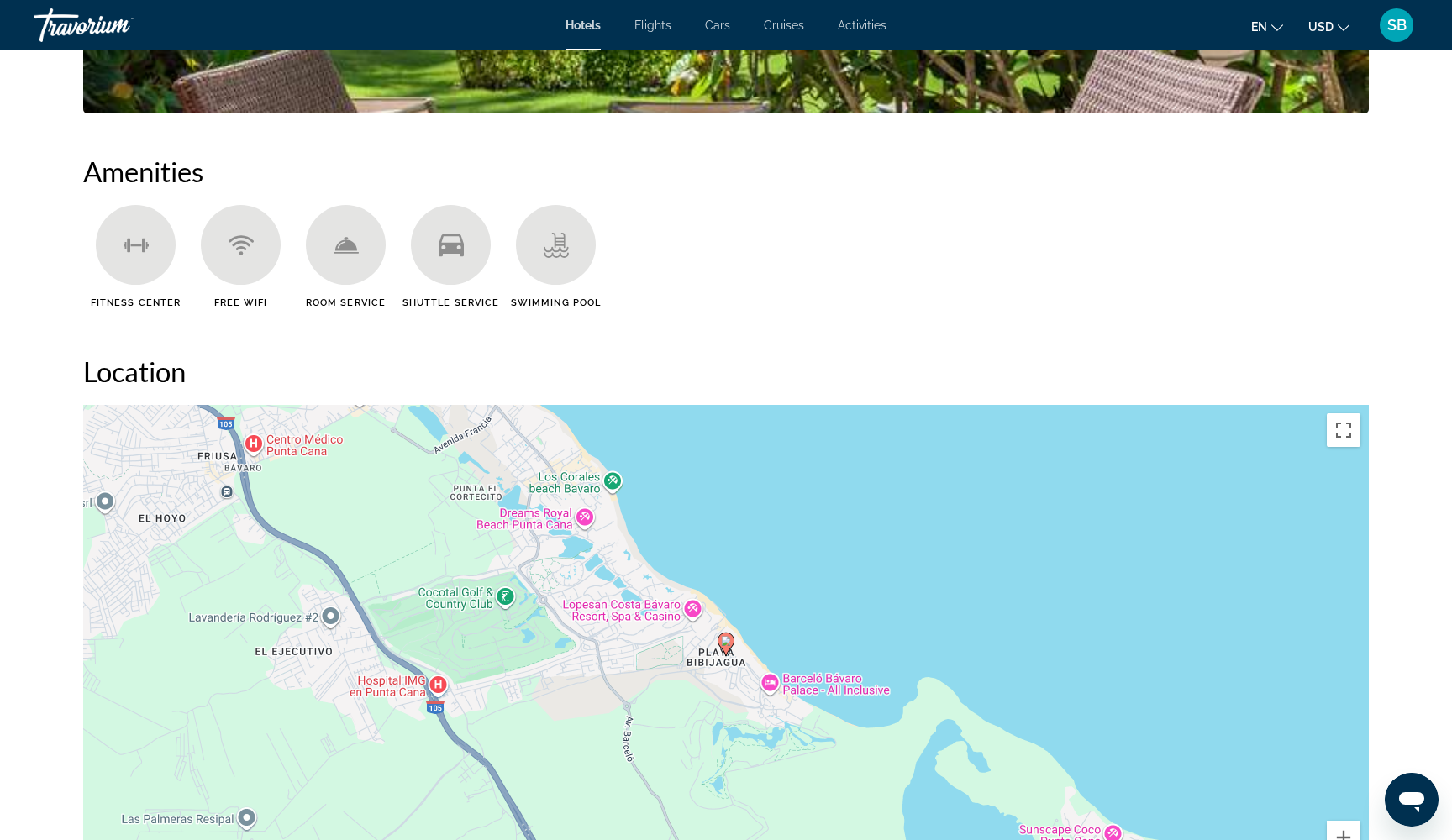
scroll to position [1229, 0]
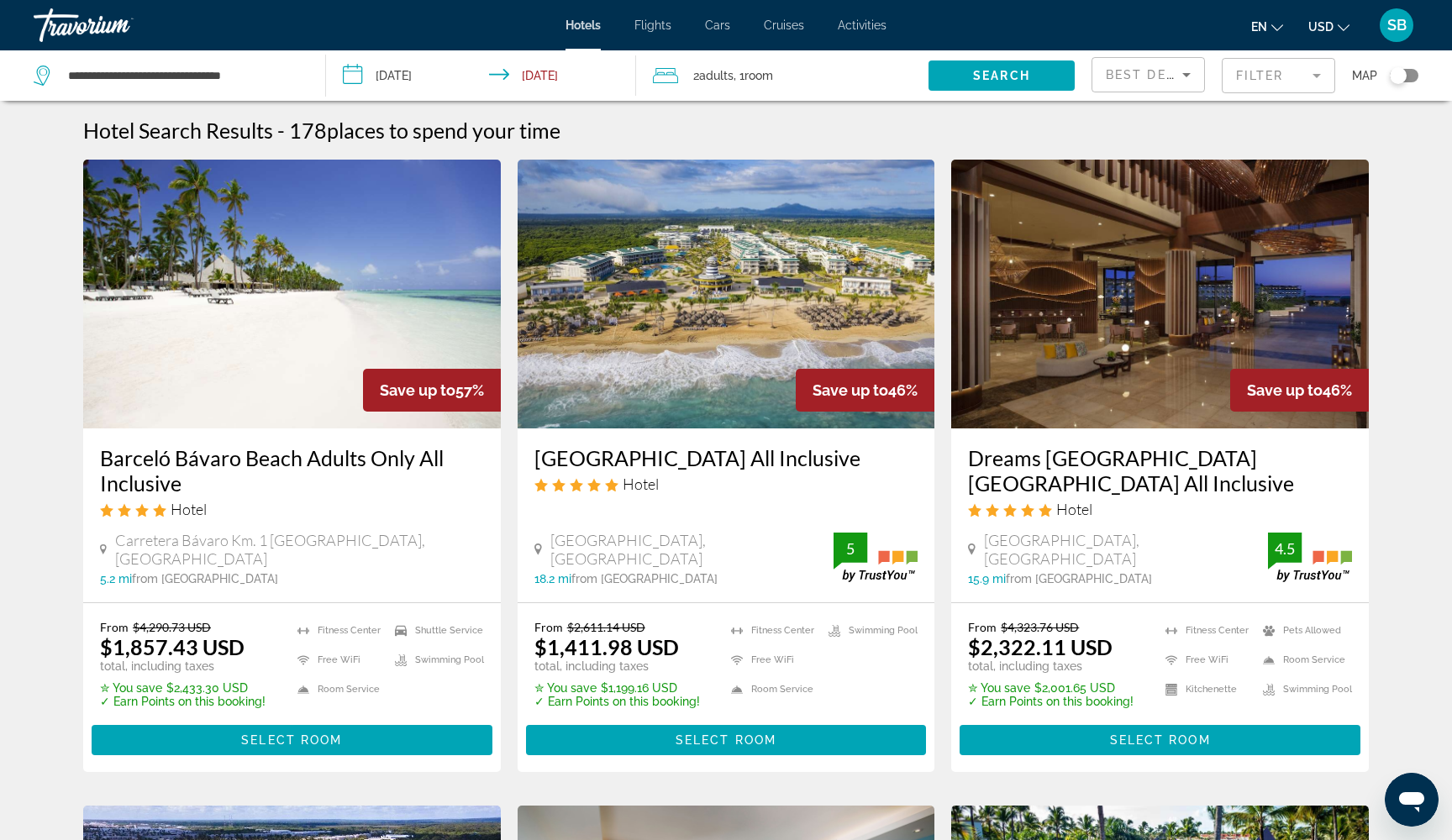
click at [1277, 79] on mat-form-field "Filter" at bounding box center [1278, 75] width 114 height 35
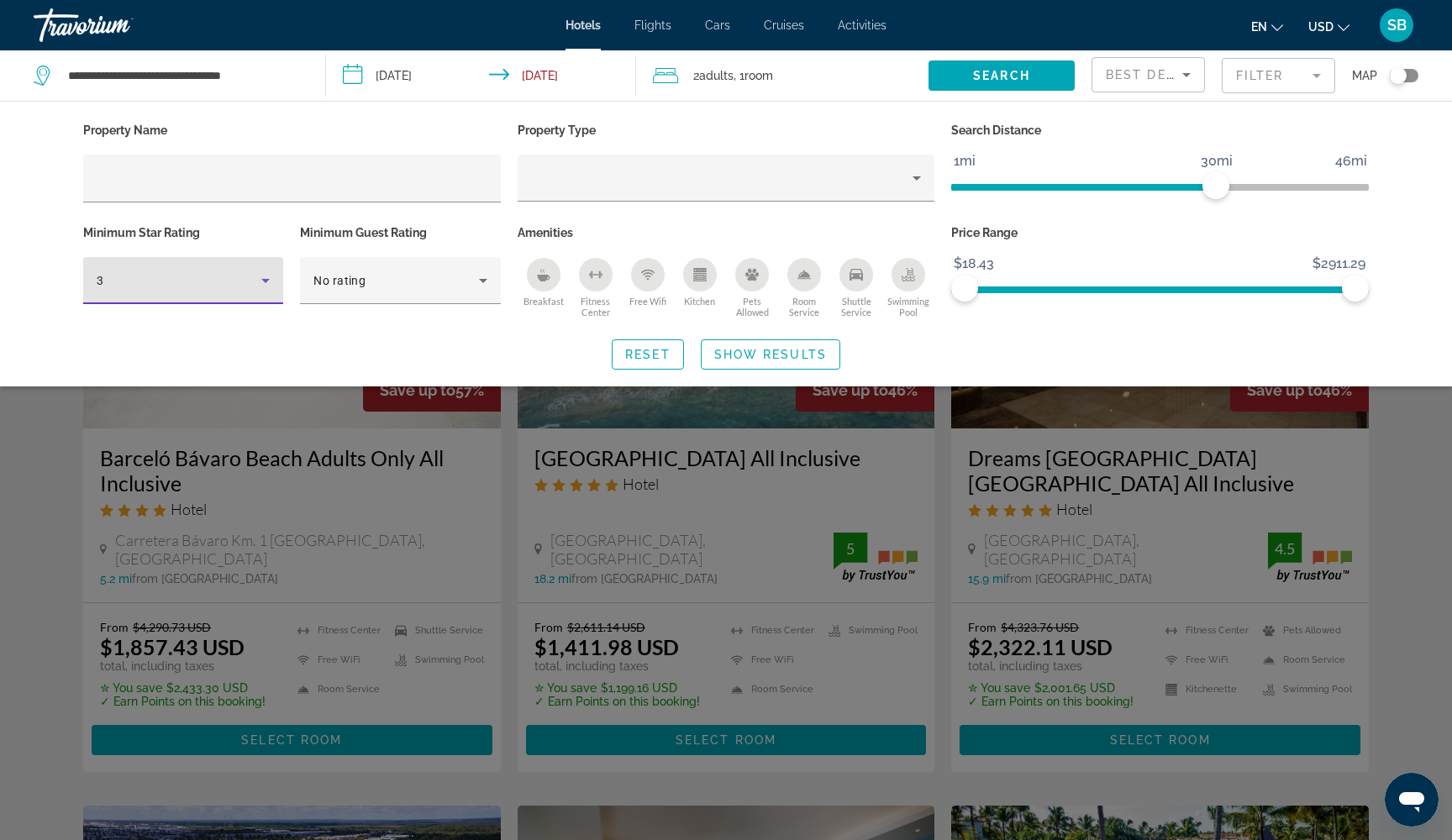
click at [255, 284] on div "3" at bounding box center [183, 280] width 174 height 21
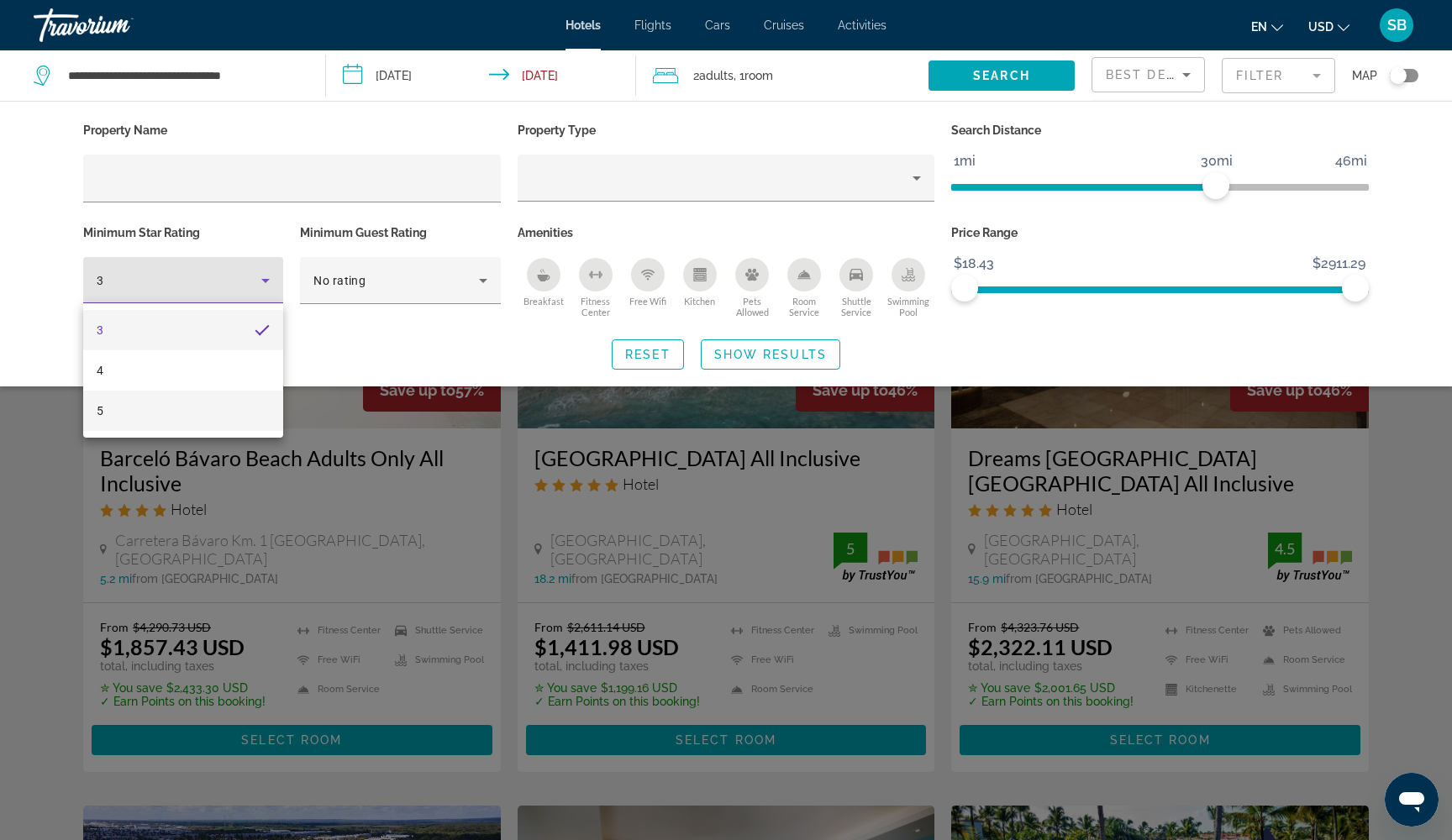
click at [235, 418] on mat-option "5" at bounding box center [183, 410] width 200 height 40
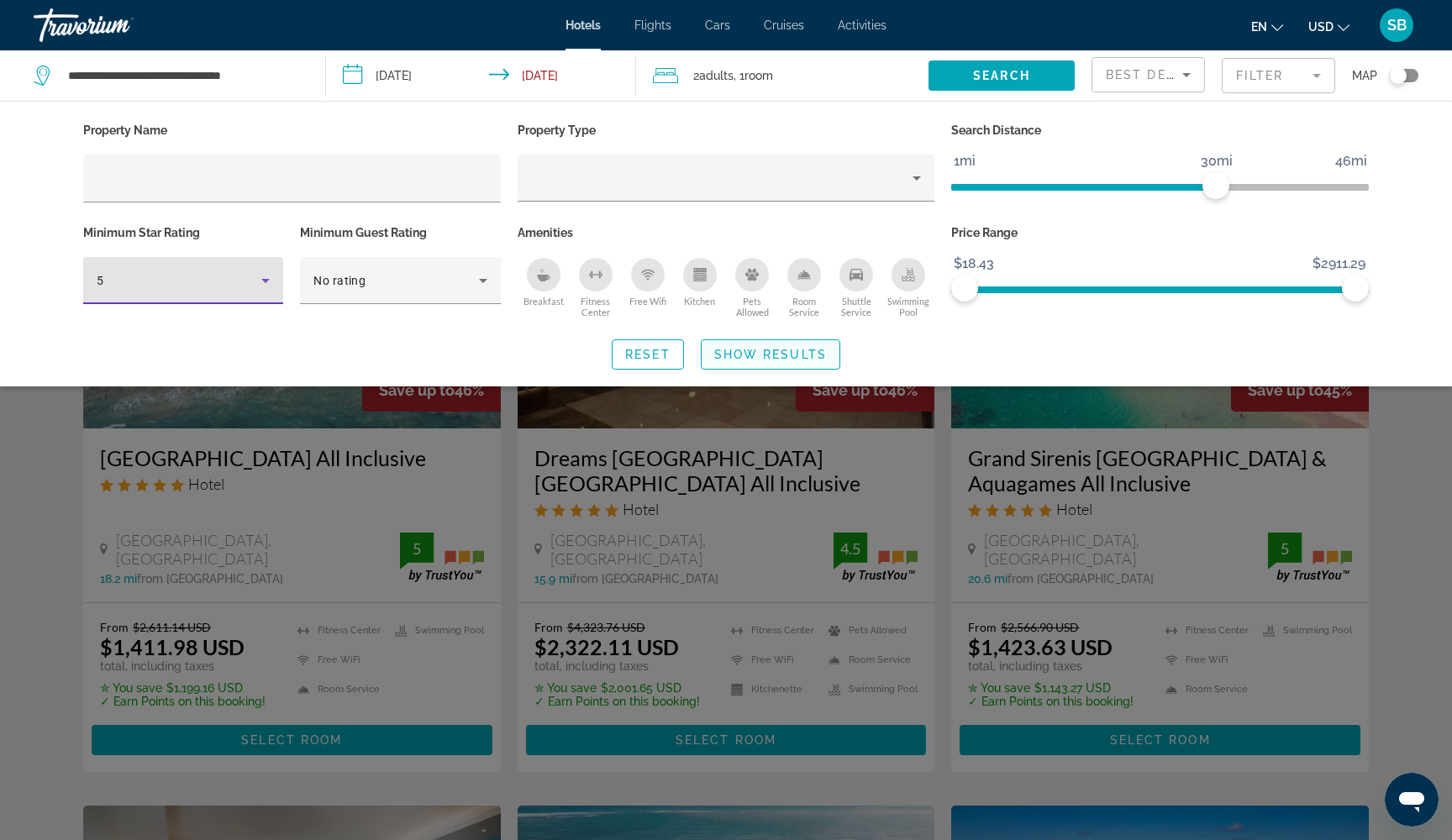
click at [775, 353] on span "Show Results" at bounding box center [770, 355] width 113 height 14
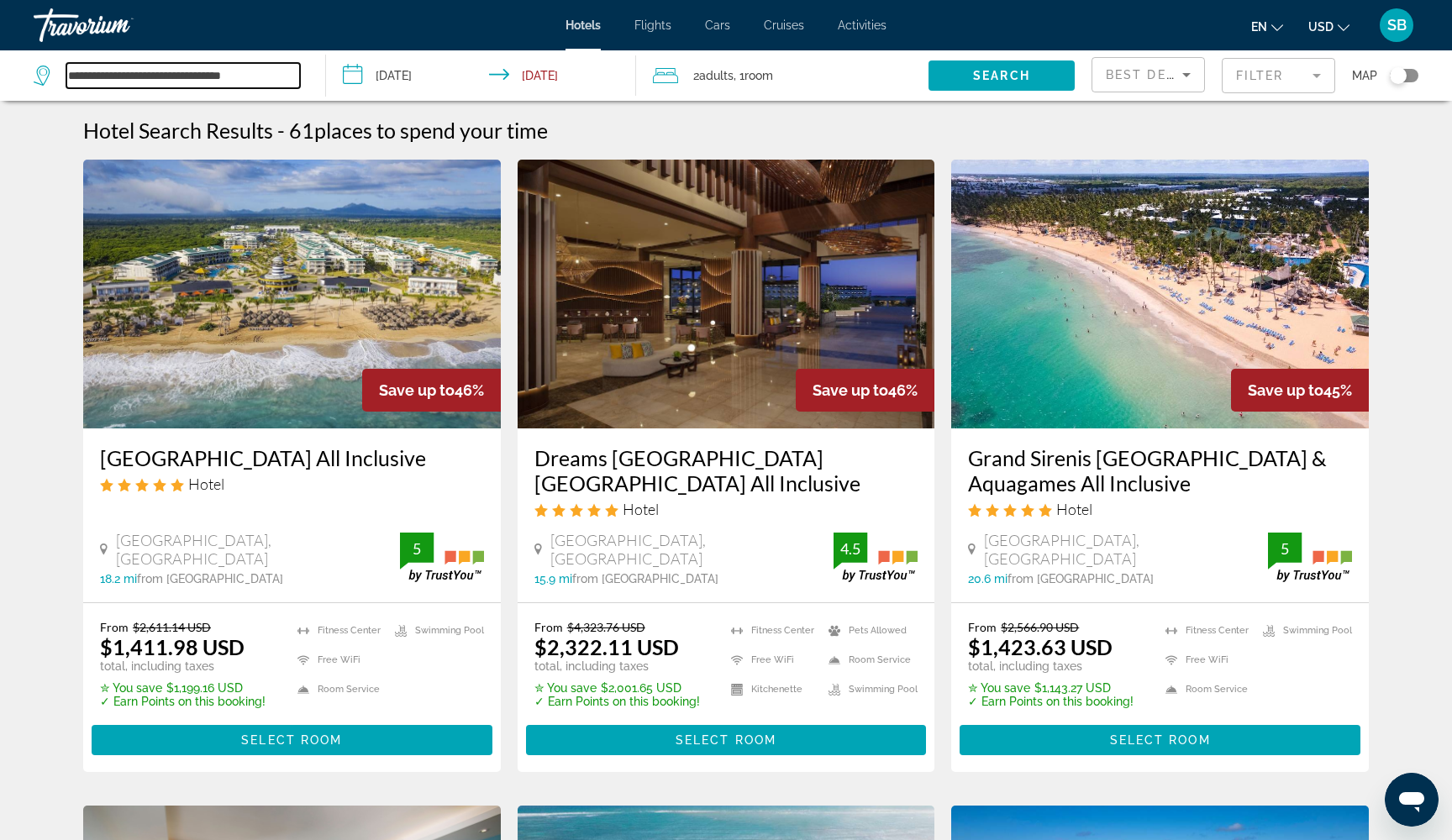
click at [258, 76] on input "**********" at bounding box center [183, 75] width 233 height 25
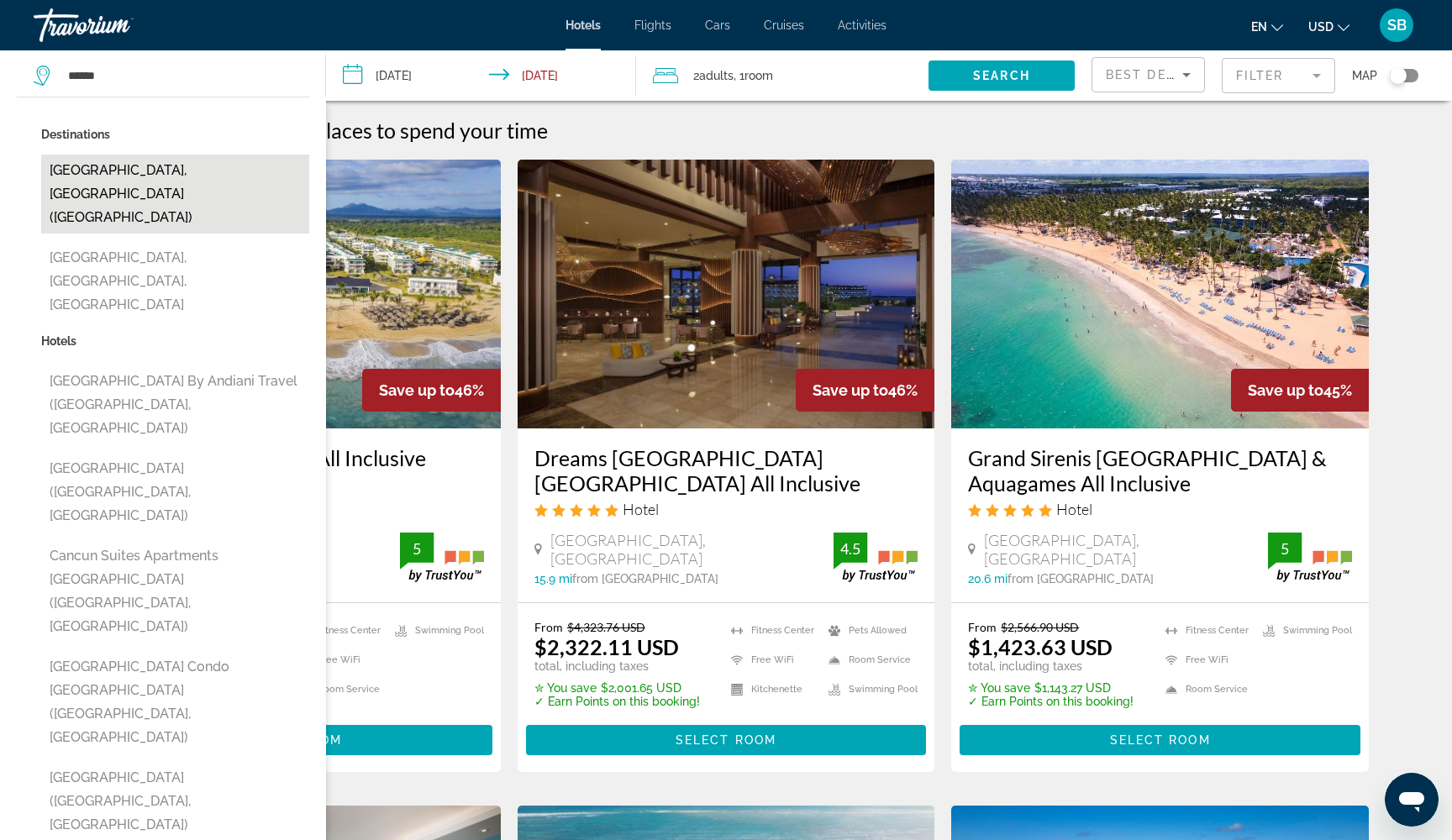
click at [154, 173] on button "Cancun, Mexico (CUN)" at bounding box center [175, 194] width 268 height 79
type input "**********"
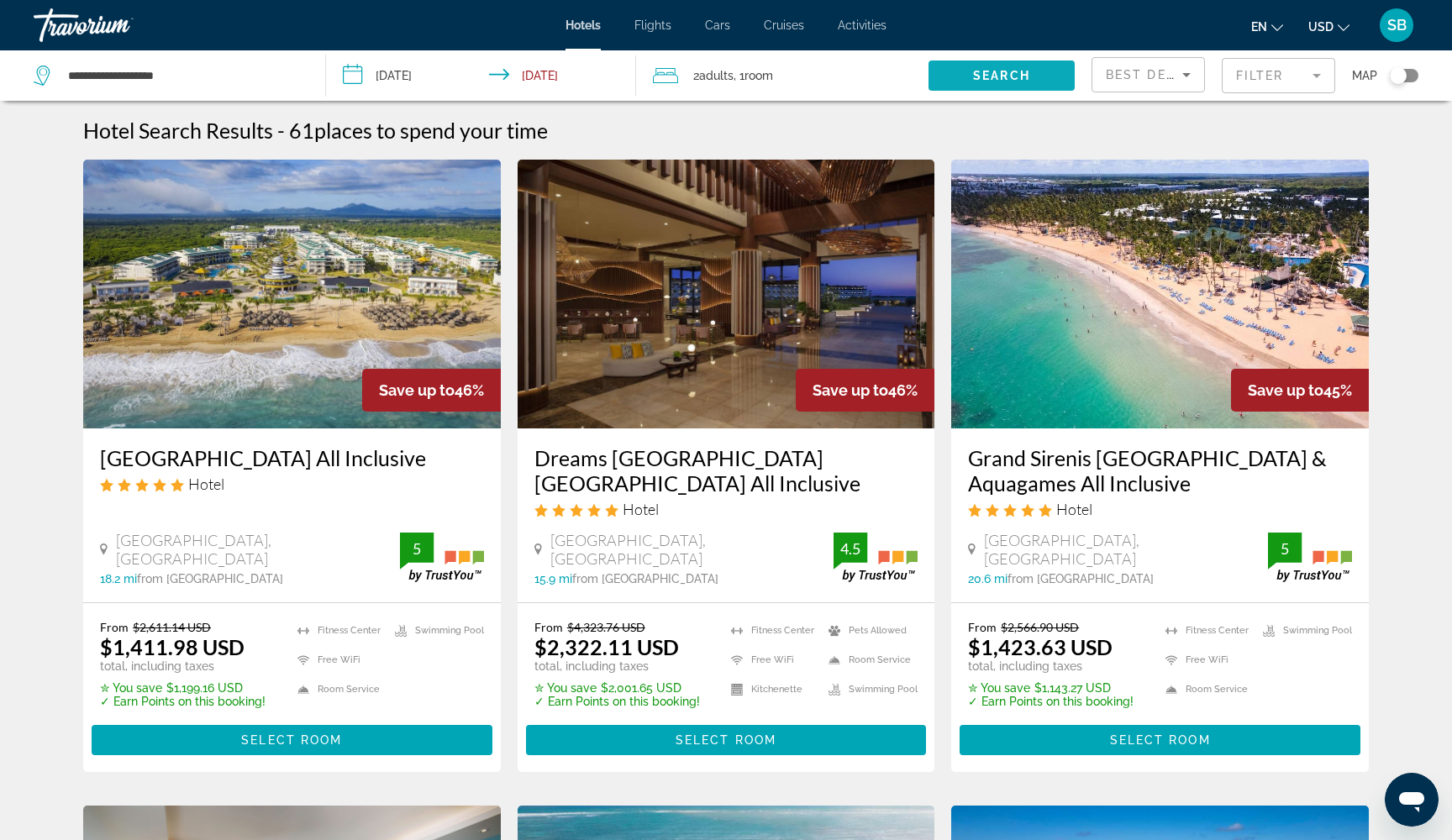
click at [1009, 75] on span "Search" at bounding box center [1001, 75] width 57 height 14
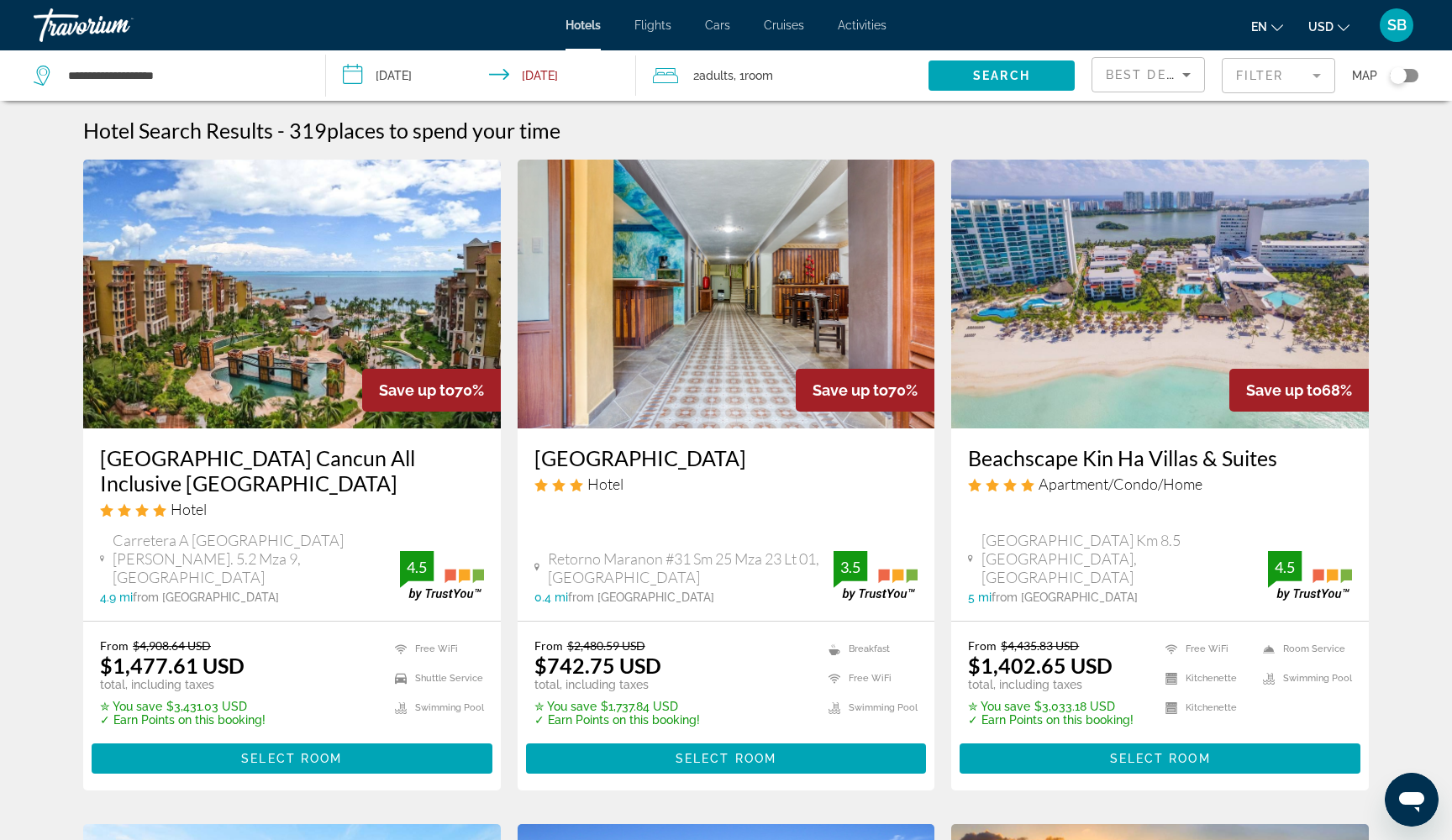
click at [1267, 76] on mat-form-field "Filter" at bounding box center [1278, 75] width 114 height 35
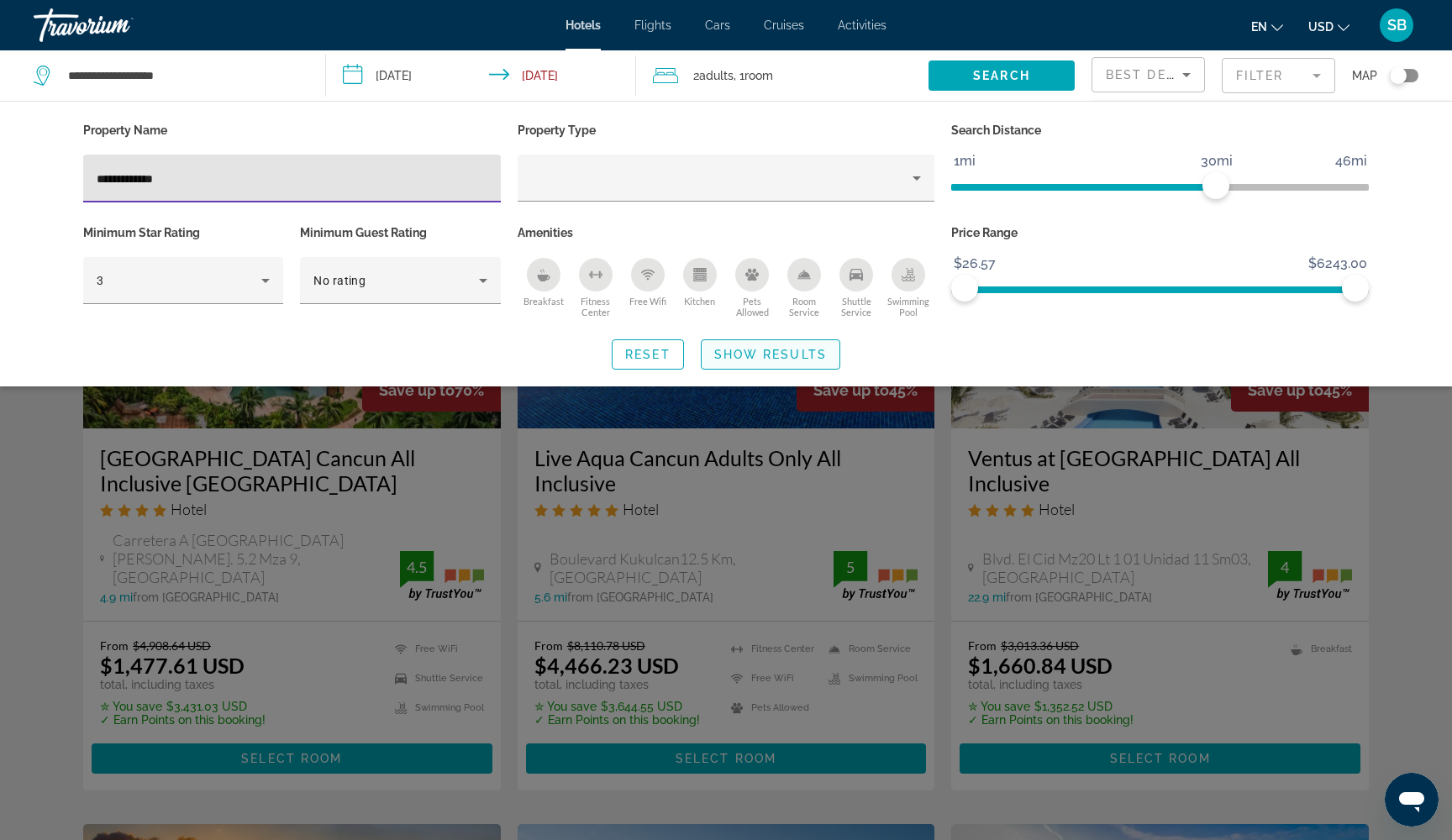
type input "**********"
click at [795, 354] on span "Show Results" at bounding box center [770, 355] width 113 height 14
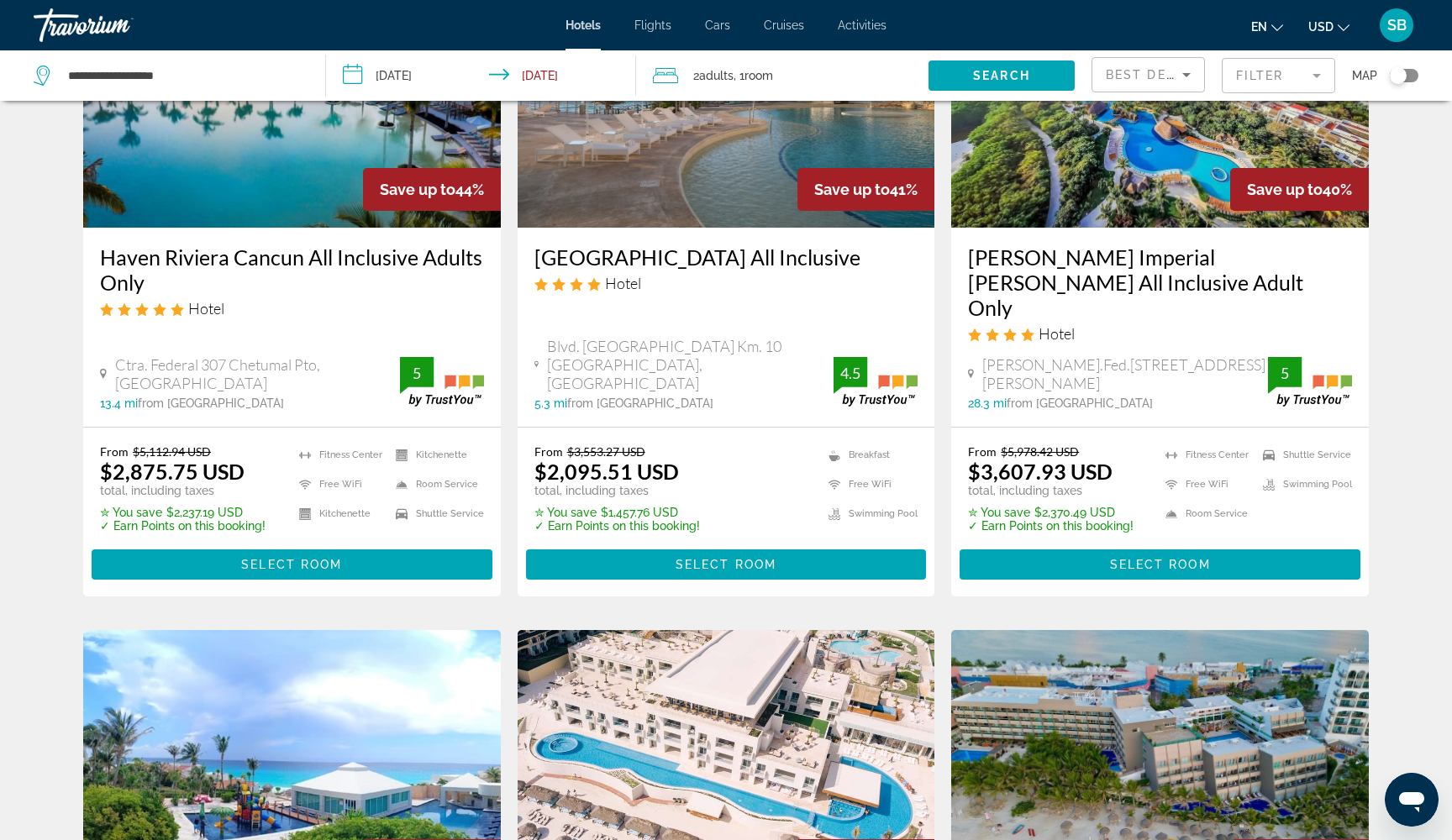
scroll to position [365, 0]
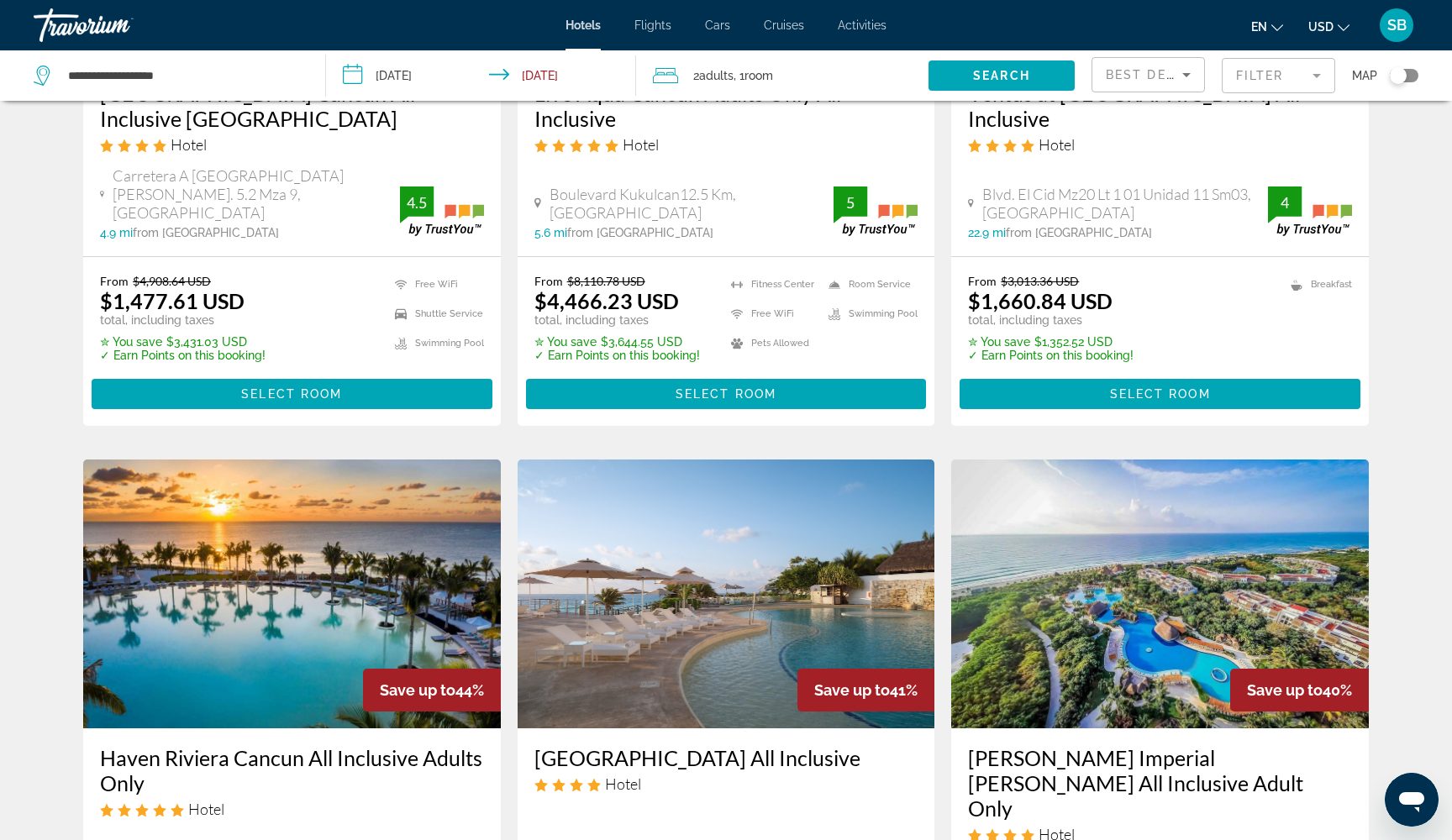
click at [1270, 74] on mat-form-field "Filter" at bounding box center [1278, 75] width 114 height 35
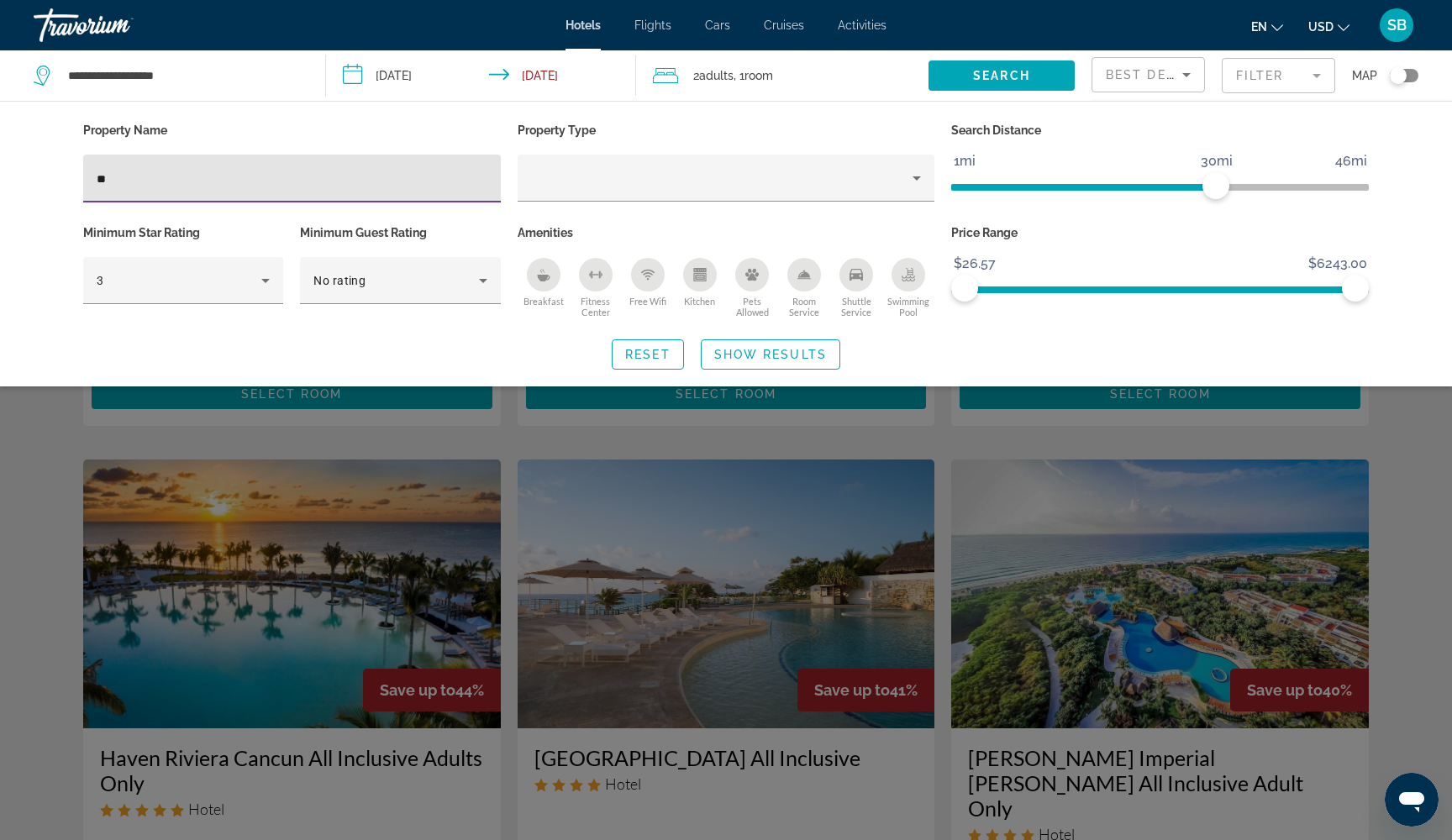
type input "*"
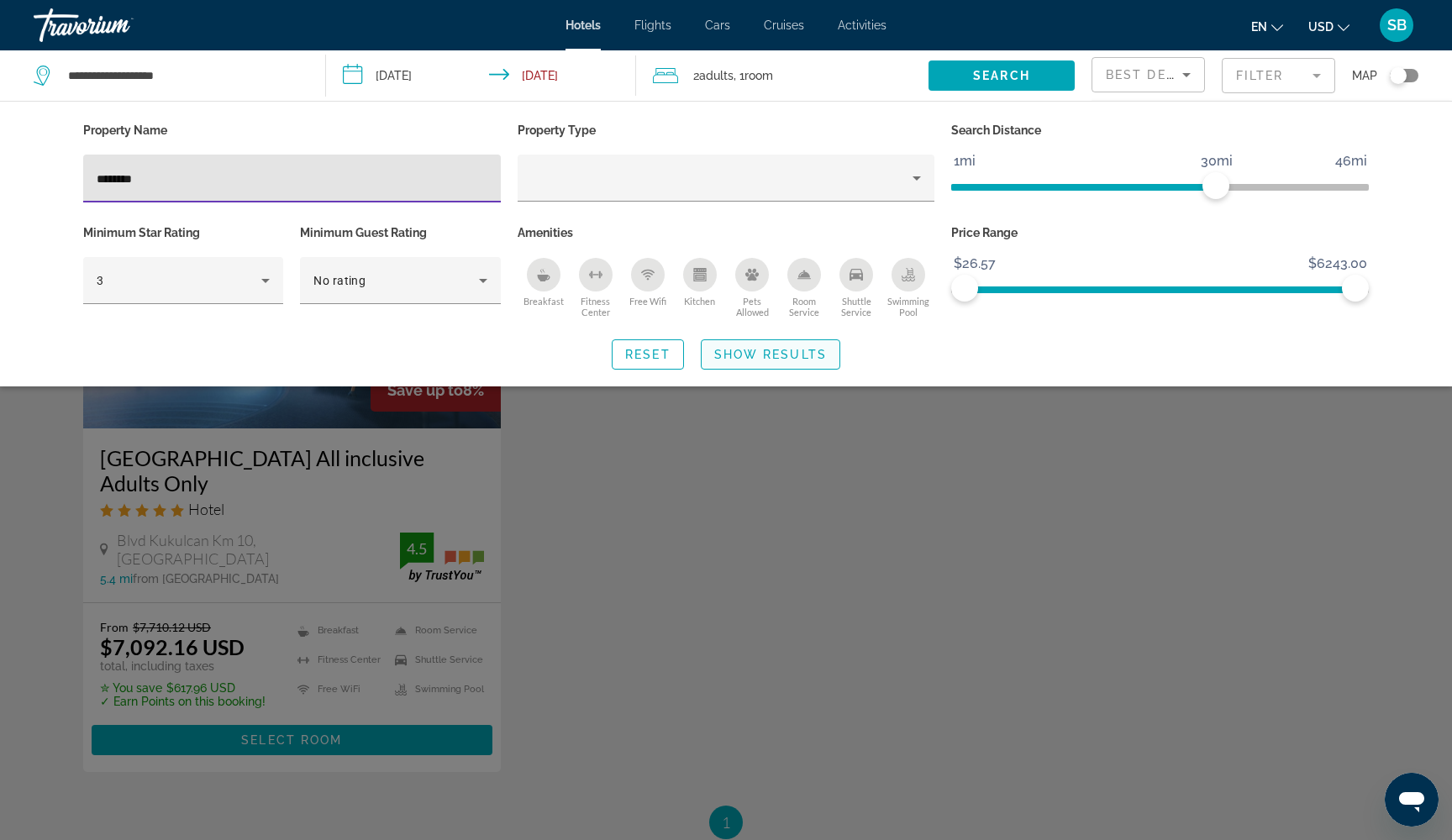
type input "********"
click at [795, 355] on span "Show Results" at bounding box center [770, 355] width 113 height 14
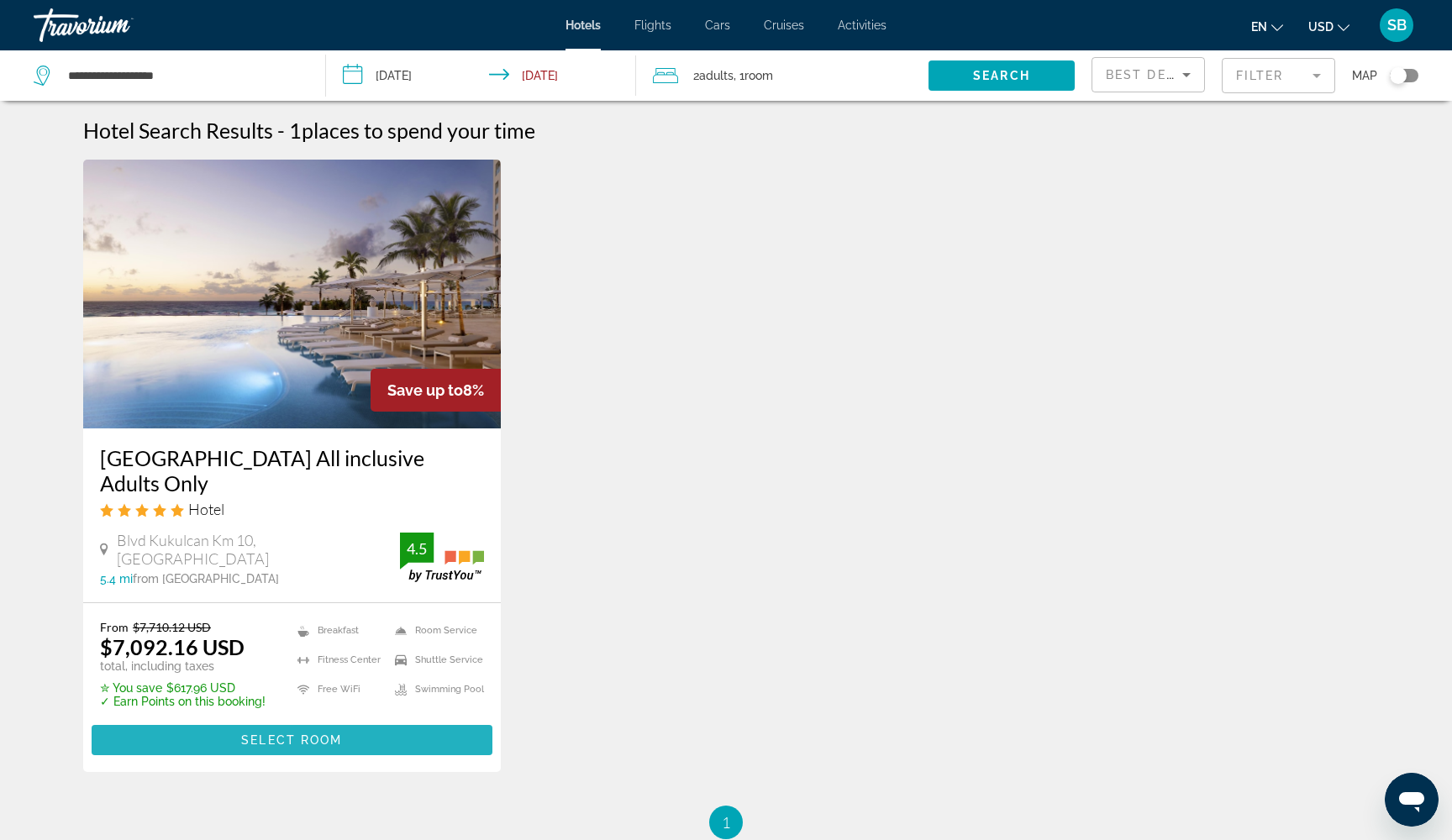
click at [319, 743] on span "Select Room" at bounding box center [291, 740] width 101 height 14
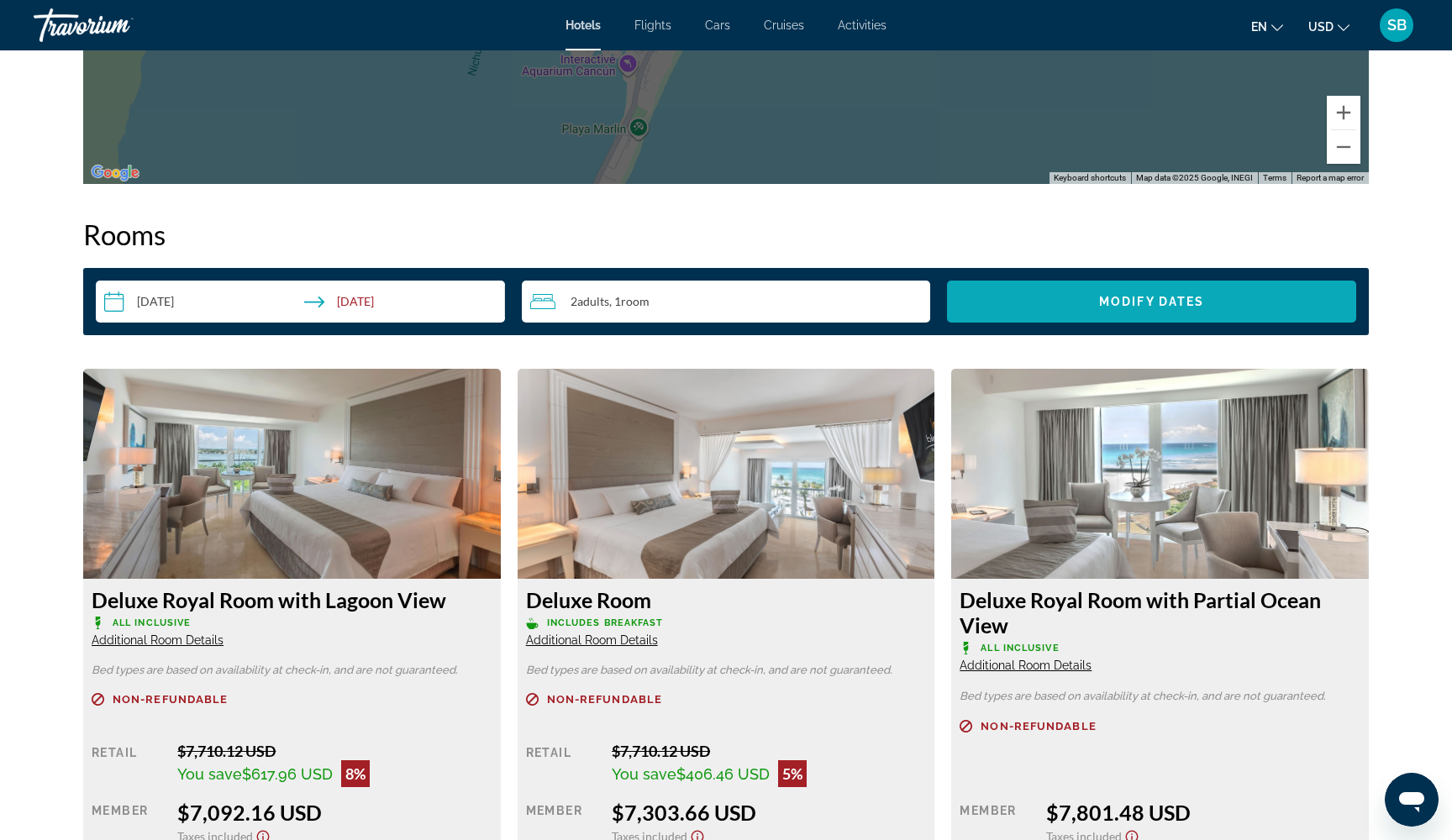
scroll to position [1963, 0]
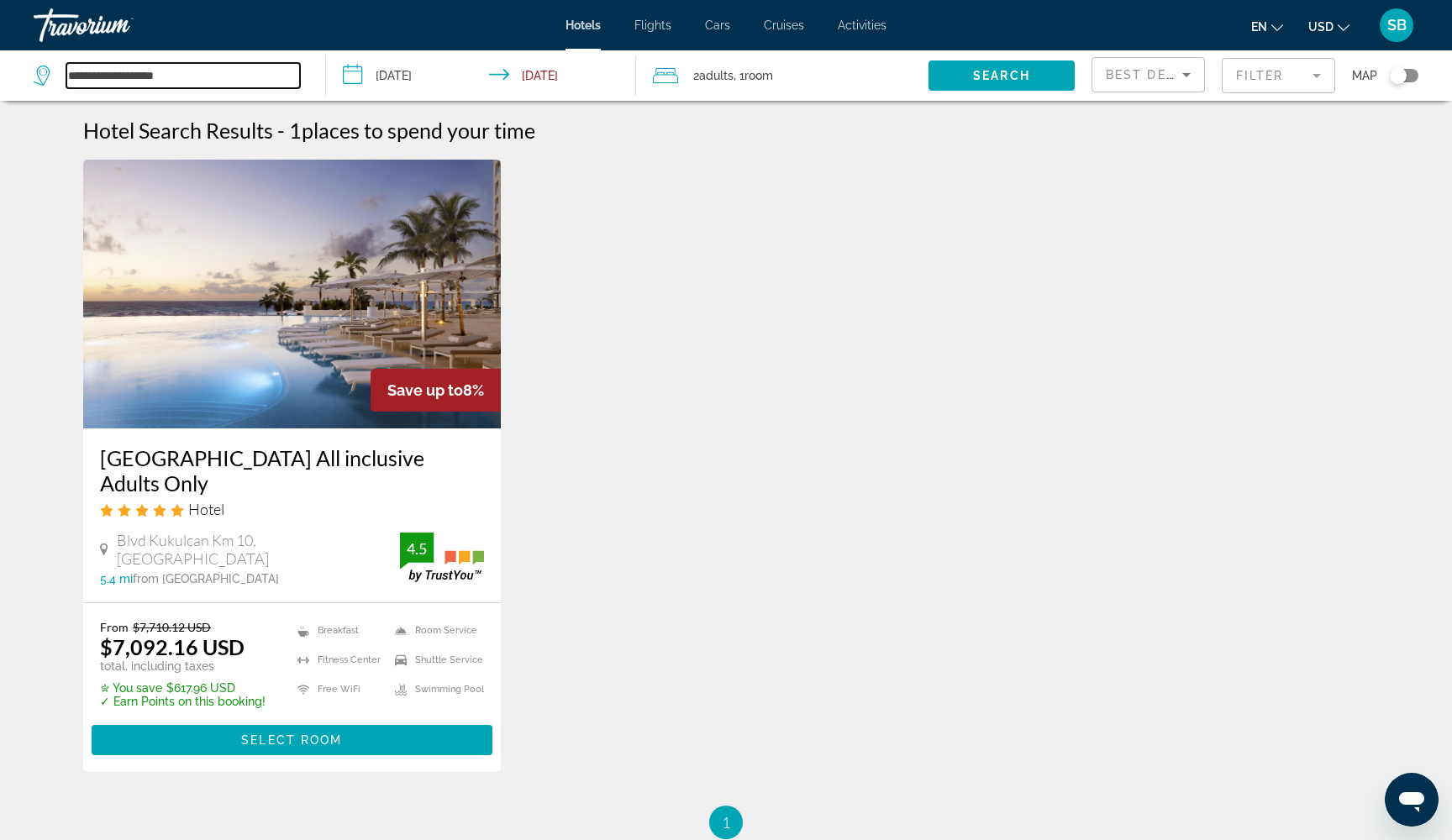
click at [138, 71] on input "**********" at bounding box center [183, 75] width 233 height 25
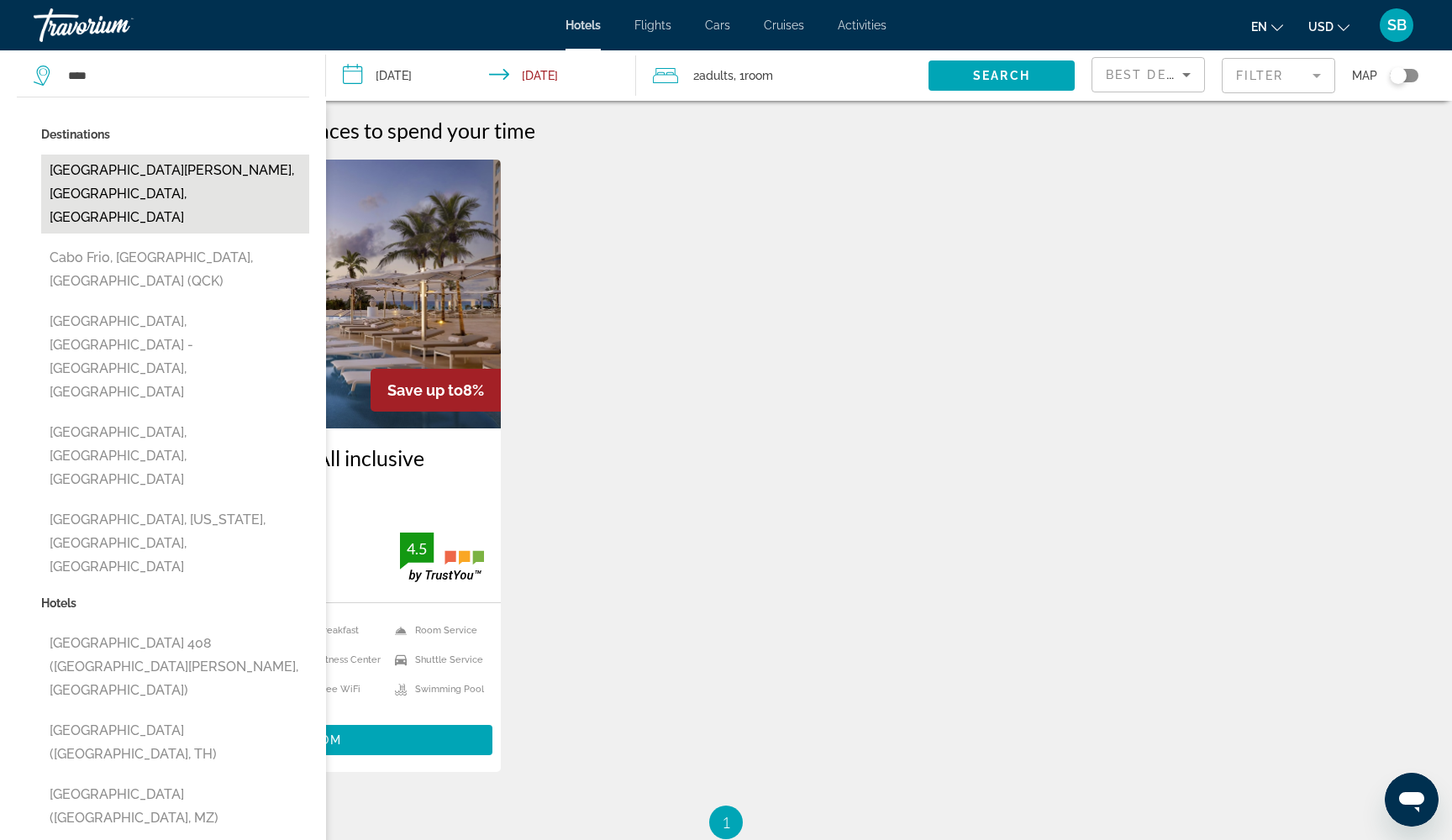
click at [113, 172] on button "Cabo San Lucas, Los Cabos, Mexico" at bounding box center [175, 194] width 268 height 79
type input "**********"
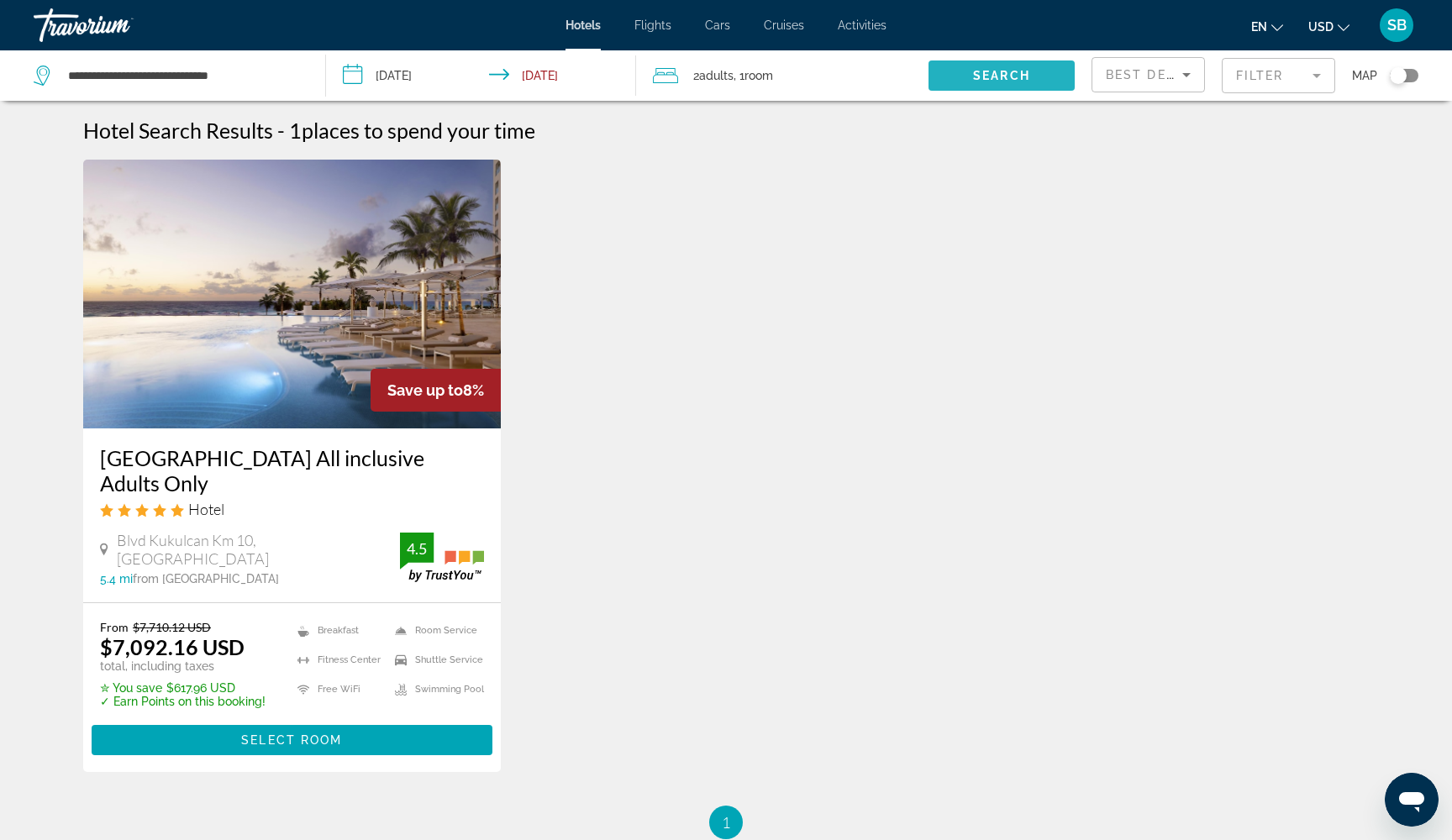
click at [999, 83] on span "Search widget" at bounding box center [1001, 75] width 146 height 40
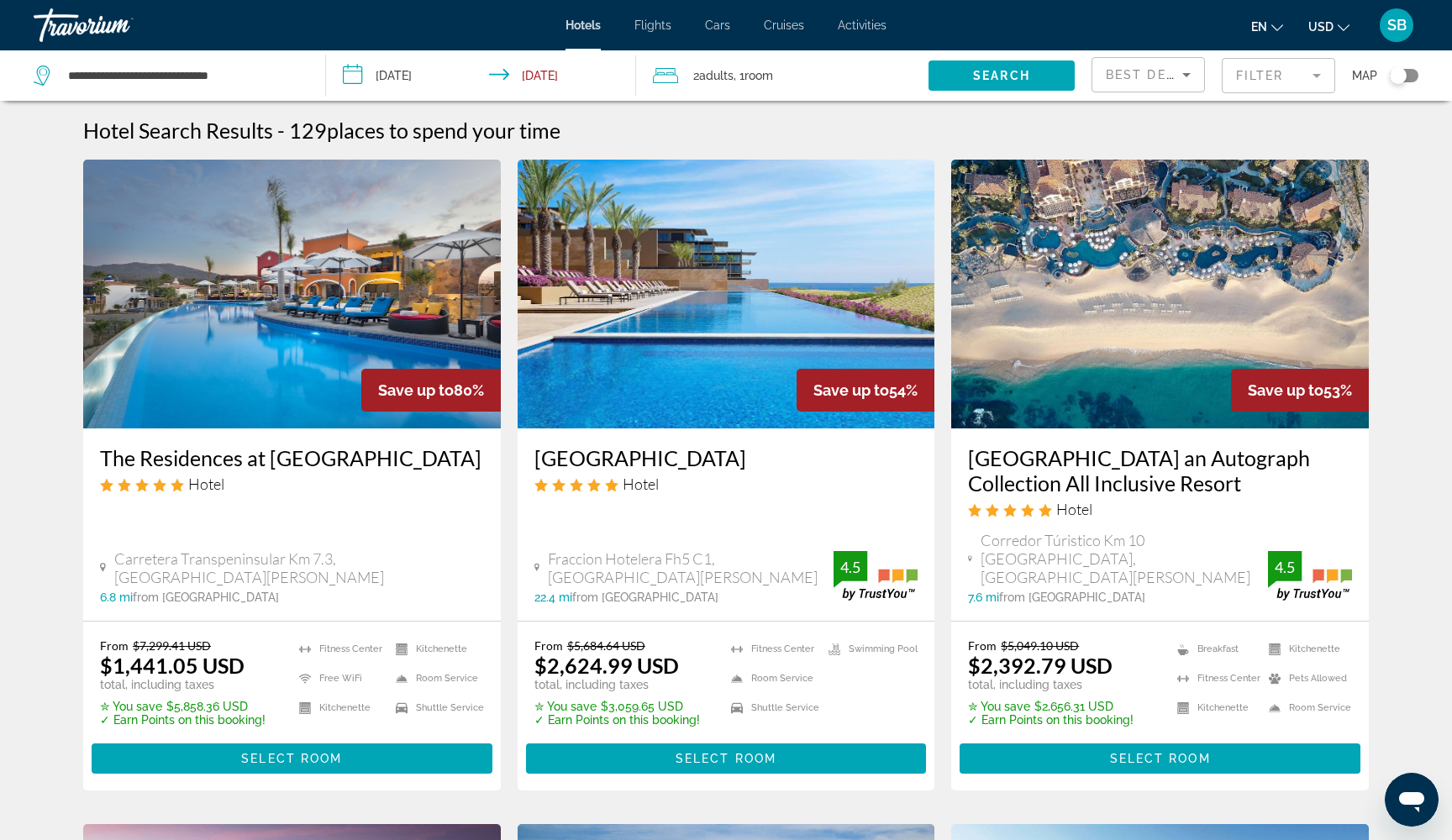
click at [1275, 76] on mat-form-field "Filter" at bounding box center [1278, 75] width 114 height 35
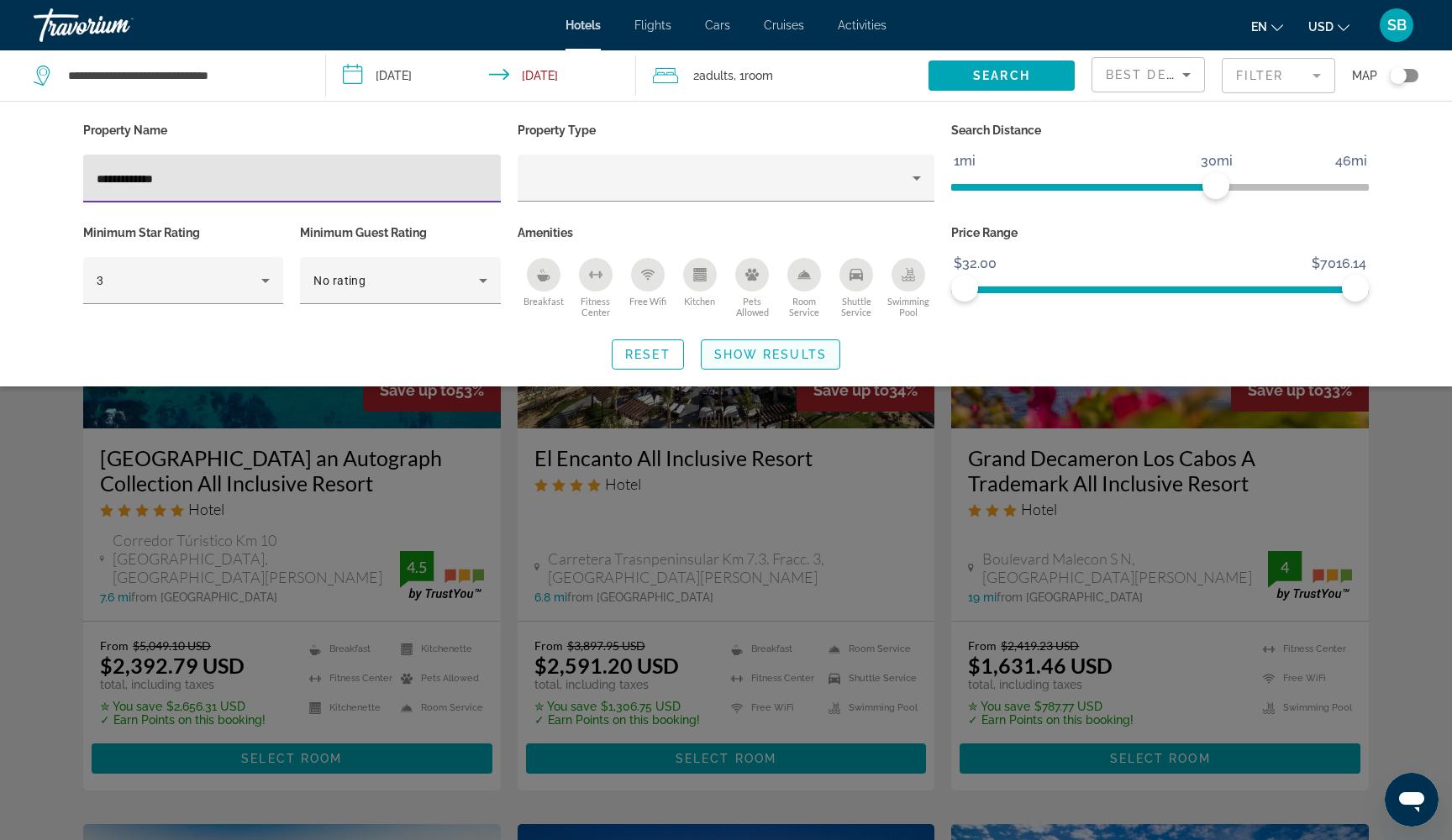
type input "**********"
click at [806, 344] on span "Search widget" at bounding box center [770, 354] width 138 height 40
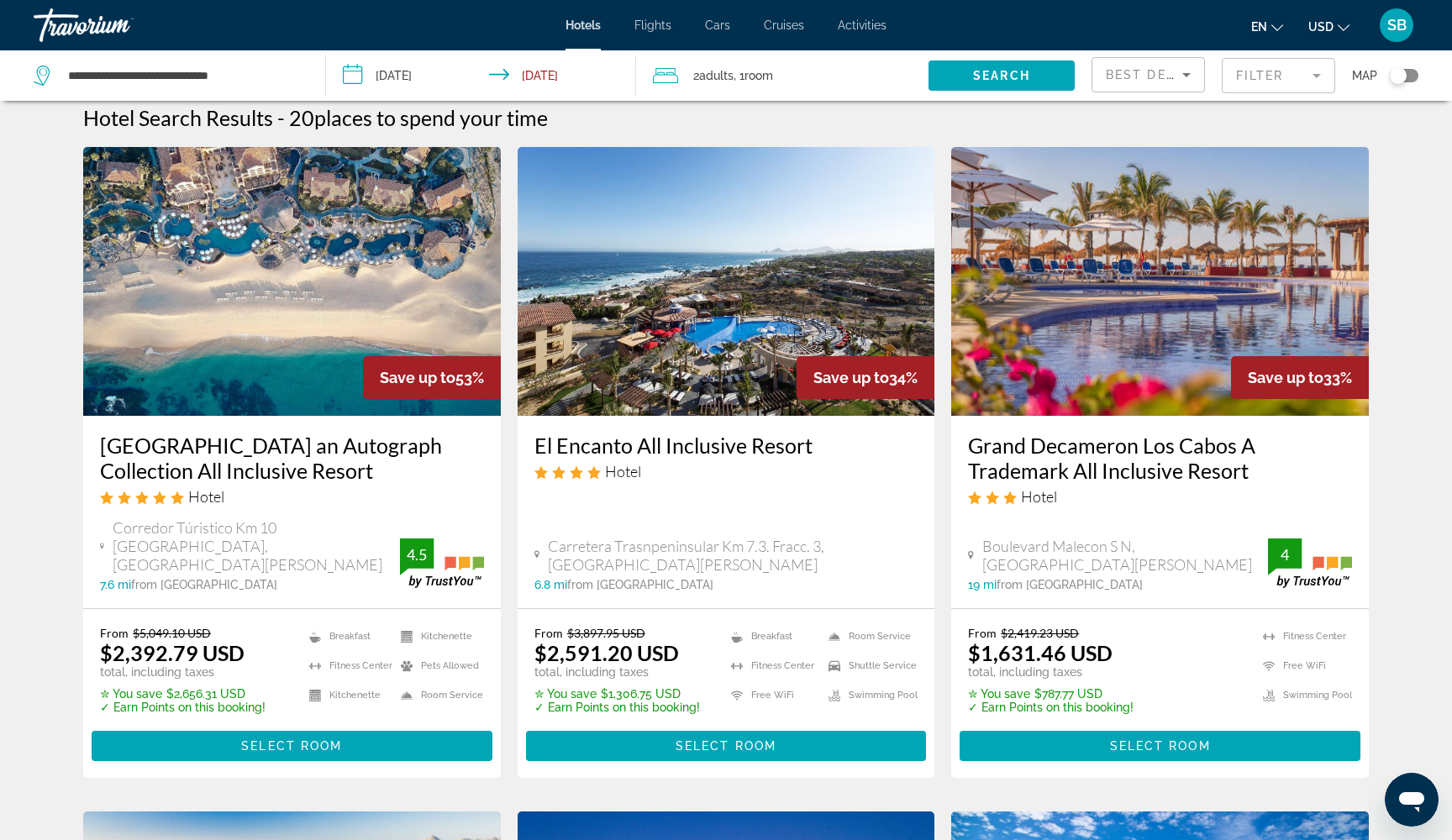
scroll to position [13, 0]
click at [1260, 77] on mat-form-field "Filter" at bounding box center [1278, 75] width 114 height 35
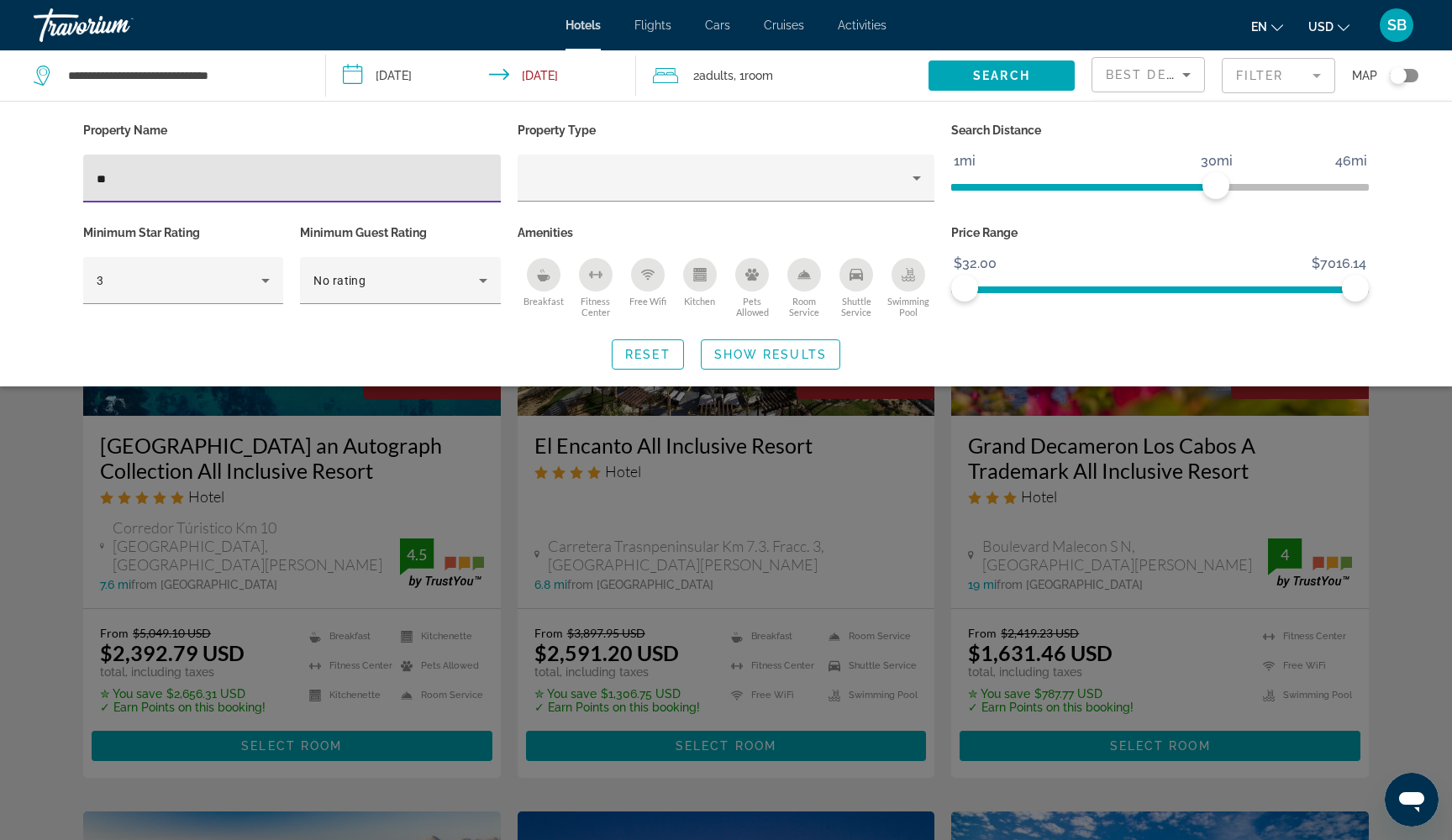
type input "*"
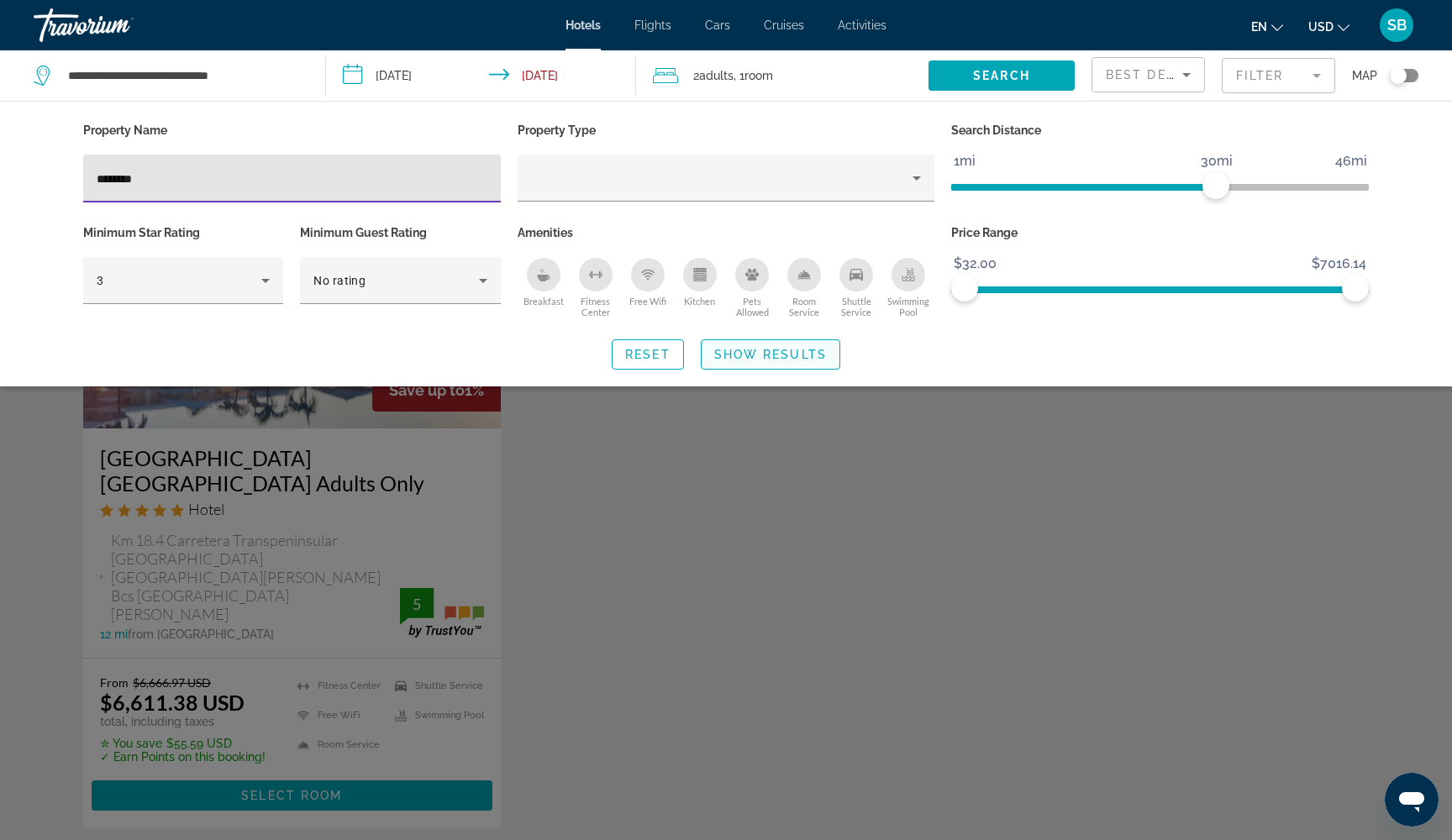
type input "********"
click at [769, 348] on span "Show Results" at bounding box center [770, 355] width 113 height 14
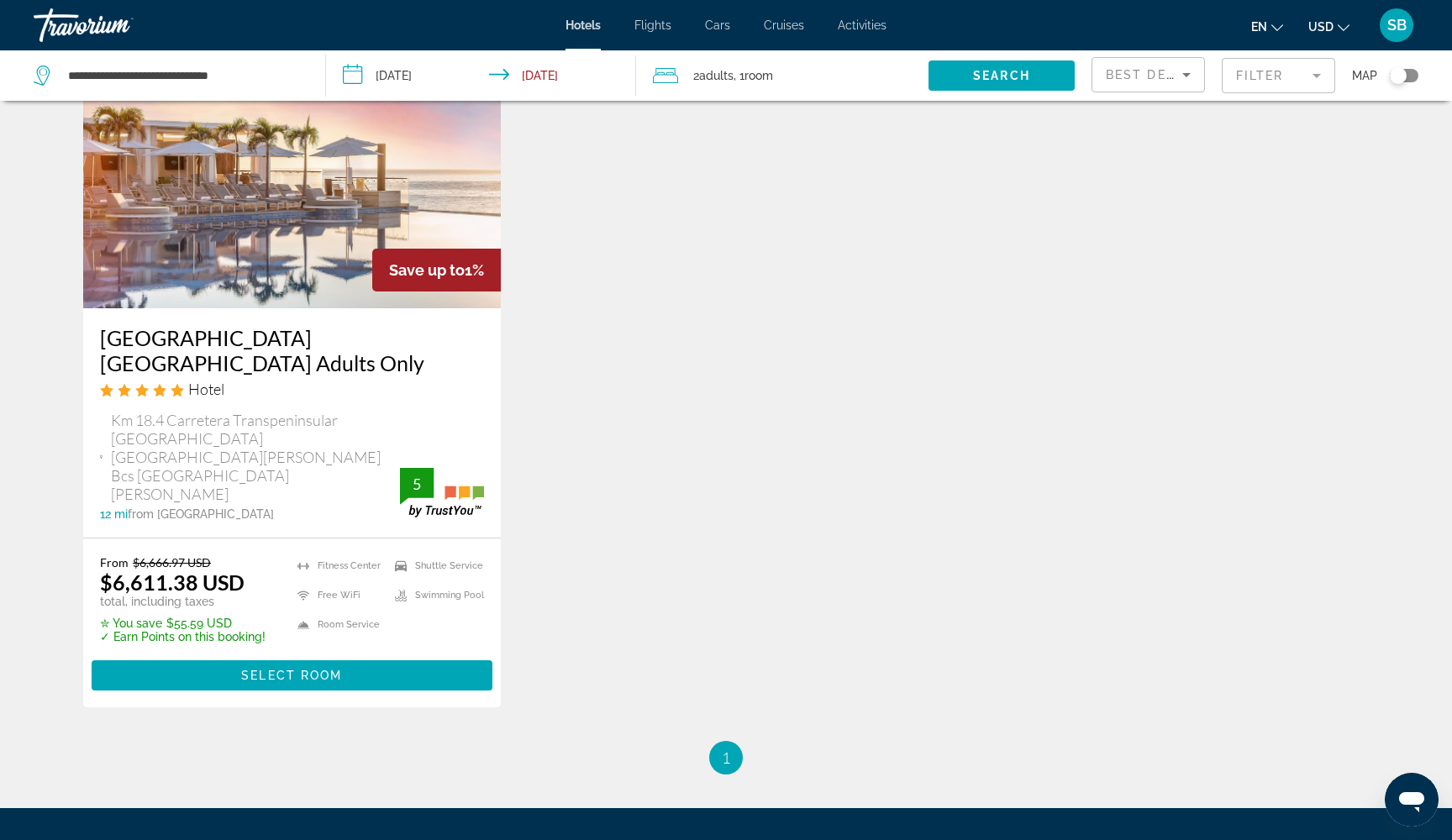
scroll to position [122, 0]
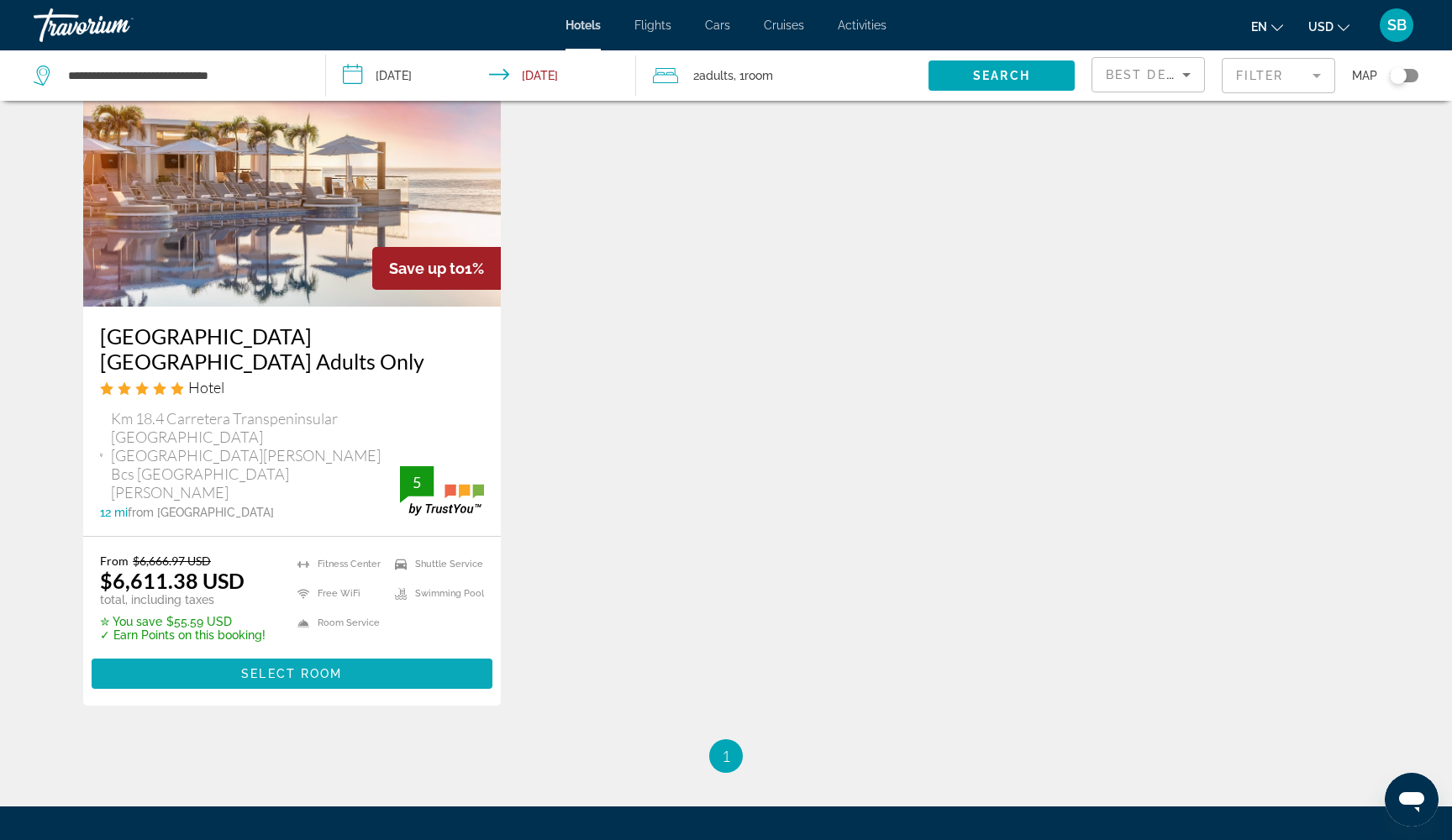
click at [305, 667] on span "Select Room" at bounding box center [291, 673] width 101 height 14
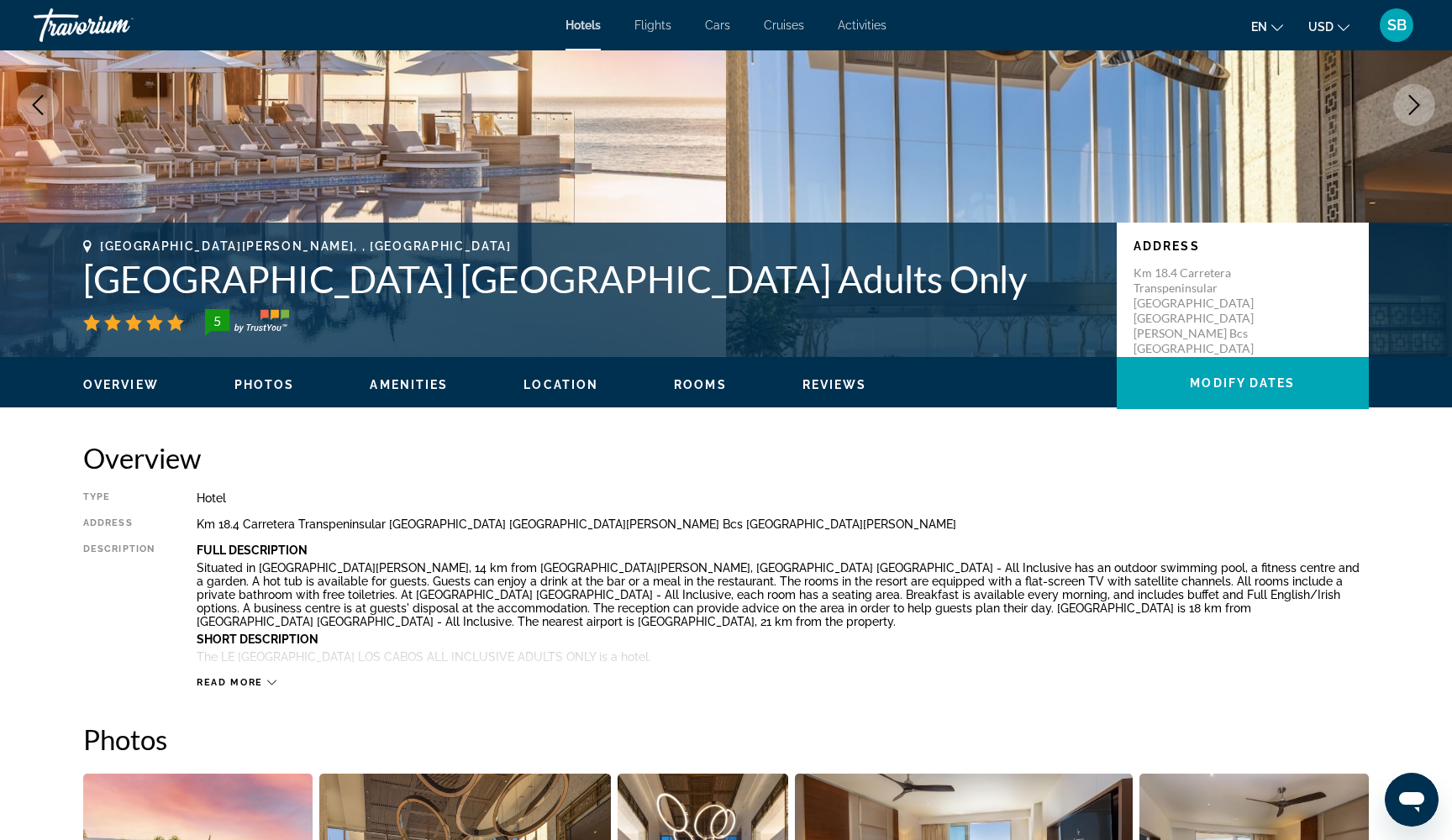
scroll to position [0, -1]
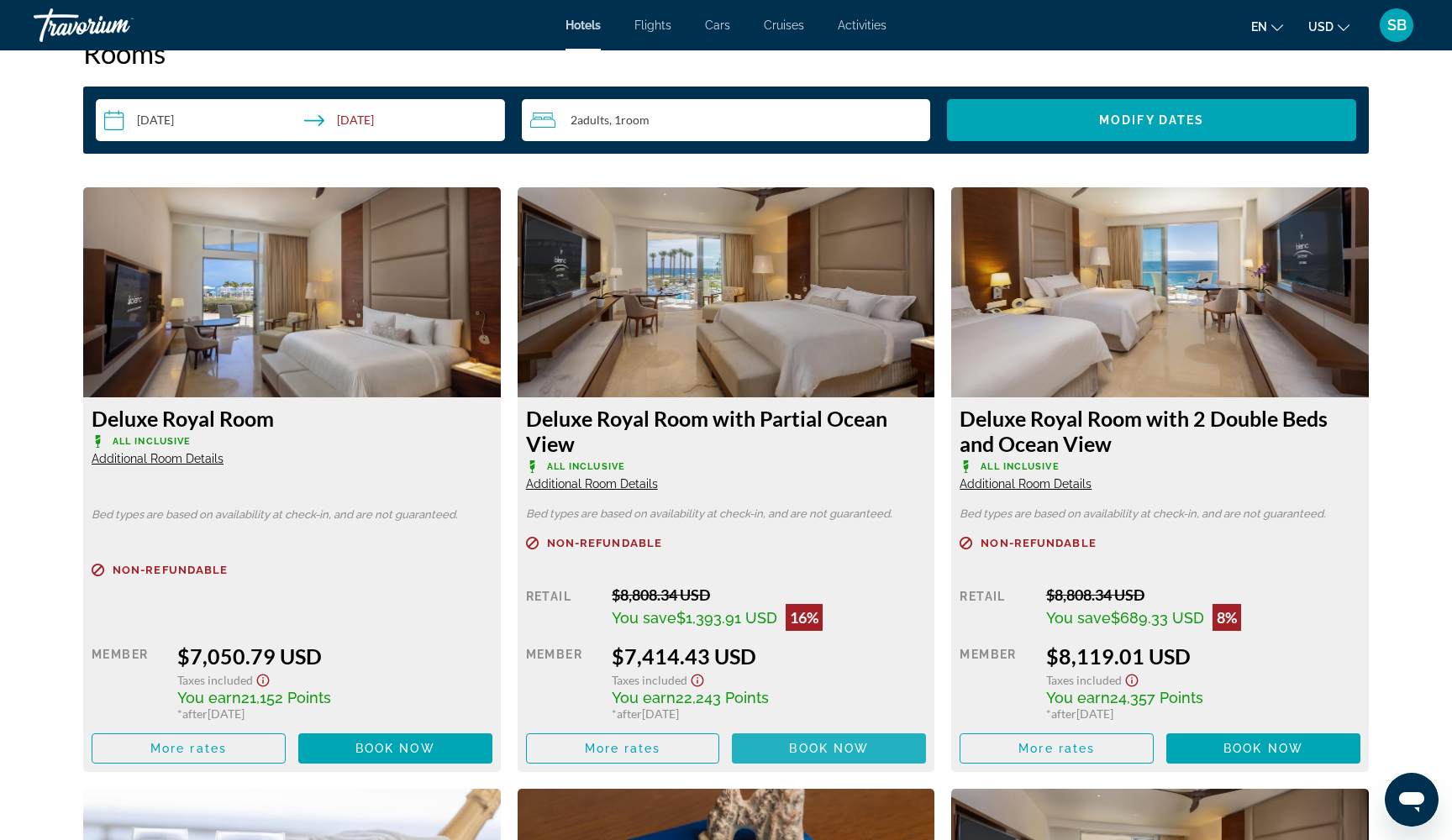
click at [812, 755] on span "Book now" at bounding box center [828, 749] width 79 height 14
